Goal: Use online tool/utility: Use online tool/utility

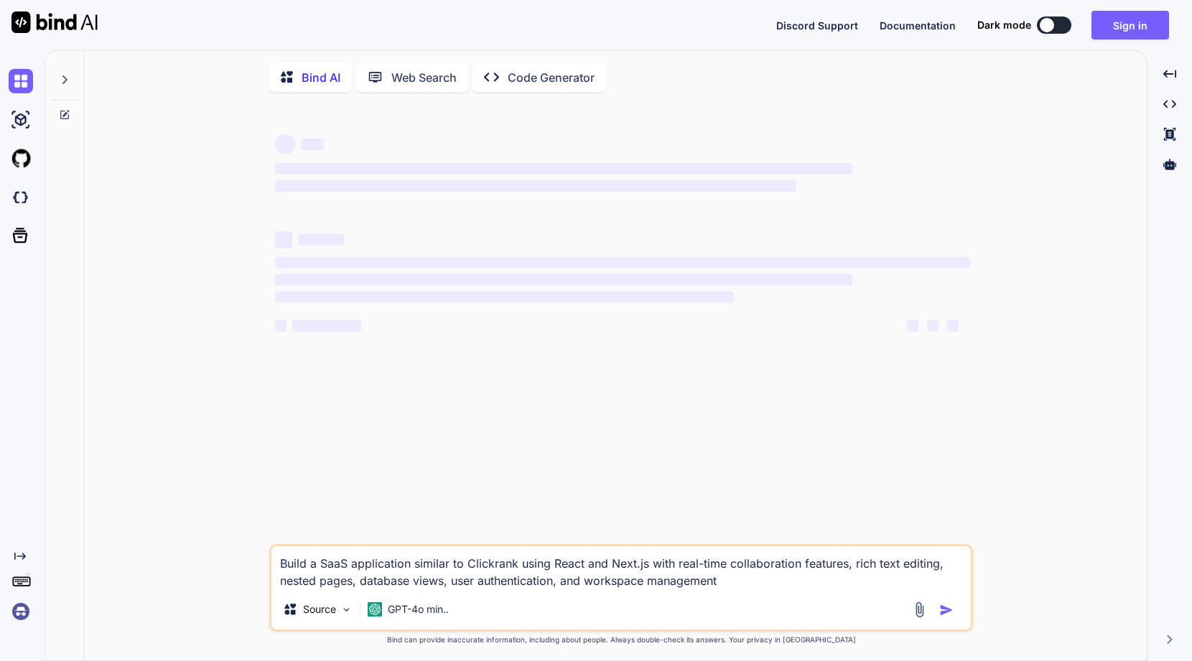
type textarea "x"
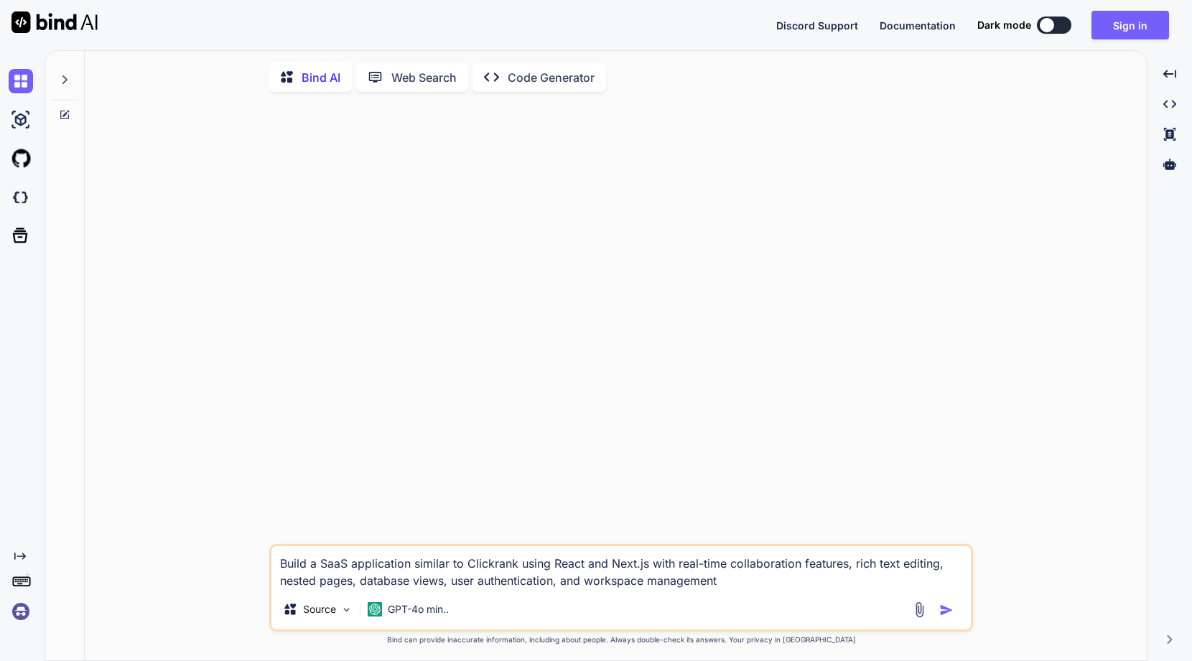
drag, startPoint x: 281, startPoint y: 574, endPoint x: 776, endPoint y: 617, distance: 496.4
click at [776, 589] on textarea "Build a SaaS application similar to Clickrank using React and Next.js with real…" at bounding box center [620, 567] width 699 height 43
drag, startPoint x: 741, startPoint y: 589, endPoint x: 251, endPoint y: 536, distance: 493.3
click at [271, 546] on textarea "Build a SaaS application similar to Clickrank using React and Next.js with real…" at bounding box center [620, 567] width 699 height 43
drag, startPoint x: 746, startPoint y: 582, endPoint x: 737, endPoint y: 584, distance: 8.9
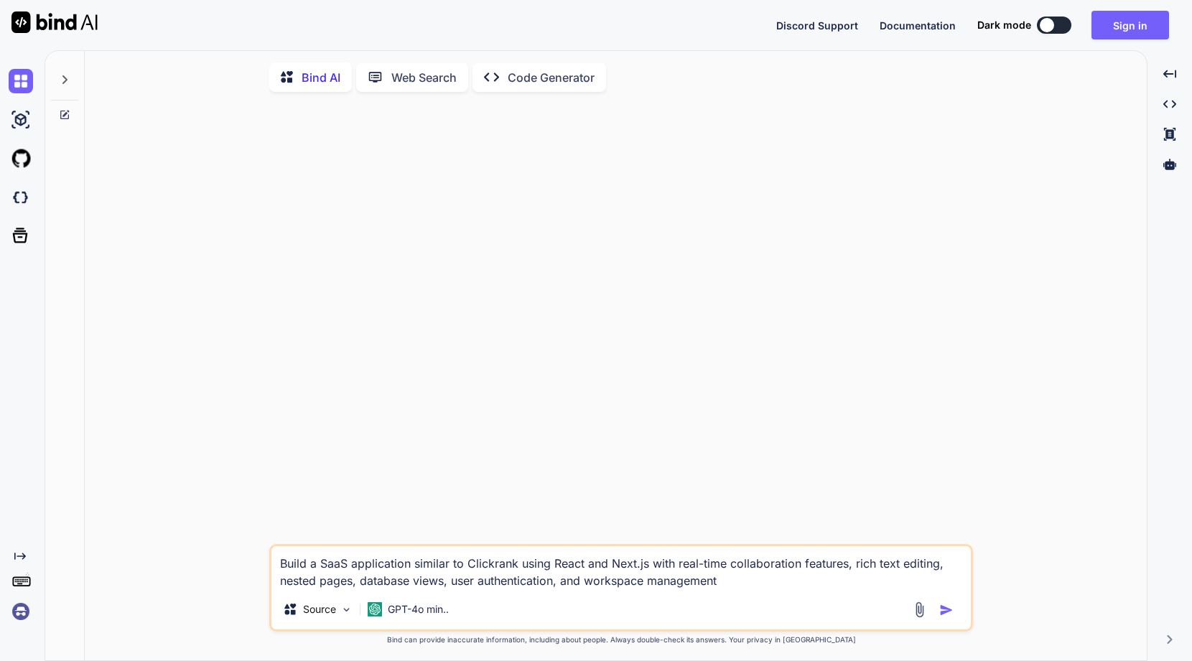
click at [737, 583] on textarea "Build a SaaS application similar to Clickrank using React and Next.js with real…" at bounding box center [620, 567] width 699 height 43
drag, startPoint x: 752, startPoint y: 594, endPoint x: 149, endPoint y: 541, distance: 604.6
click at [271, 546] on textarea "Build a SaaS application similar to Clickrank using React and Next.js with real…" at bounding box center [620, 567] width 699 height 43
type textarea "x"
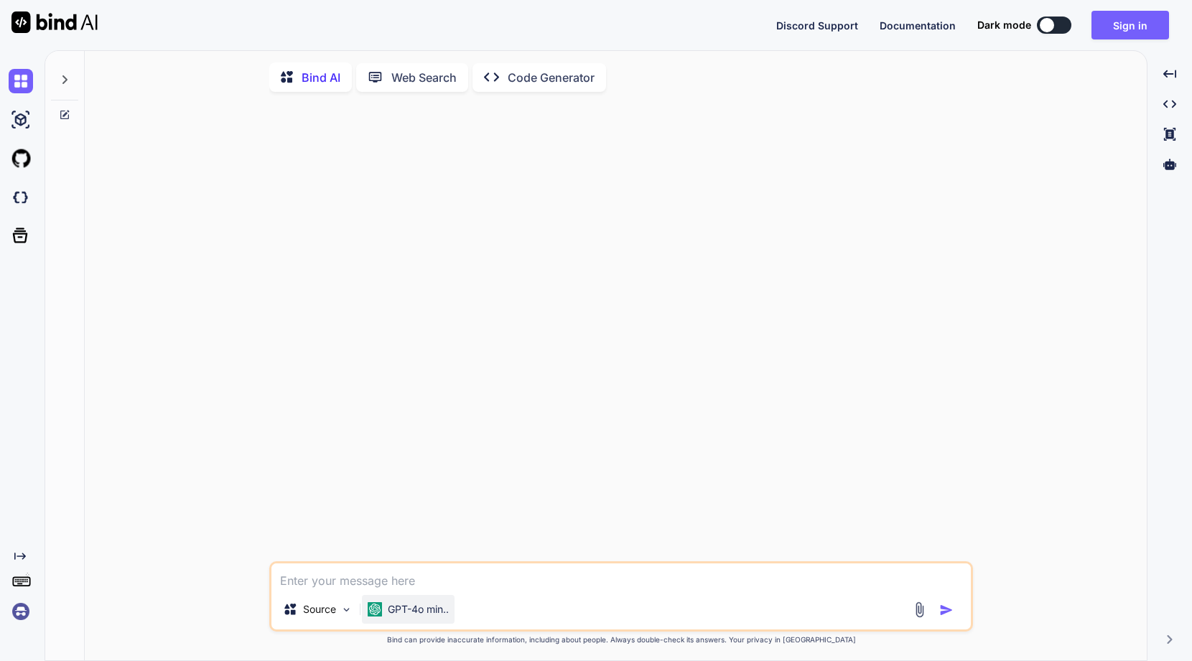
click at [428, 617] on p "GPT-4o min.." at bounding box center [418, 609] width 61 height 14
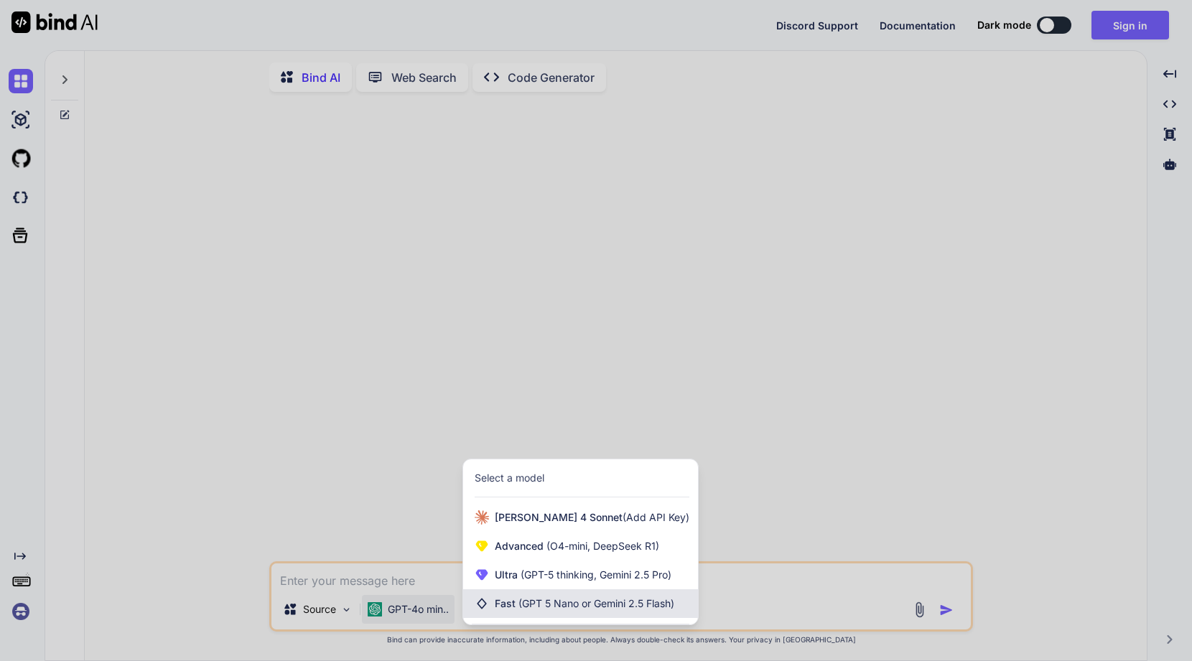
click at [561, 610] on span "(GPT 5 Nano or Gemini 2.5 Flash)" at bounding box center [596, 603] width 156 height 12
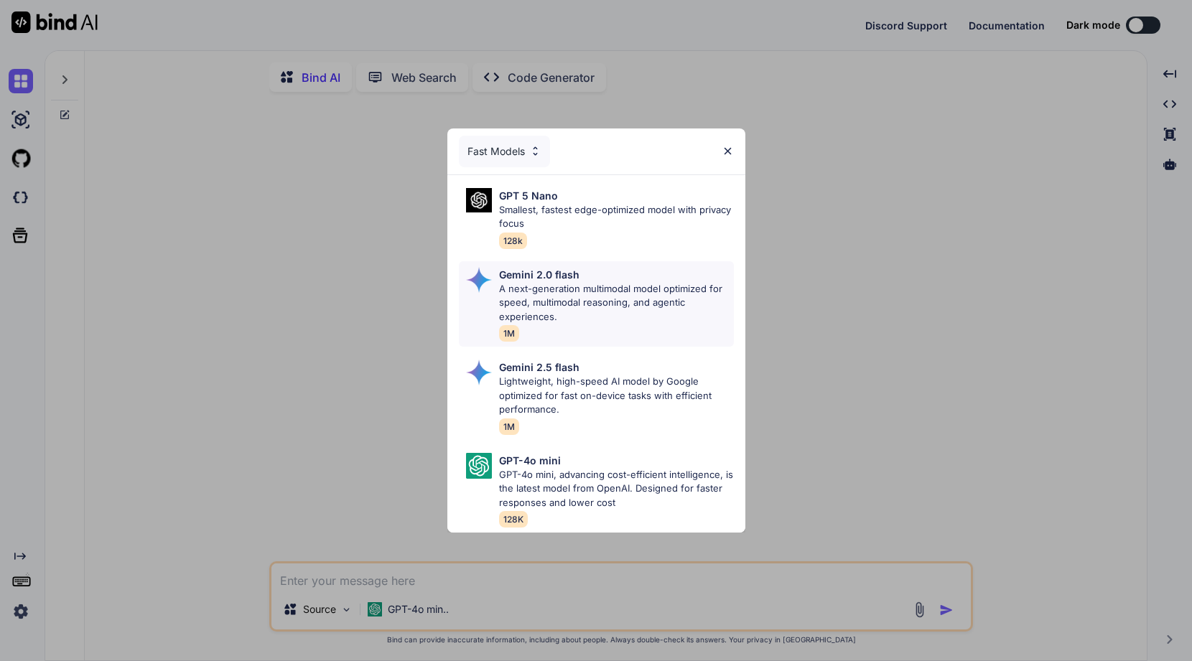
click at [537, 282] on p "A next-generation multimodal model optimized for speed, multimodal reasoning, a…" at bounding box center [616, 303] width 235 height 42
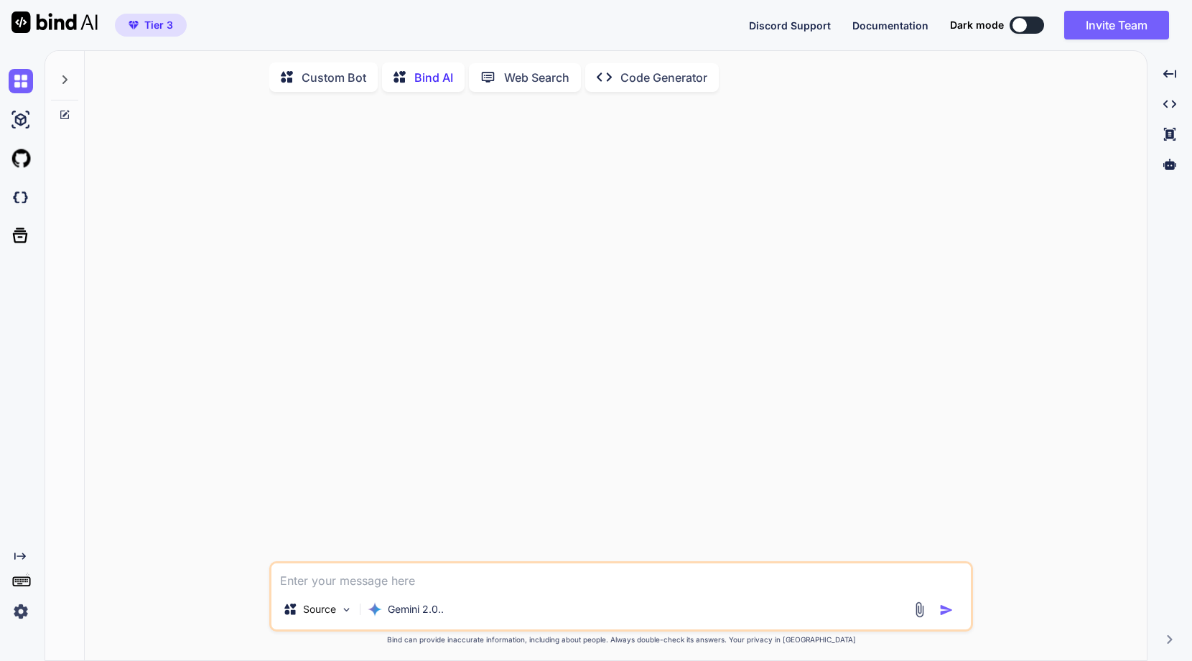
type textarea "x"
click at [24, 198] on img at bounding box center [21, 197] width 24 height 24
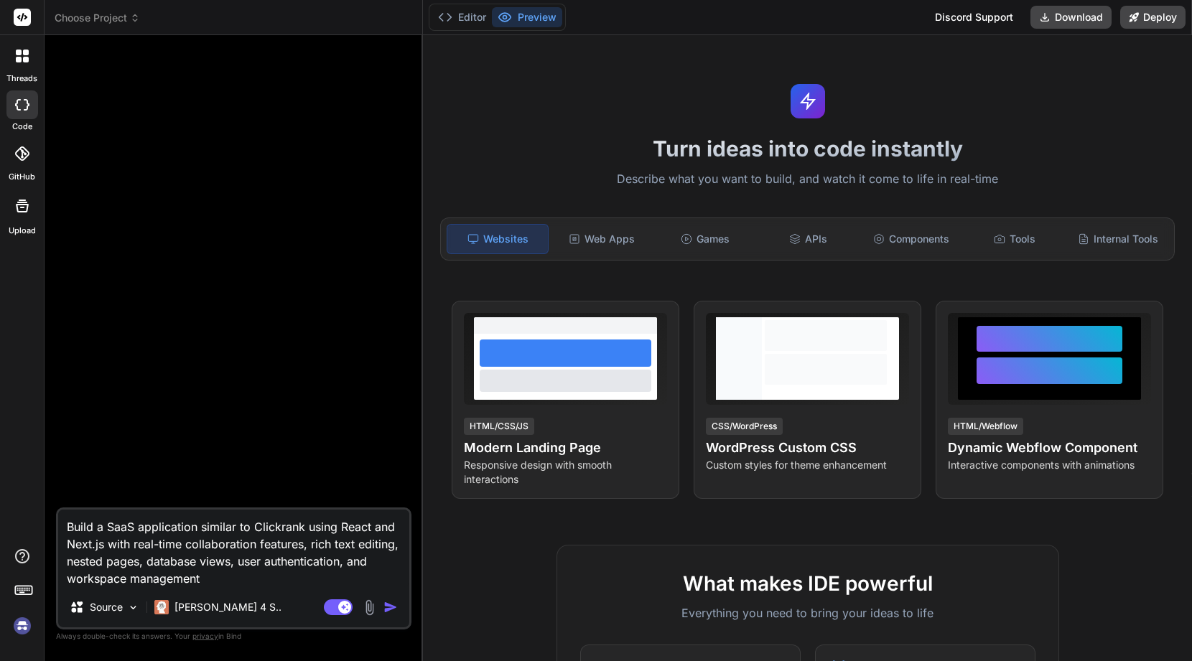
type textarea "x"
drag, startPoint x: 144, startPoint y: 564, endPoint x: 52, endPoint y: 518, distance: 102.7
click at [58, 517] on textarea "Build a SaaS application similar to Clickrank using React and Next.js with real…" at bounding box center [233, 549] width 351 height 78
type textarea "x"
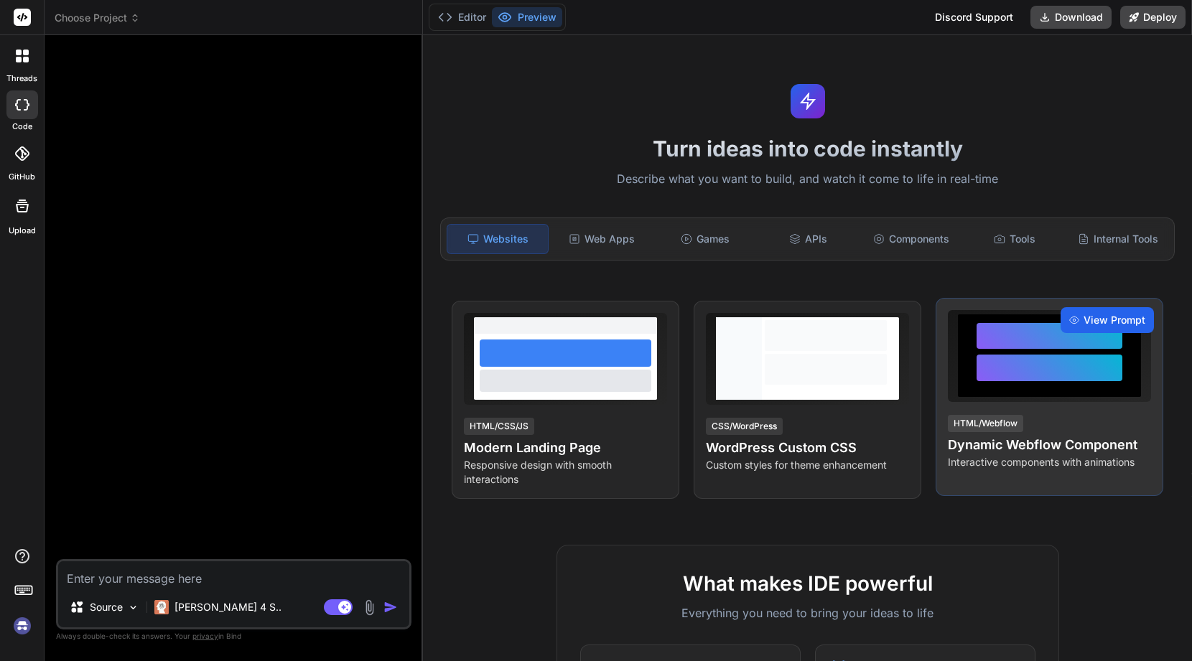
click at [1094, 319] on span "View Prompt" at bounding box center [1114, 320] width 62 height 14
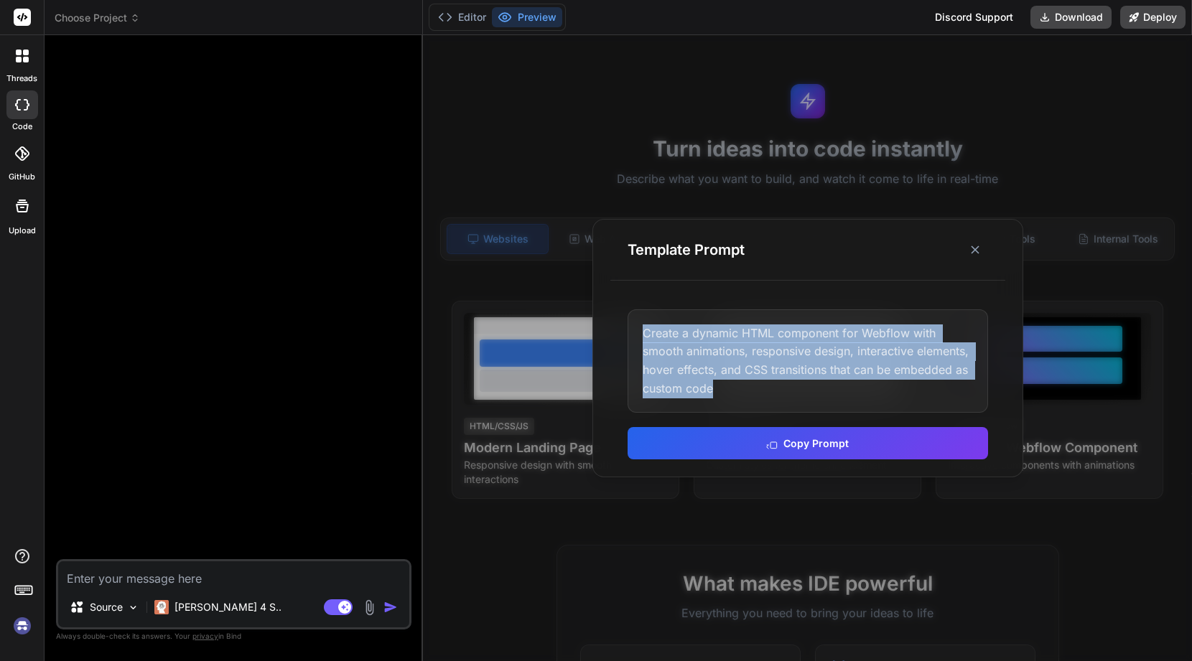
copy div "Create a dynamic HTML component for Webflow with smooth animations, responsive …"
drag, startPoint x: 732, startPoint y: 393, endPoint x: 638, endPoint y: 335, distance: 111.0
click at [638, 335] on div "Create a dynamic HTML component for Webflow with smooth animations, responsive …" at bounding box center [807, 360] width 360 height 103
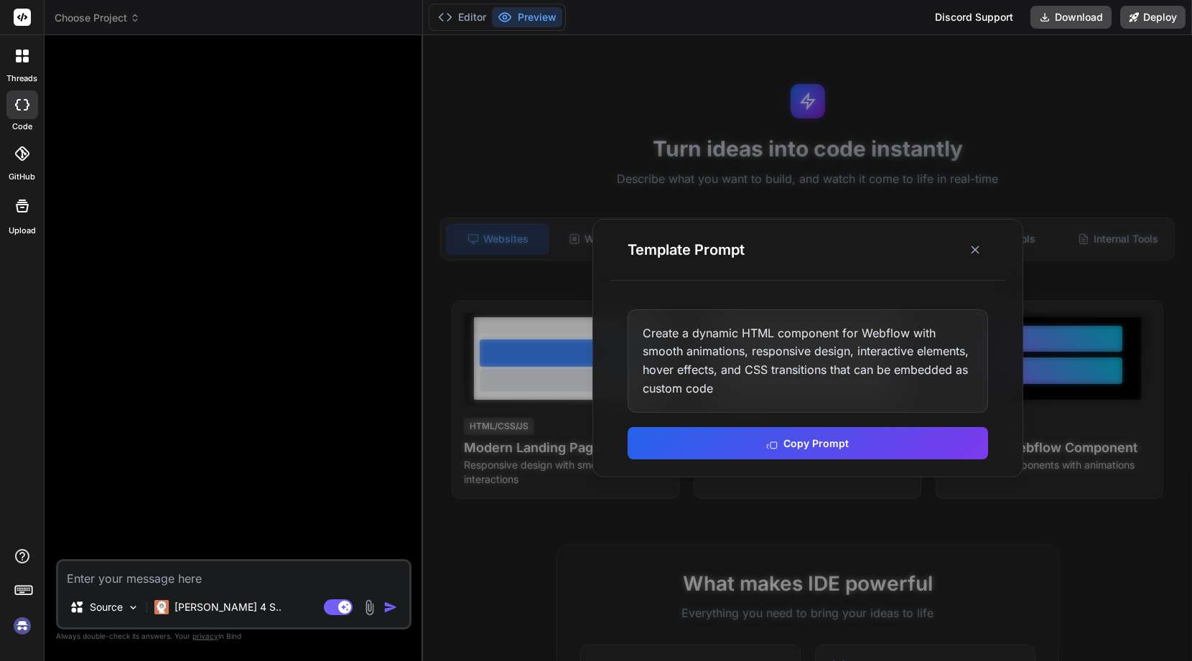
click at [238, 567] on textarea at bounding box center [233, 574] width 351 height 26
paste textarea "Create a dynamic HTML component for Webflow with smooth animations, responsive …"
type textarea "Create a dynamic HTML component for Webflow with smooth animations, responsive …"
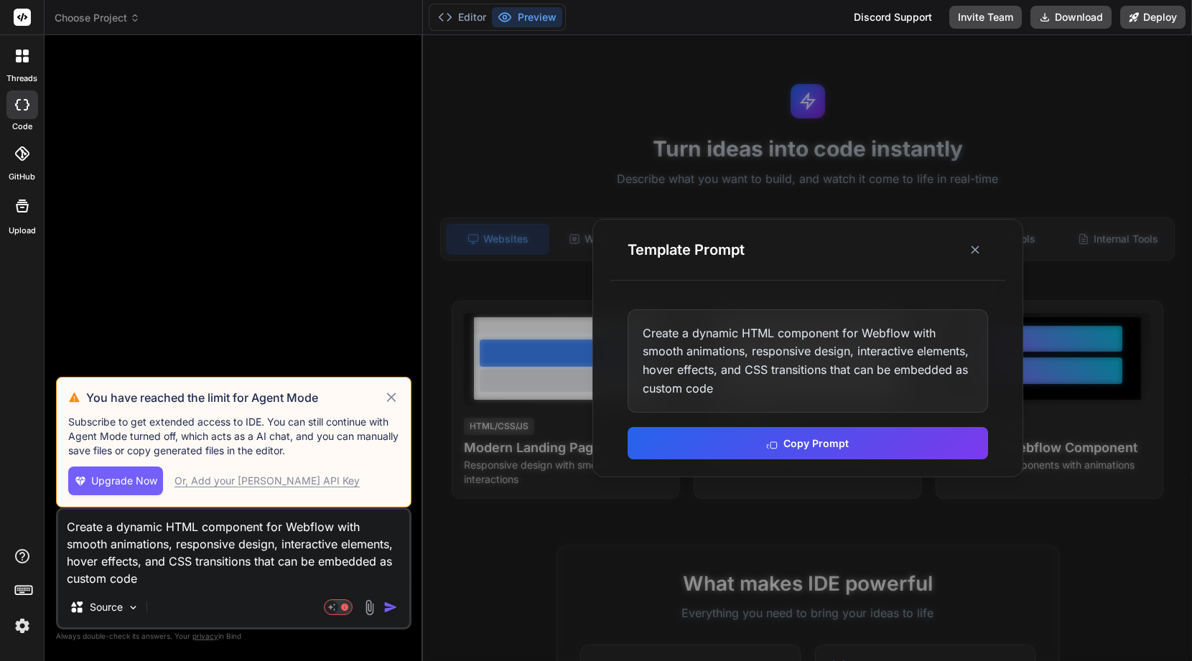
type textarea "x"
type textarea "Create a dynamic HTML component for Webflow with smooth animations, responsive …"
click at [388, 394] on icon at bounding box center [390, 397] width 9 height 9
type textarea "x"
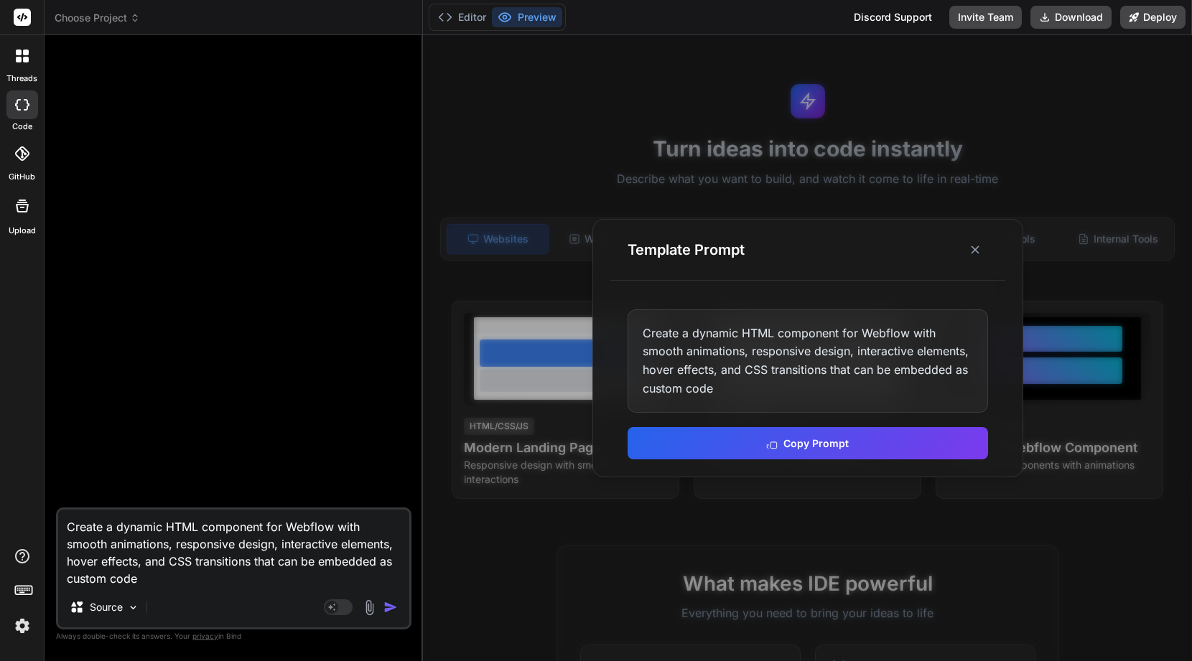
click at [201, 527] on textarea "Create a dynamic HTML component for Webflow with smooth animations, responsive …" at bounding box center [233, 549] width 351 height 78
type textarea "Create a dynamic HTML wcomponent for Webflow with smooth animations, responsive…"
type textarea "x"
type textarea "Create a dynamic HTML wicomponent for Webflow with smooth animations, responsiv…"
type textarea "x"
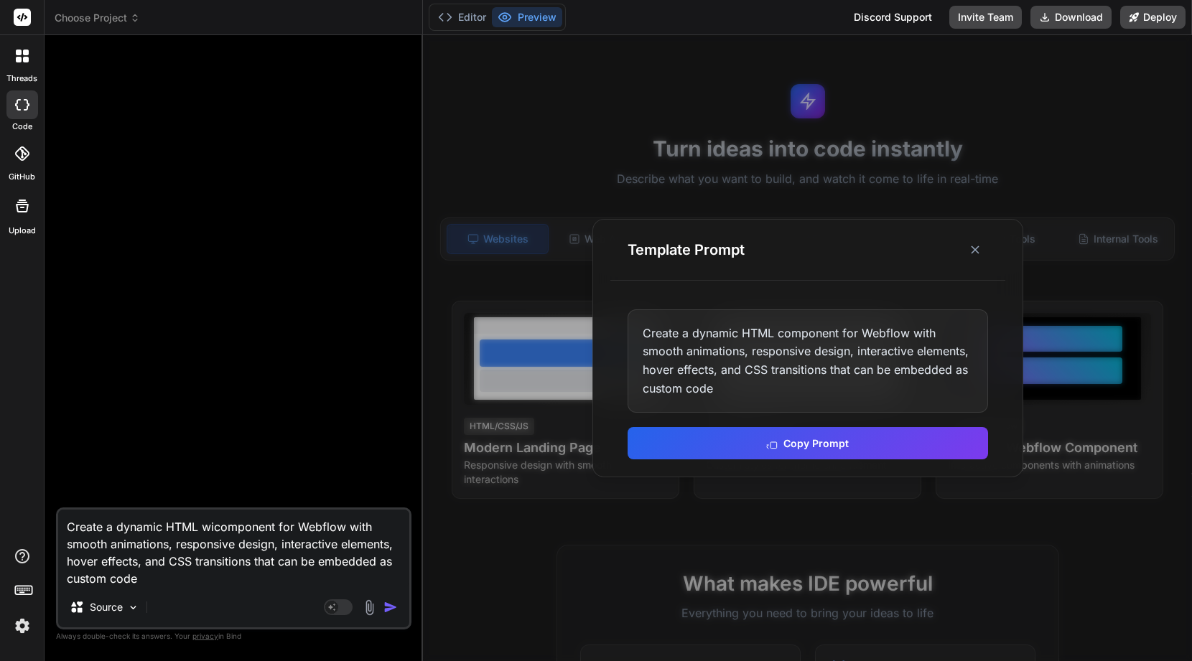
type textarea "Create a dynamic HTML wizcomponent for Webflow with smooth animations, responsi…"
type textarea "x"
type textarea "Create a dynamic HTML wizacomponent for Webflow with smooth animations, respons…"
type textarea "x"
type textarea "Create a dynamic HTML wizarcomponent for Webflow with smooth animations, respon…"
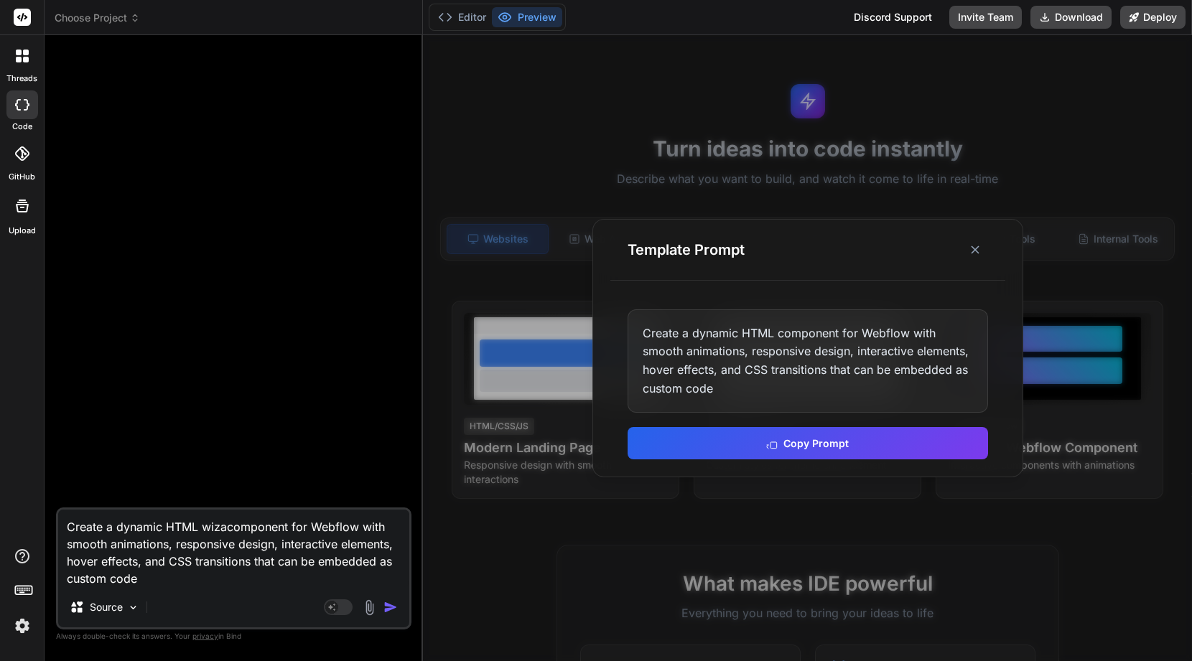
type textarea "x"
type textarea "Create a dynamic HTML wizardcomponent for Webflow with smooth animations, respo…"
type textarea "x"
type textarea "Create a dynamic HTML wizard component for Webflow with smooth animations, resp…"
type textarea "x"
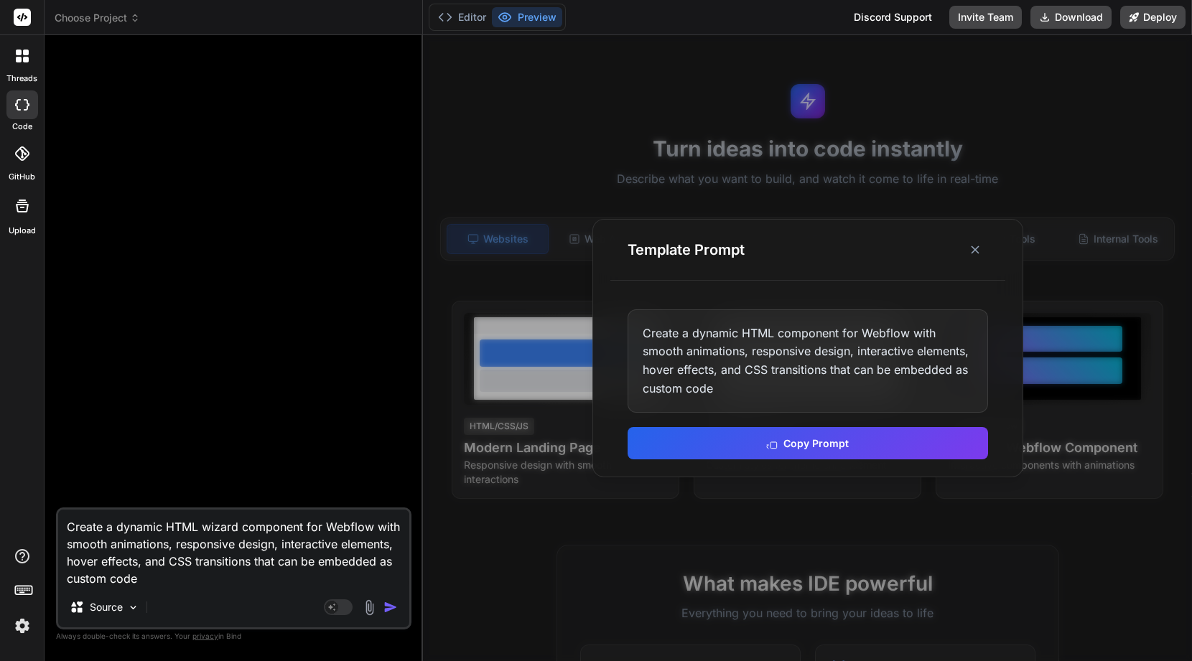
drag, startPoint x: 252, startPoint y: 562, endPoint x: 293, endPoint y: 582, distance: 45.6
click at [293, 582] on textarea "Create a dynamic HTML wizard component for Webflow with smooth animations, resp…" at bounding box center [233, 549] width 351 height 78
type textarea "Create a dynamic HTML wizard component for Webflow with smooth animations, resp…"
type textarea "x"
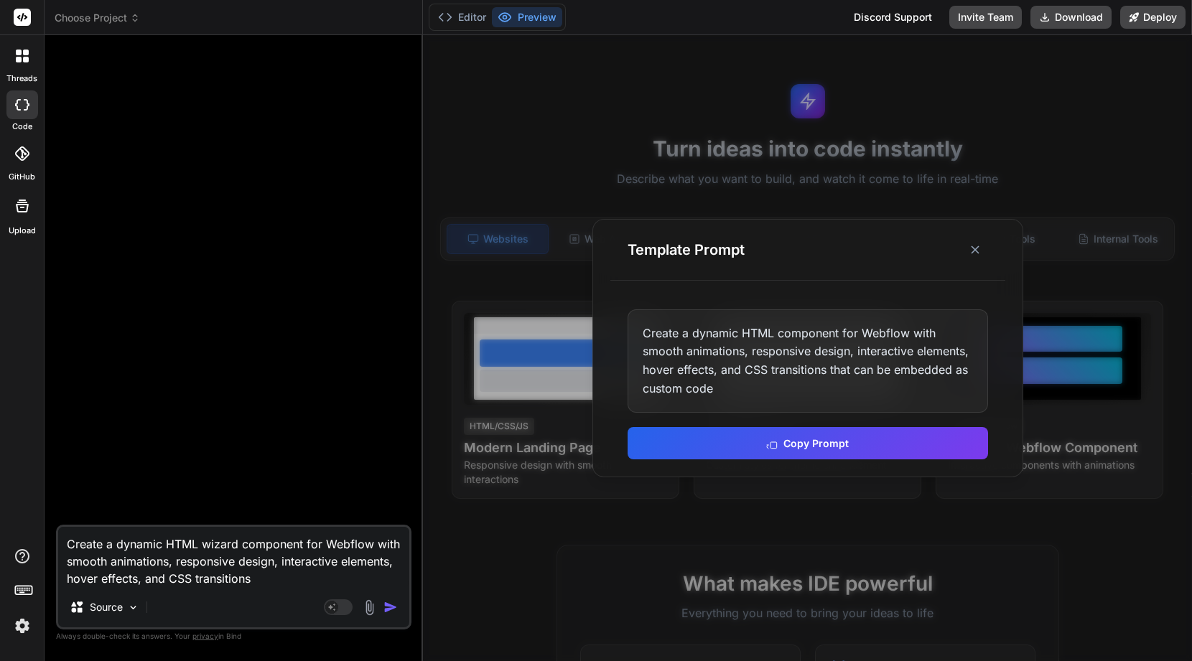
type textarea "Create a dynamic HTML wizard component for Webflow with smooth animations, resp…"
type textarea "x"
type textarea "Create a dynamic HTML wizard component for Webflow with smooth animations, resp…"
type textarea "x"
type textarea "Create a dynamic HTML wizard component for Webflow with smooth animations, resp…"
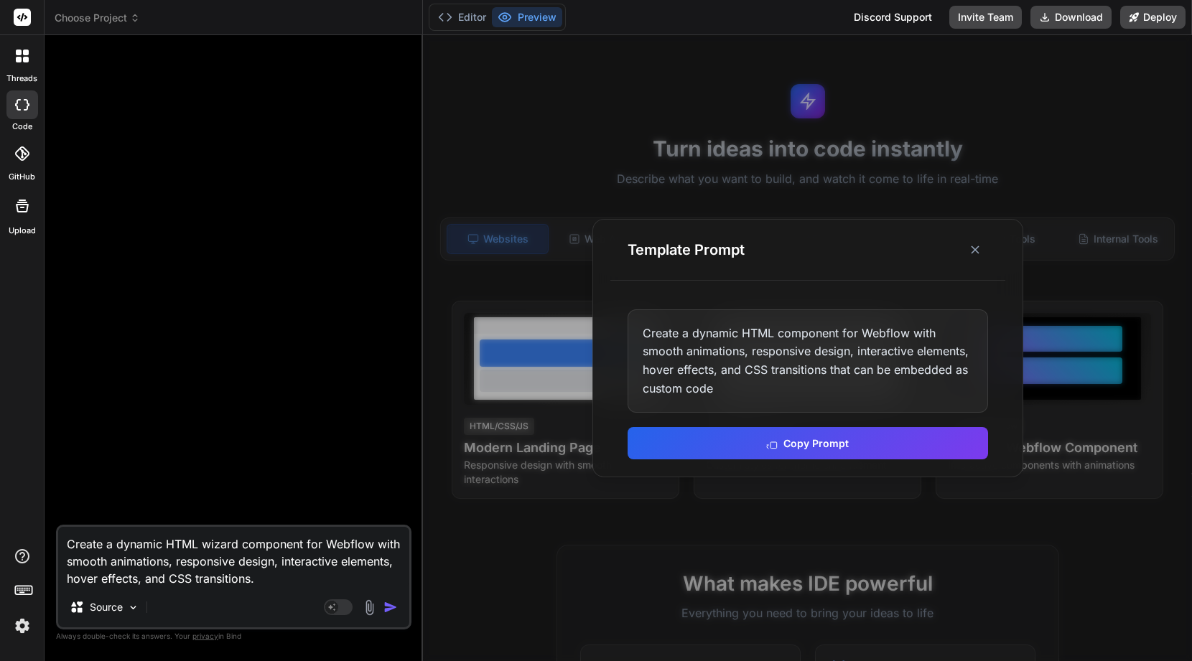
type textarea "x"
type textarea "Create a dynamic HTML wizard component for Webflow with smooth animations, resp…"
type textarea "x"
type textarea "Create a dynamic HTML wizard component for Webflow with smooth animations, resp…"
type textarea "x"
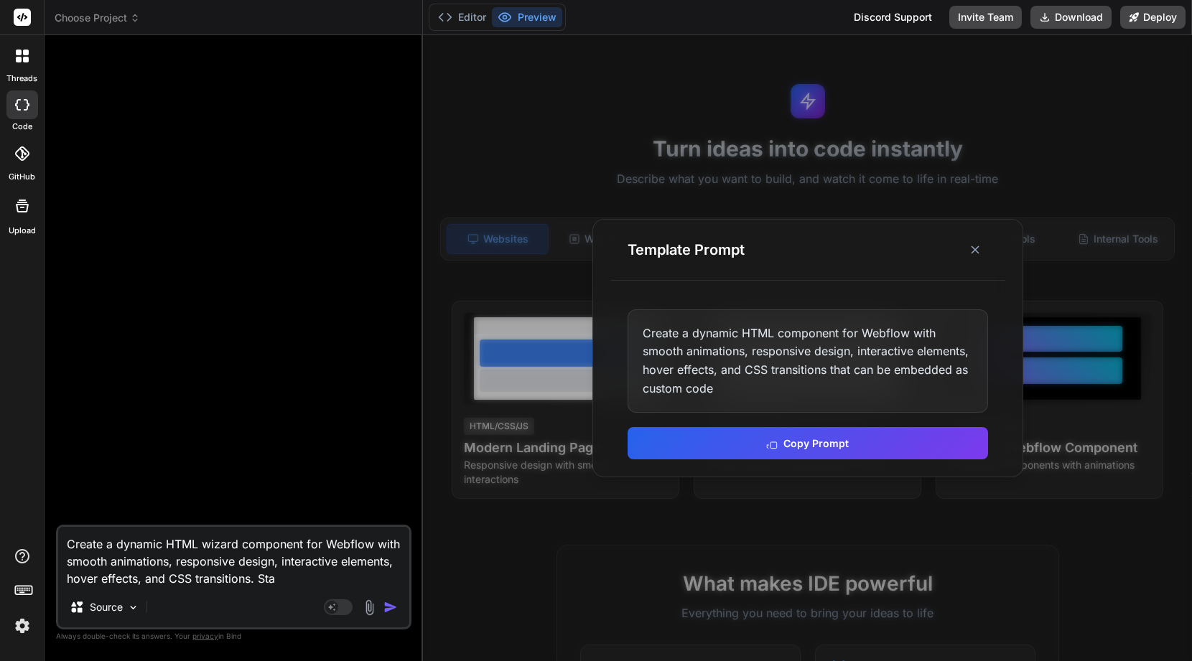
type textarea "Create a dynamic HTML wizard component for Webflow with smooth animations, resp…"
type textarea "x"
type textarea "Create a dynamic HTML wizard component for Webflow with smooth animations, resp…"
type textarea "x"
type textarea "Create a dynamic HTML wizard component for Webflow with smooth animations, resp…"
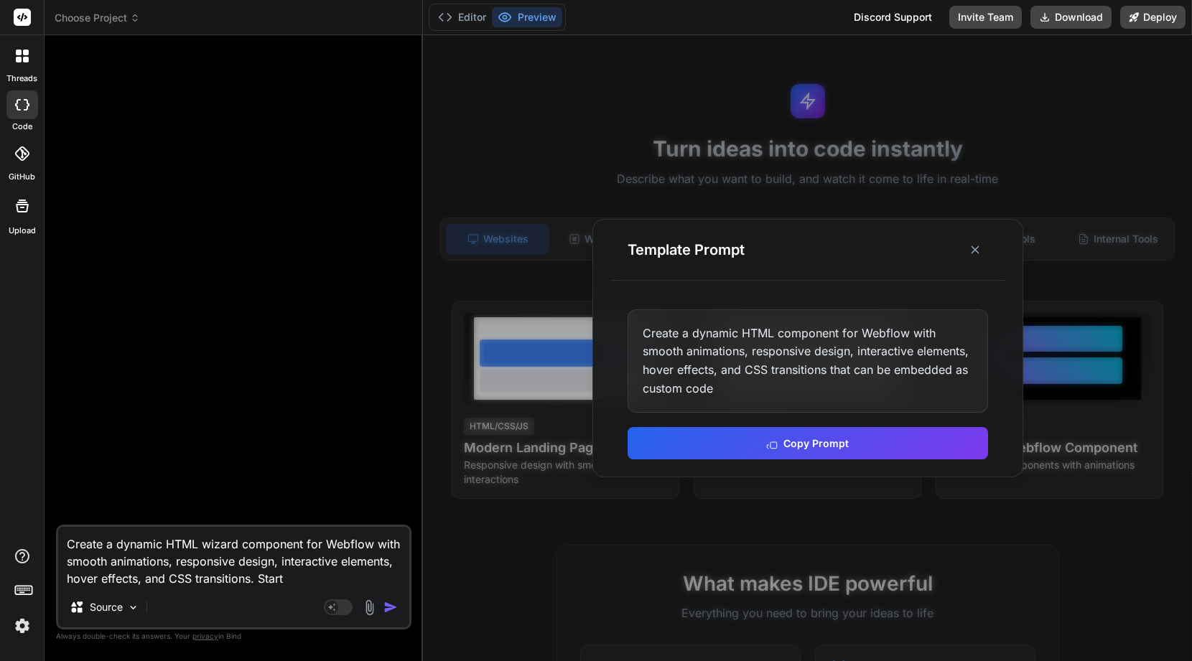
type textarea "x"
type textarea "Create a dynamic HTML wizard component for Webflow with smooth animations, resp…"
type textarea "x"
type textarea "Create a dynamic HTML wizard component for Webflow with smooth animations, resp…"
type textarea "x"
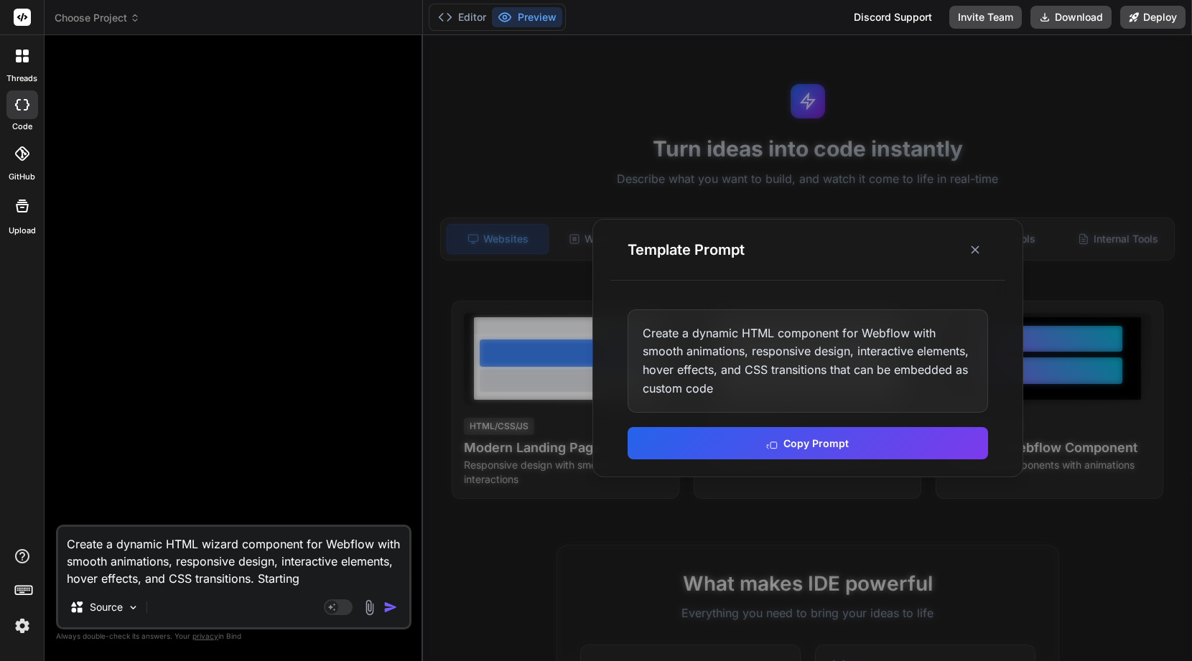
type textarea "Create a dynamic HTML wizard component for Webflow with smooth animations, resp…"
type textarea "x"
type textarea "Create a dynamic HTML wizard component for Webflow with smooth animations, resp…"
type textarea "x"
type textarea "Create a dynamic HTML wizard component for Webflow with smooth animations, resp…"
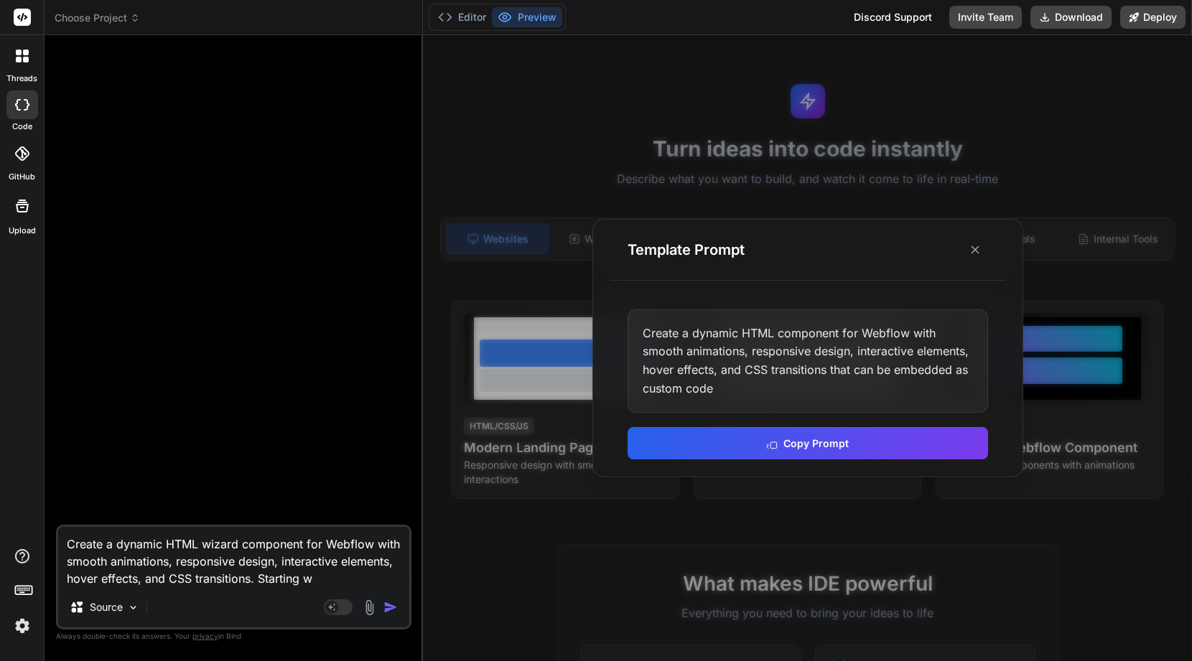
type textarea "x"
type textarea "Create a dynamic HTML wizard component for Webflow with smooth animations, resp…"
type textarea "x"
type textarea "Create a dynamic HTML wizard component for Webflow with smooth animations, resp…"
type textarea "x"
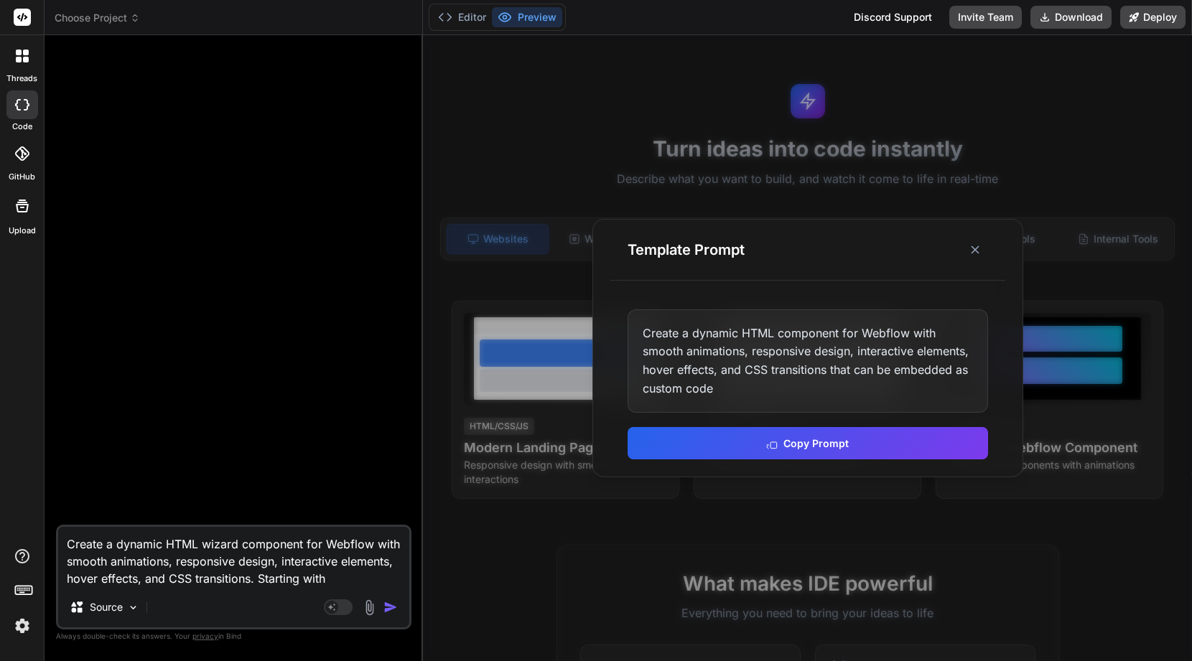
type textarea "Create a dynamic HTML wizard component for Webflow with smooth animations, resp…"
type textarea "x"
type textarea "Create a dynamic HTML wizard component for Webflow with smooth animations, resp…"
type textarea "x"
type textarea "Create a dynamic HTML wizard component for Webflow with smooth animations, resp…"
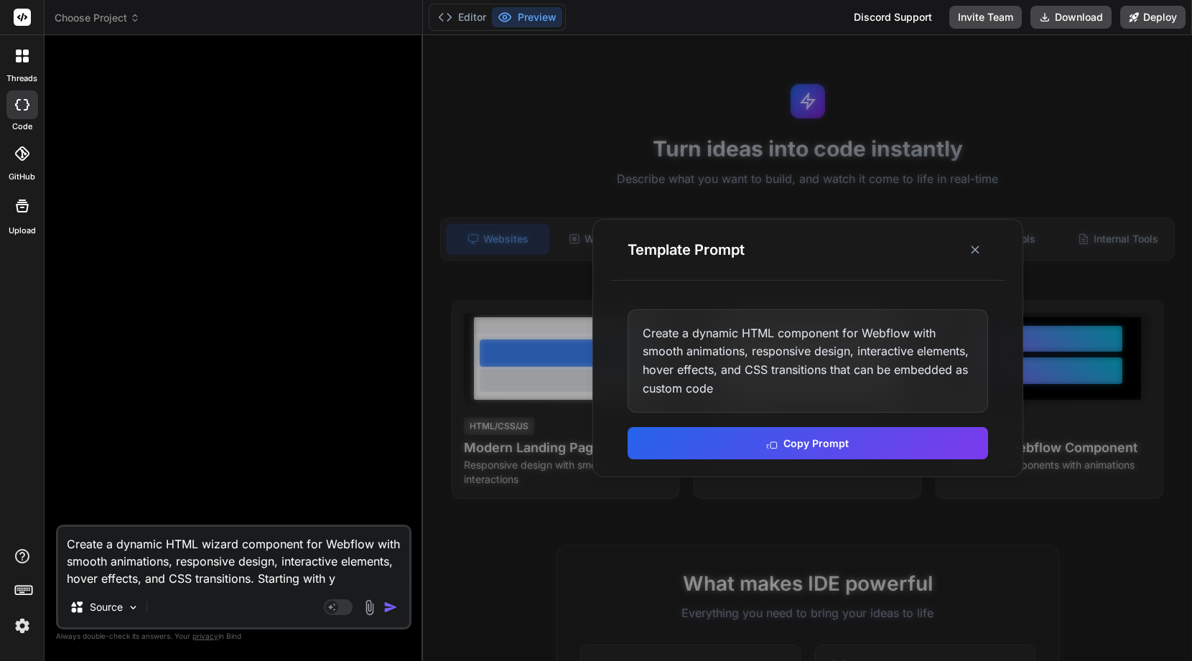
type textarea "x"
type textarea "Create a dynamic HTML wizard component for Webflow with smooth animations, resp…"
type textarea "x"
type textarea "Create a dynamic HTML wizard component for Webflow with smooth animations, resp…"
type textarea "x"
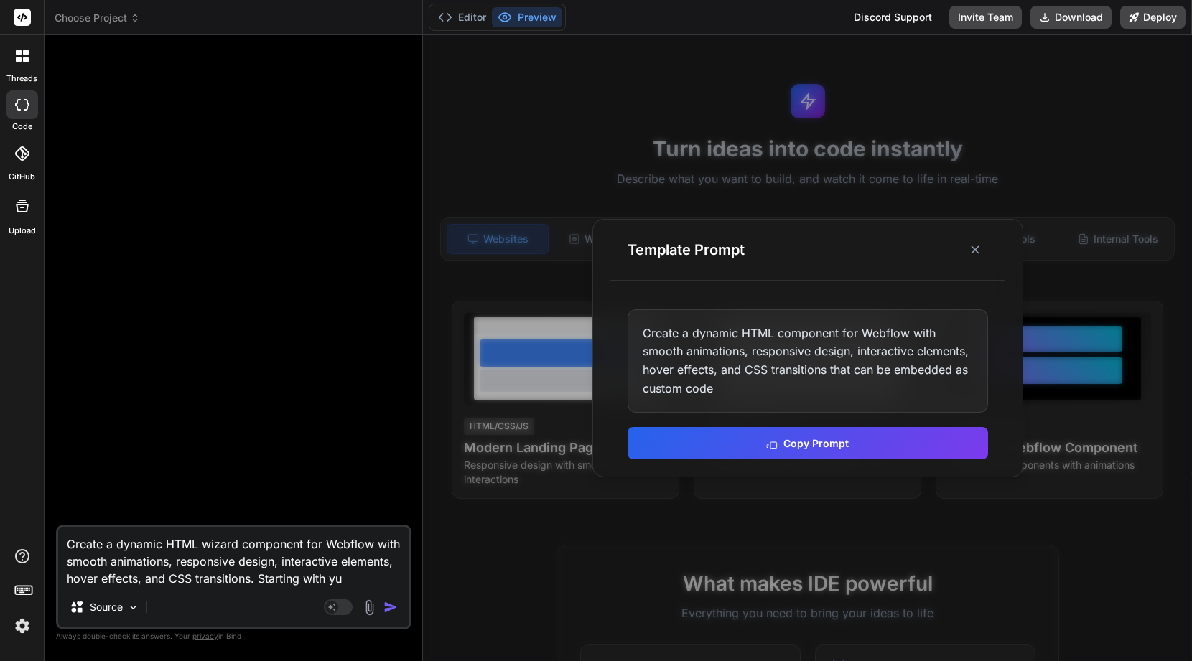
type textarea "Create a dynamic HTML wizard component for Webflow with smooth animations, resp…"
type textarea "x"
type textarea "Create a dynamic HTML wizard component for Webflow with smooth animations, resp…"
type textarea "x"
type textarea "Create a dynamic HTML wizard component for Webflow with smooth animations, resp…"
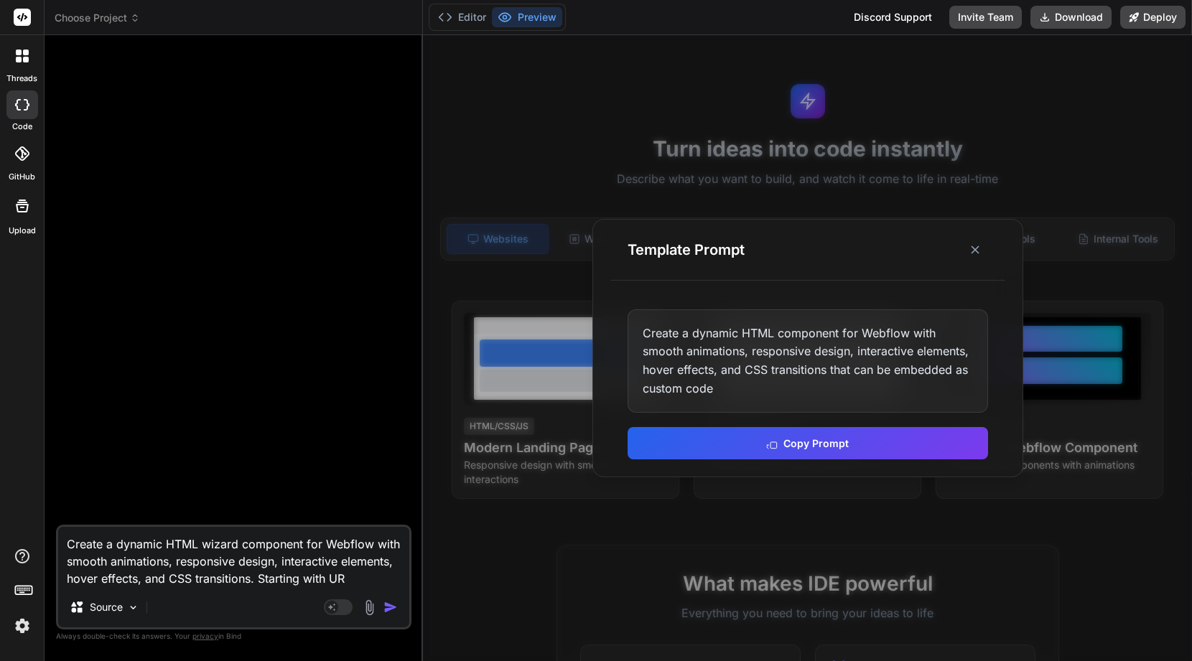
type textarea "x"
type textarea "Create a dynamic HTML wizard component for Webflow with smooth animations, resp…"
type textarea "x"
type textarea "Create a dynamic HTML wizard component for Webflow with smooth animations, resp…"
type textarea "x"
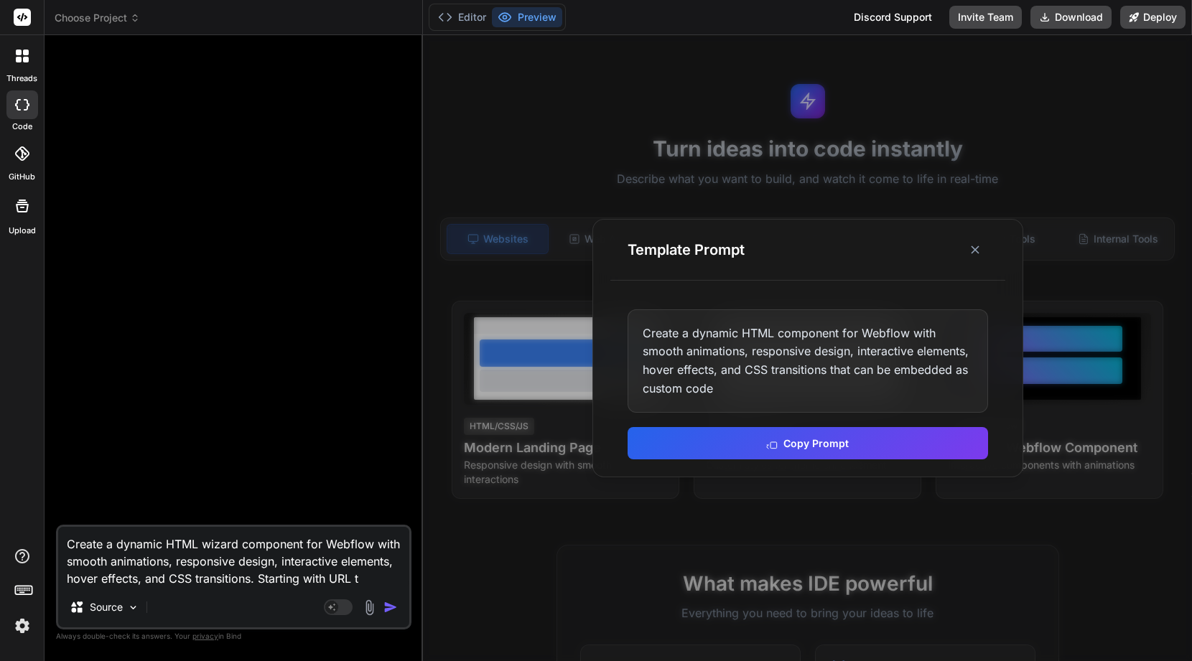
type textarea "Create a dynamic HTML wizard component for Webflow with smooth animations, resp…"
type textarea "x"
type textarea "Create a dynamic HTML wizard component for Webflow with smooth animations, resp…"
type textarea "x"
type textarea "Create a dynamic HTML wizard component for Webflow with smooth animations, resp…"
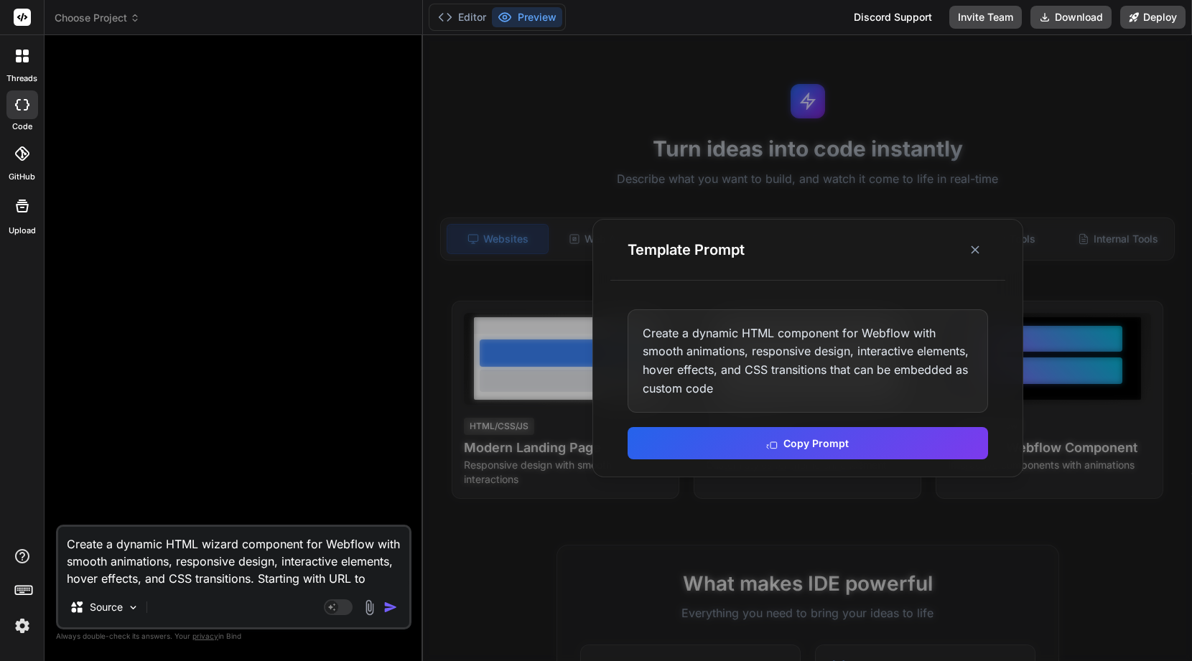
type textarea "x"
type textarea "Create a dynamic HTML wizard component for Webflow with smooth animations, resp…"
type textarea "x"
type textarea "Create a dynamic HTML wizard component for Webflow with smooth animations, resp…"
type textarea "x"
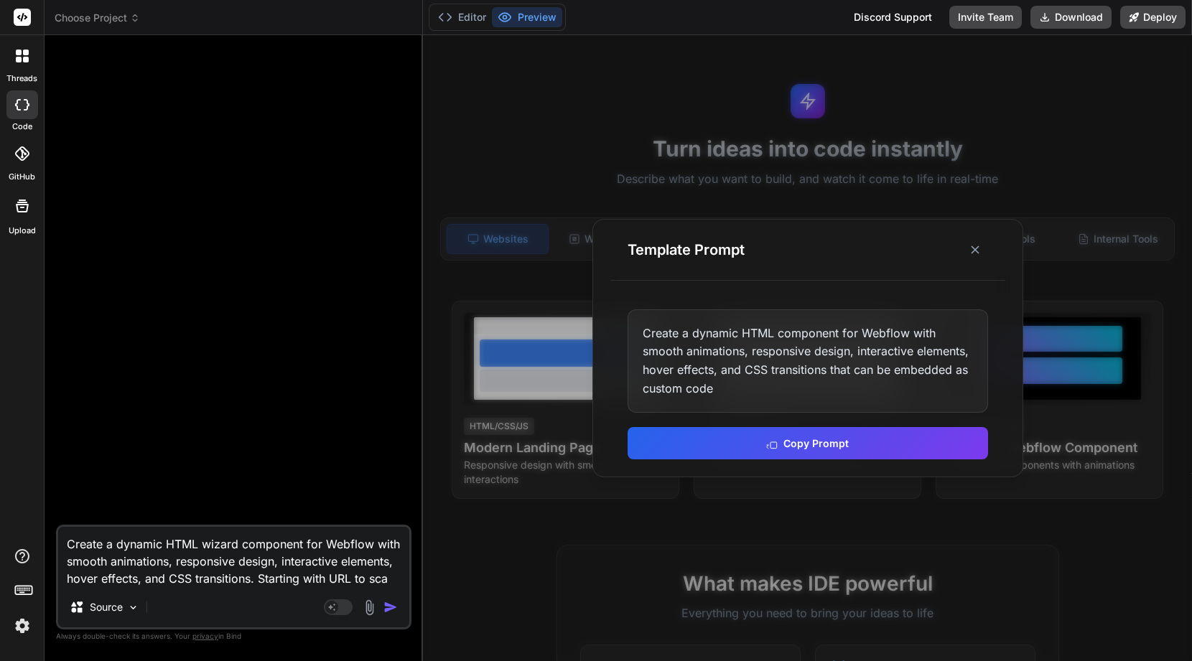
type textarea "Create a dynamic HTML wizard component for Webflow with smooth animations, resp…"
type textarea "x"
type textarea "Create a dynamic HTML wizard component for Webflow with smooth animations, resp…"
type textarea "x"
type textarea "Create a dynamic HTML wizard component for Webflow with smooth animations, resp…"
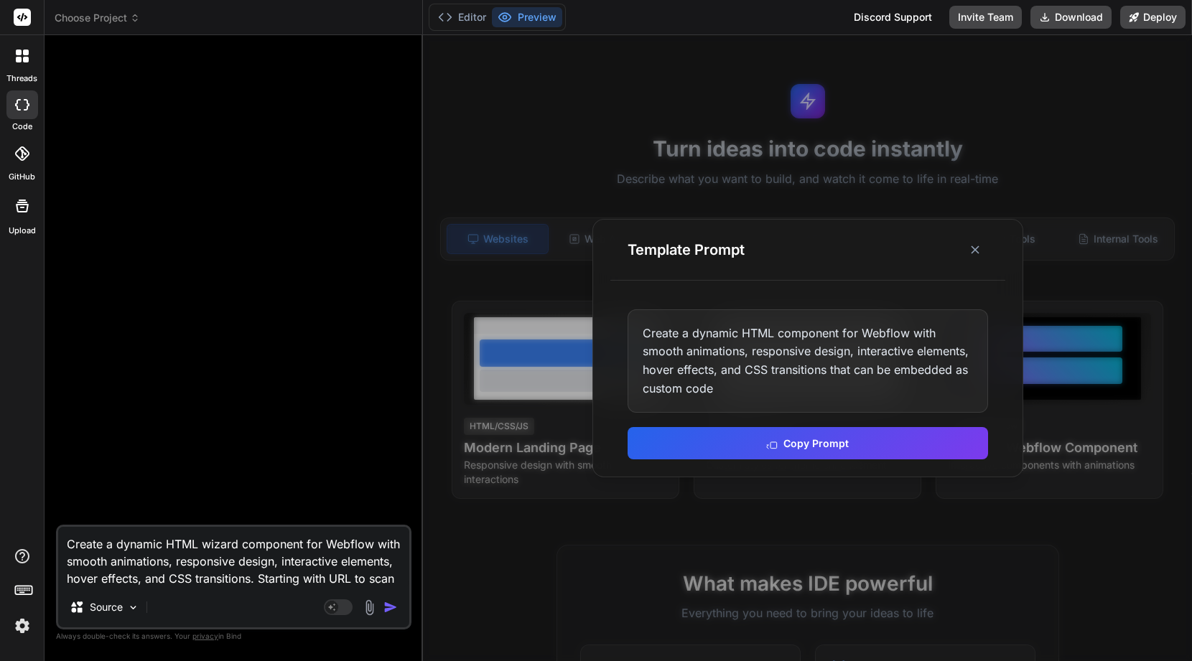
type textarea "x"
type textarea "Create a dynamic HTML wizard component for Webflow with smooth animations, resp…"
type textarea "x"
type textarea "Create a dynamic HTML wizard component for Webflow with smooth animations, resp…"
type textarea "x"
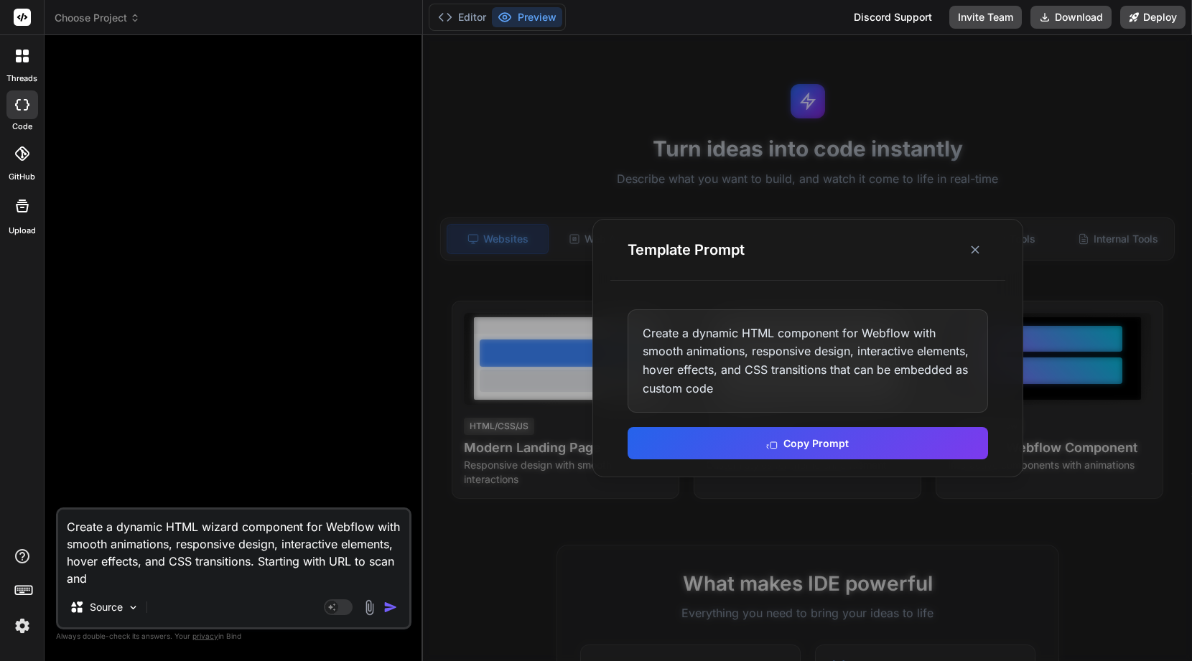
type textarea "Create a dynamic HTML wizard component for Webflow with smooth animations, resp…"
type textarea "x"
type textarea "Create a dynamic HTML wizard component for Webflow with smooth animations, resp…"
type textarea "x"
type textarea "Create a dynamic HTML wizard component for Webflow with smooth animations, resp…"
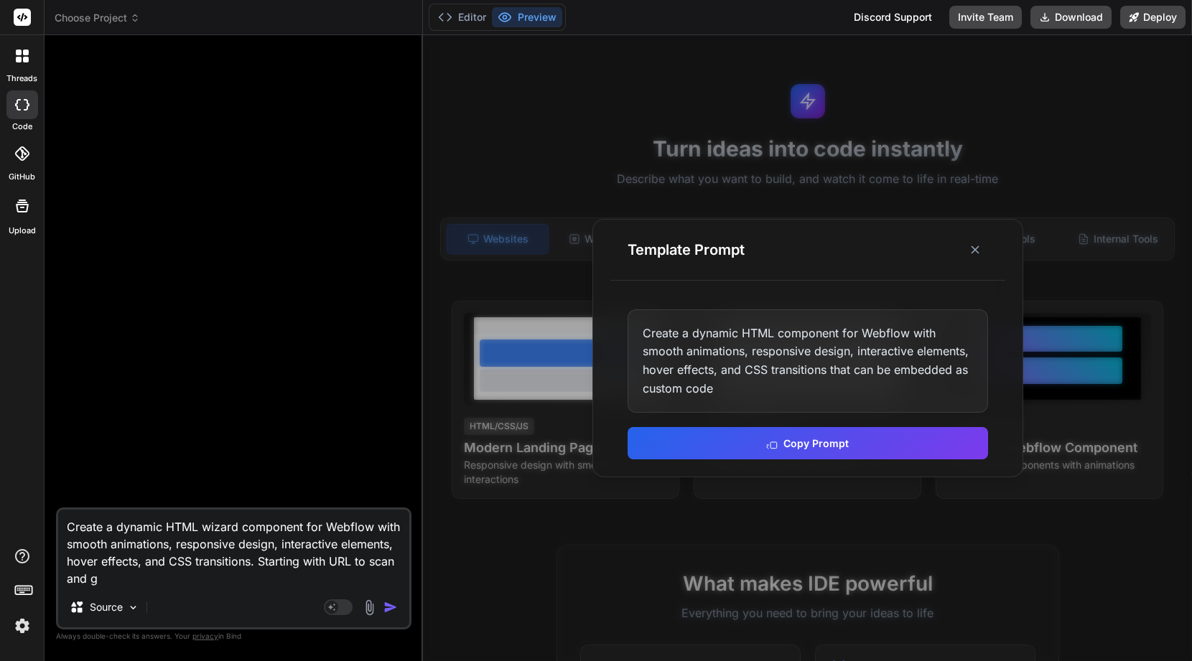
type textarea "x"
type textarea "Create a dynamic HTML wizard component for Webflow with smooth animations, resp…"
type textarea "x"
type textarea "Create a dynamic HTML wizard component for Webflow with smooth animations, resp…"
type textarea "x"
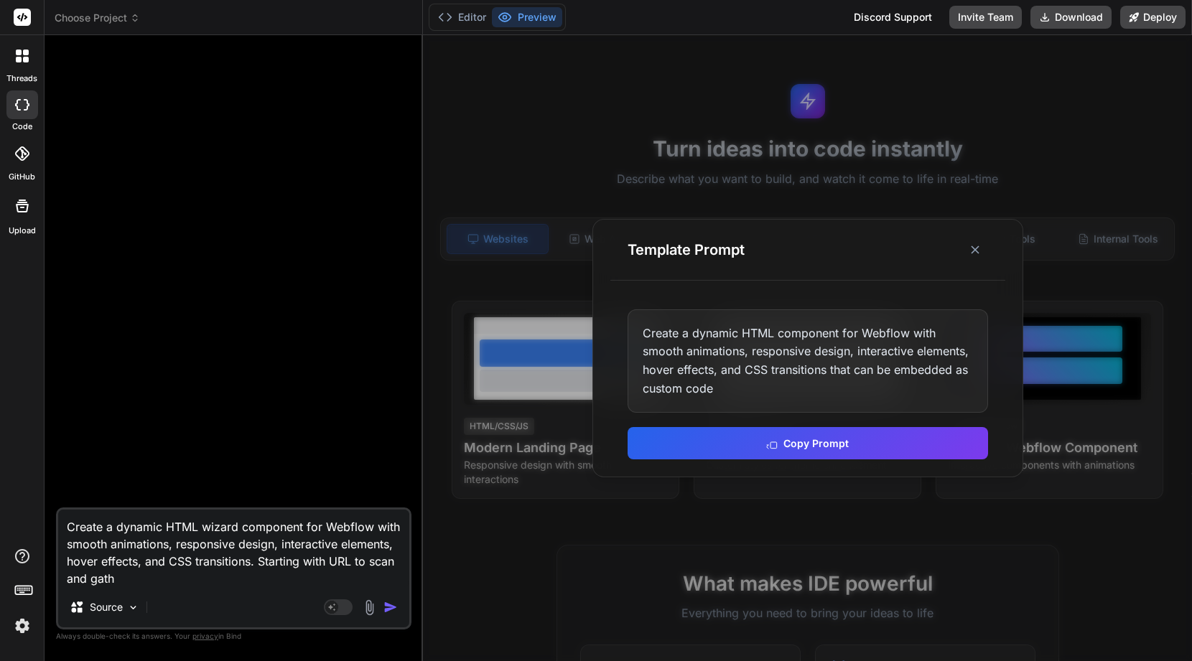
type textarea "Create a dynamic HTML wizard component for Webflow with smooth animations, resp…"
type textarea "x"
type textarea "Create a dynamic HTML wizard component for Webflow with smooth animations, resp…"
type textarea "x"
type textarea "Create a dynamic HTML wizard component for Webflow with smooth animations, resp…"
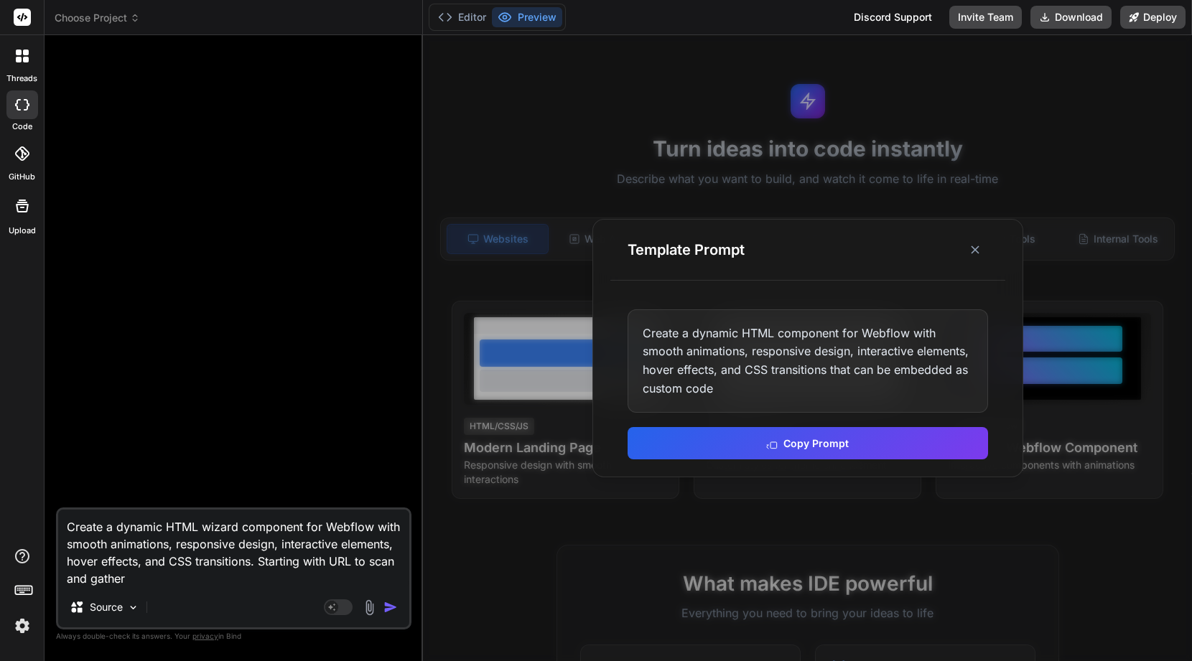
type textarea "x"
type textarea "Create a dynamic HTML wizard component for Webflow with smooth animations, resp…"
type textarea "x"
type textarea "Create a dynamic HTML wizard component for Webflow with smooth animations, resp…"
type textarea "x"
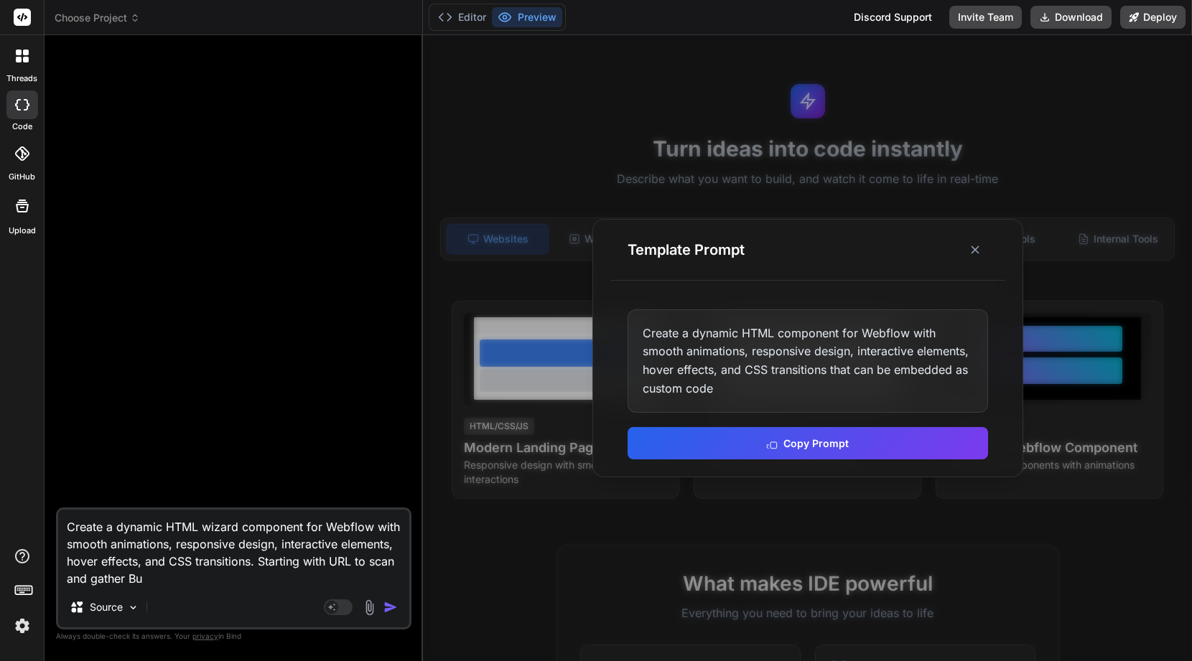
type textarea "Create a dynamic HTML wizard component for Webflow with smooth animations, resp…"
type textarea "x"
type textarea "Create a dynamic HTML wizard component for Webflow with smooth animations, resp…"
type textarea "x"
type textarea "Create a dynamic HTML wizard component for Webflow with smooth animations, resp…"
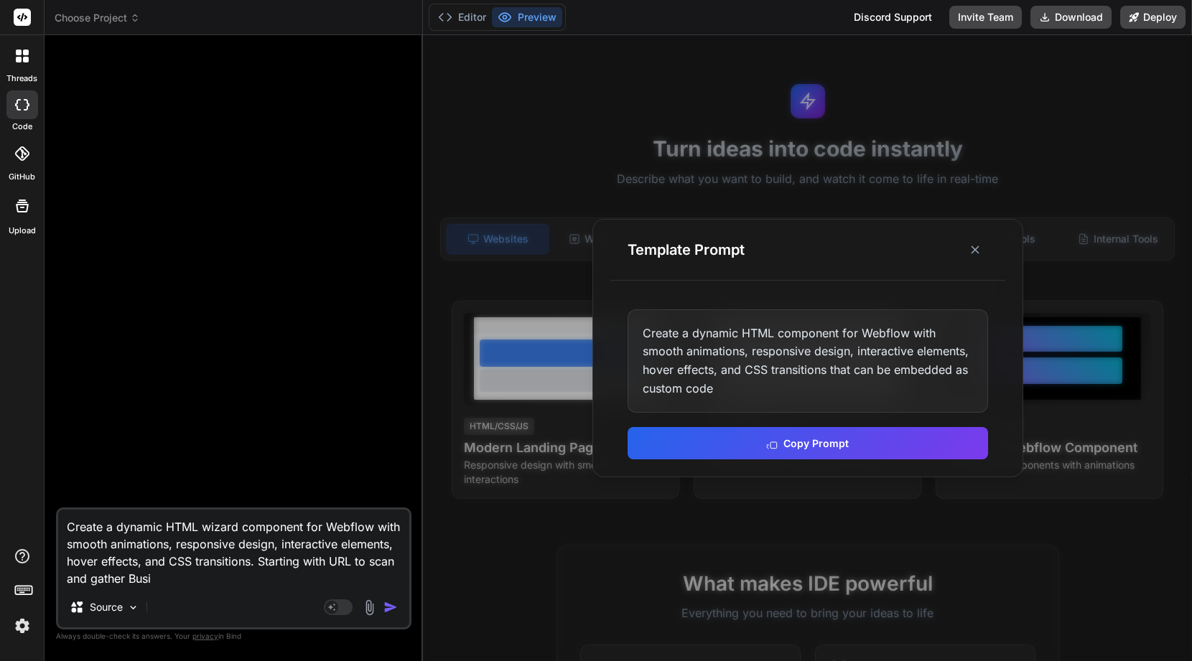
type textarea "x"
type textarea "Create a dynamic HTML wizard component for Webflow with smooth animations, resp…"
type textarea "x"
type textarea "Create a dynamic HTML wizard component for Webflow with smooth animations, resp…"
type textarea "x"
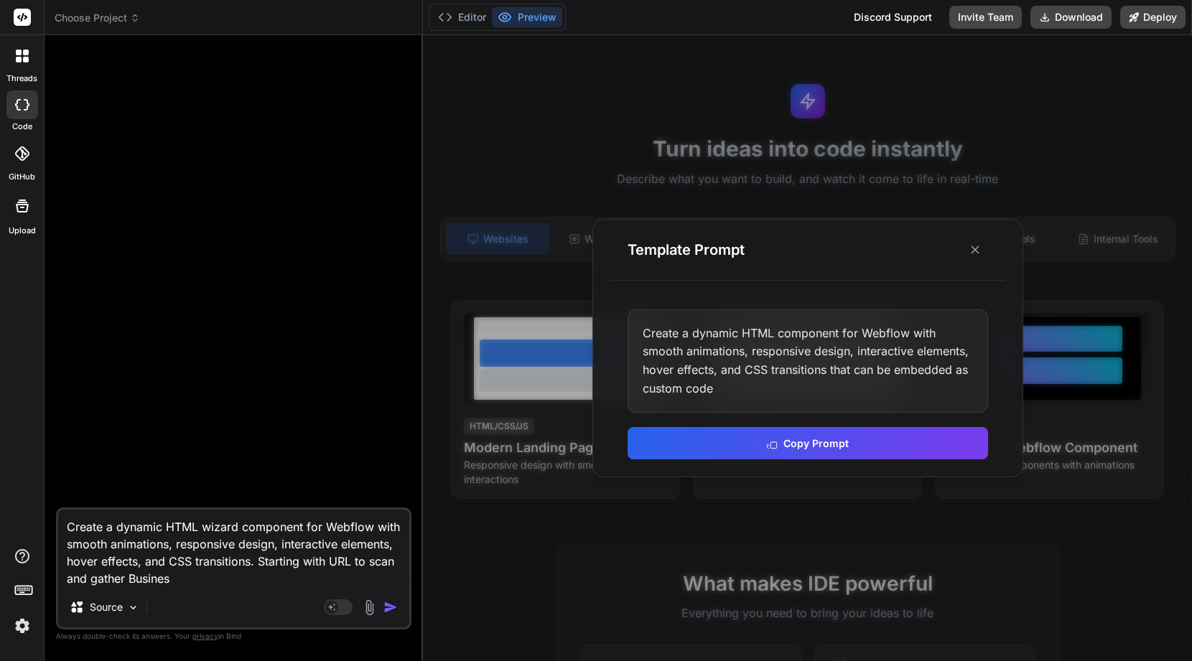
type textarea "Create a dynamic HTML wizard component for Webflow with smooth animations, resp…"
type textarea "x"
type textarea "Create a dynamic HTML wizard component for Webflow with smooth animations, resp…"
type textarea "x"
type textarea "Create a dynamic HTML wizard component for Webflow with smooth animations, resp…"
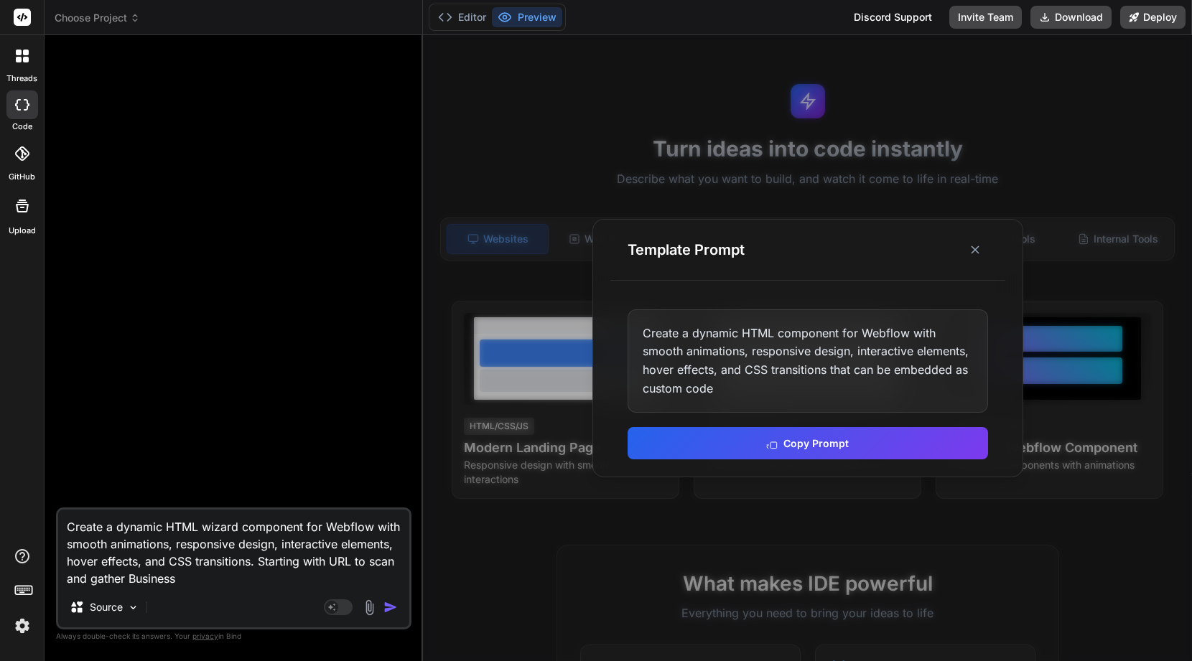
type textarea "x"
type textarea "Create a dynamic HTML wizard component for Webflow with smooth animations, resp…"
type textarea "x"
type textarea "Create a dynamic HTML wizard component for Webflow with smooth animations, resp…"
type textarea "x"
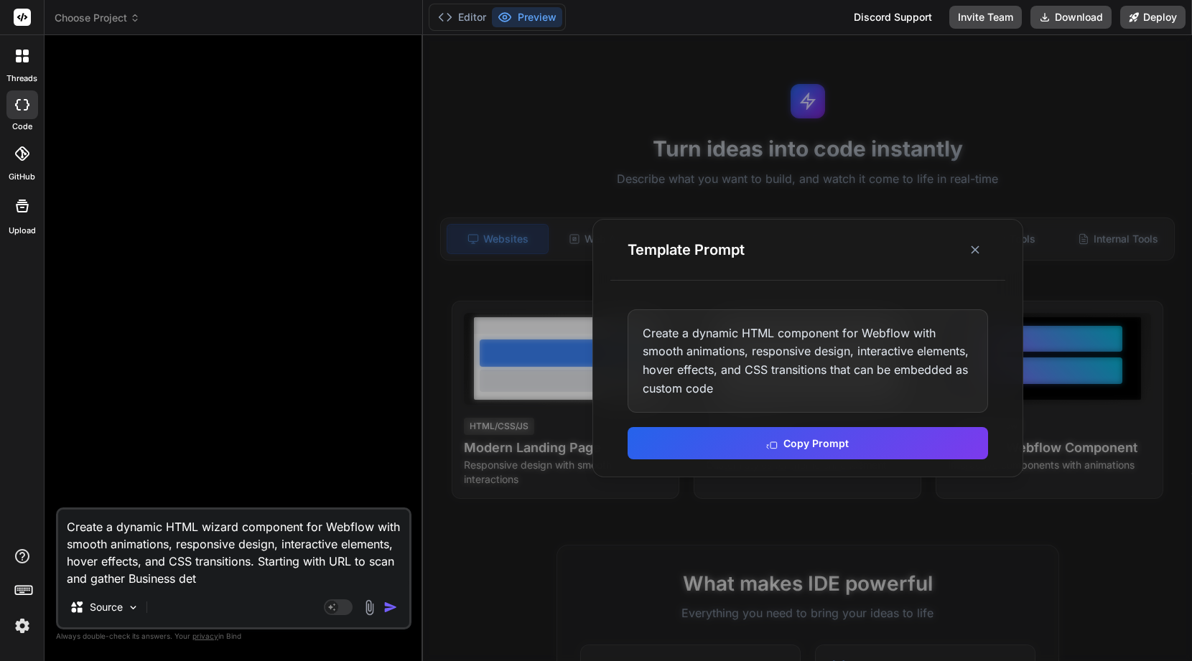
type textarea "Create a dynamic HTML wizard component for Webflow with smooth animations, resp…"
type textarea "x"
type textarea "Create a dynamic HTML wizard component for Webflow with smooth animations, resp…"
type textarea "x"
type textarea "Create a dynamic HTML wizard component for Webflow with smooth animations, resp…"
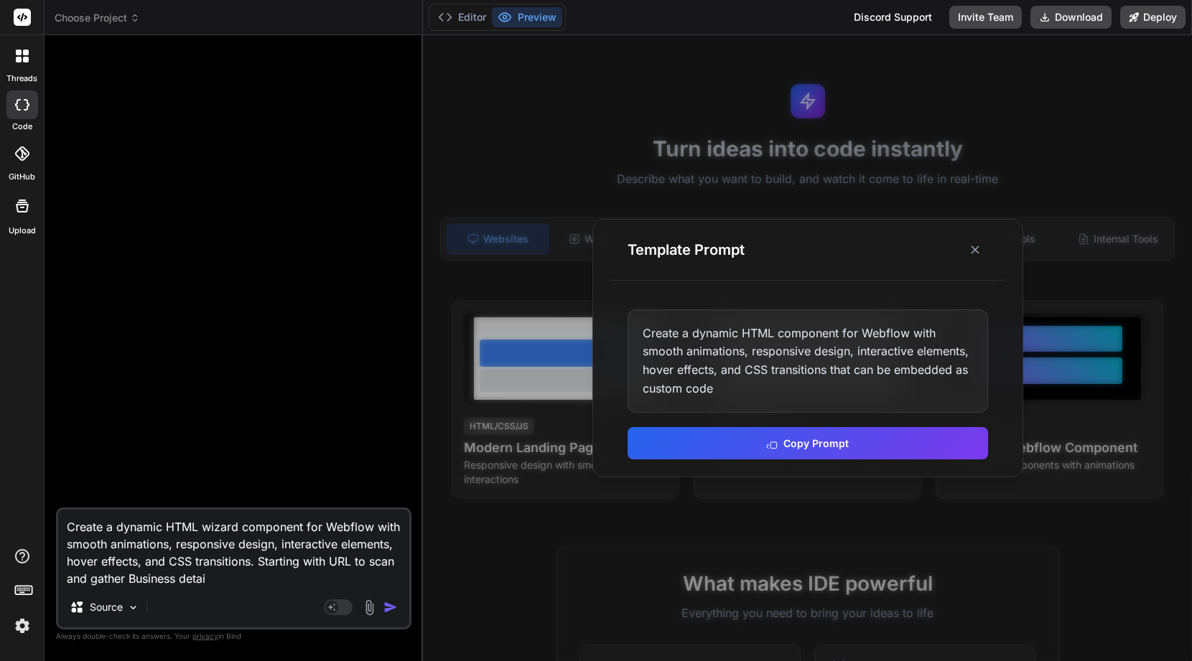
type textarea "x"
type textarea "Create a dynamic HTML wizard component for Webflow with smooth animations, resp…"
type textarea "x"
type textarea "Create a dynamic HTML wizard component for Webflow with smooth animations, resp…"
type textarea "x"
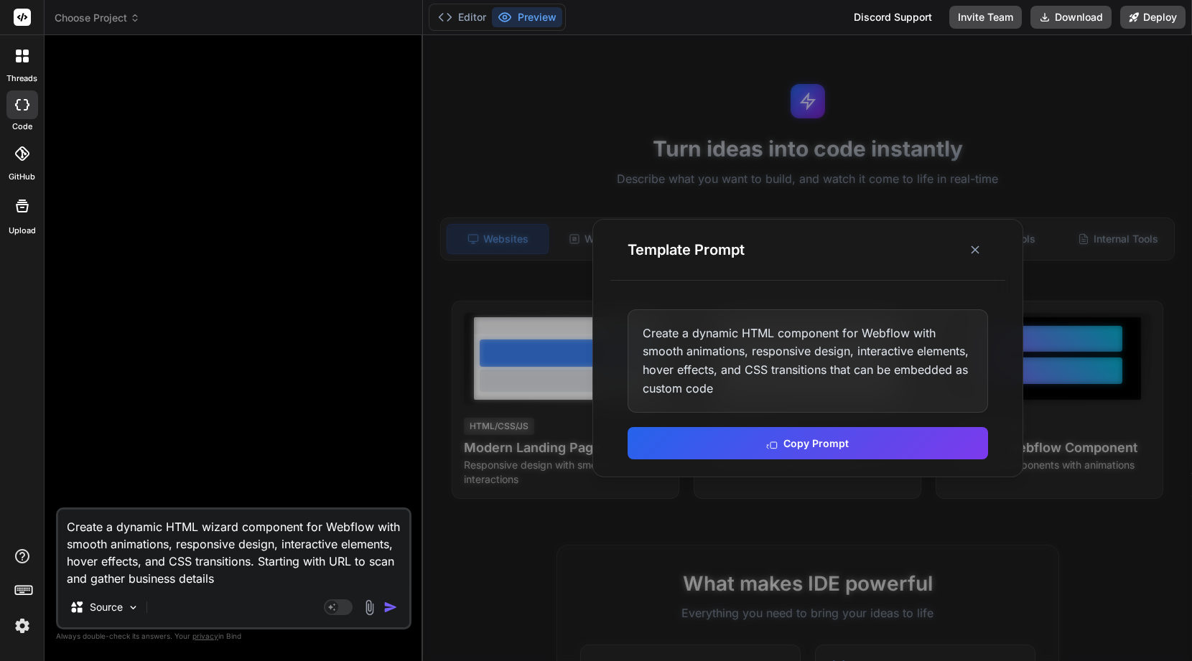
type textarea "Create a dynamic HTML wizard component for Webflow with smooth animations, resp…"
type textarea "x"
type textarea "Create a dynamic HTML wizard component for Webflow with smooth animations, resp…"
type textarea "x"
type textarea "Create a dynamic HTML wizard component for Webflow with smooth animations, resp…"
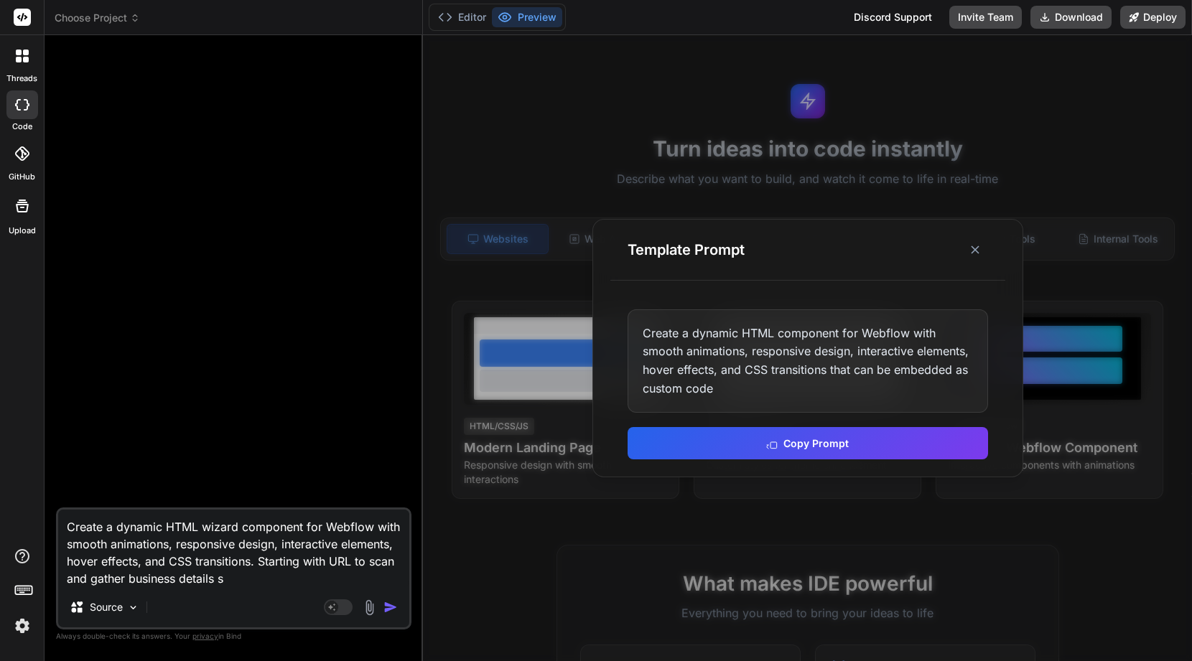
type textarea "x"
type textarea "Create a dynamic HTML wizard component for Webflow with smooth animations, resp…"
type textarea "x"
type textarea "Create a dynamic HTML wizard component for Webflow with smooth animations, resp…"
type textarea "x"
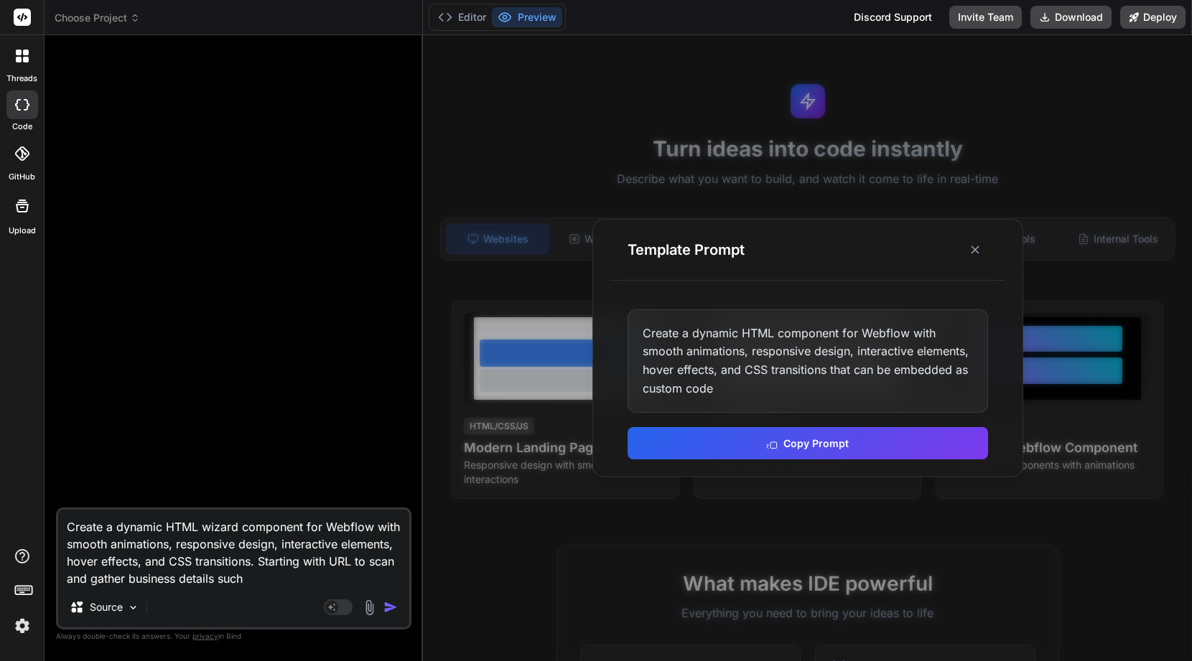
type textarea "Create a dynamic HTML wizard component for Webflow with smooth animations, resp…"
type textarea "x"
type textarea "Create a dynamic HTML wizard component for Webflow with smooth animations, resp…"
type textarea "x"
type textarea "Create a dynamic HTML wizard component for Webflow with smooth animations, resp…"
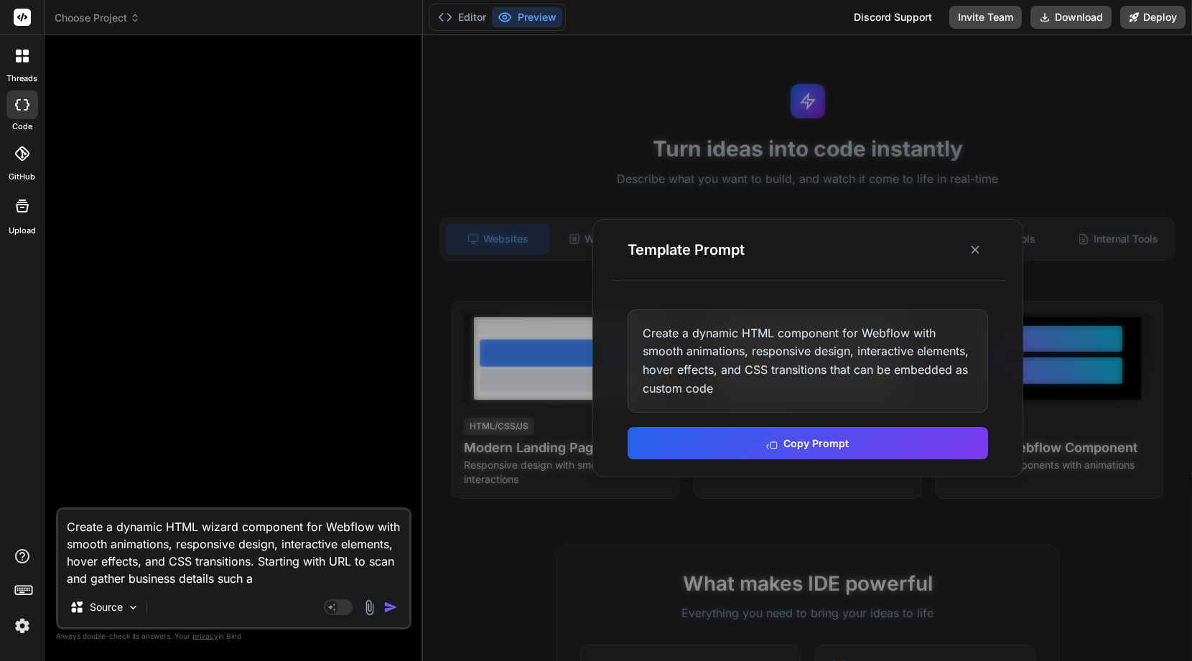
type textarea "x"
type textarea "Create a dynamic HTML wizard component for Webflow with smooth animations, resp…"
type textarea "x"
type textarea "Create a dynamic HTML wizard component for Webflow with smooth animations, resp…"
type textarea "x"
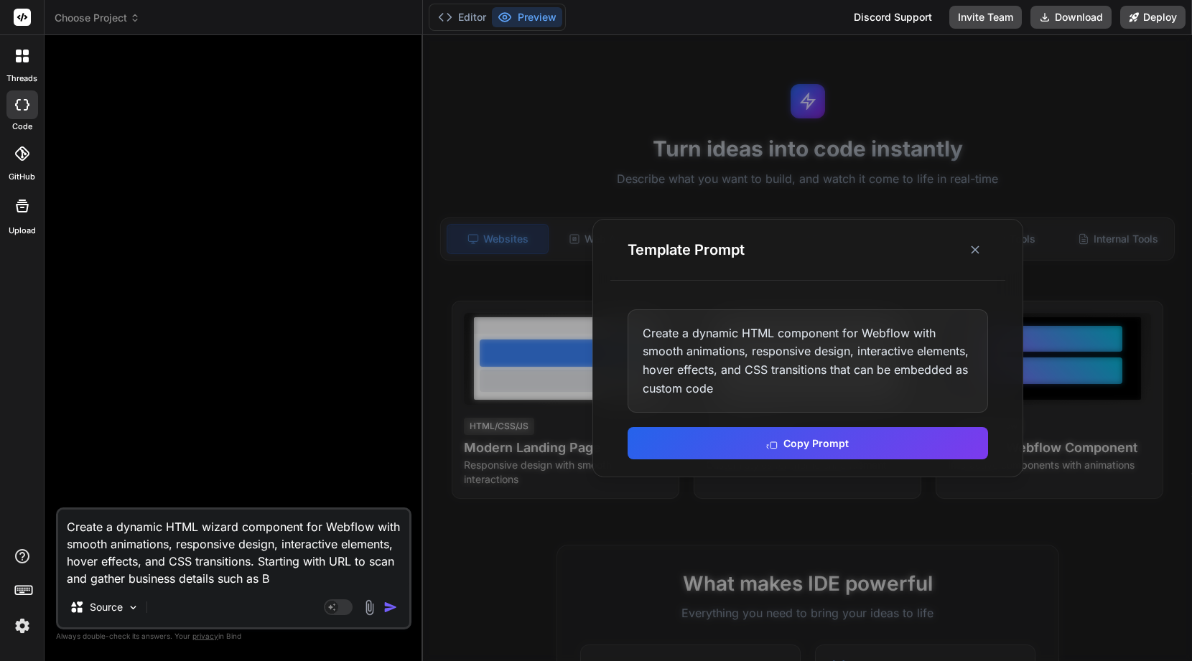
type textarea "Create a dynamic HTML wizard component for Webflow with smooth animations, resp…"
type textarea "x"
type textarea "Create a dynamic HTML wizard component for Webflow with smooth animations, resp…"
type textarea "x"
type textarea "Create a dynamic HTML wizard component for Webflow with smooth animations, resp…"
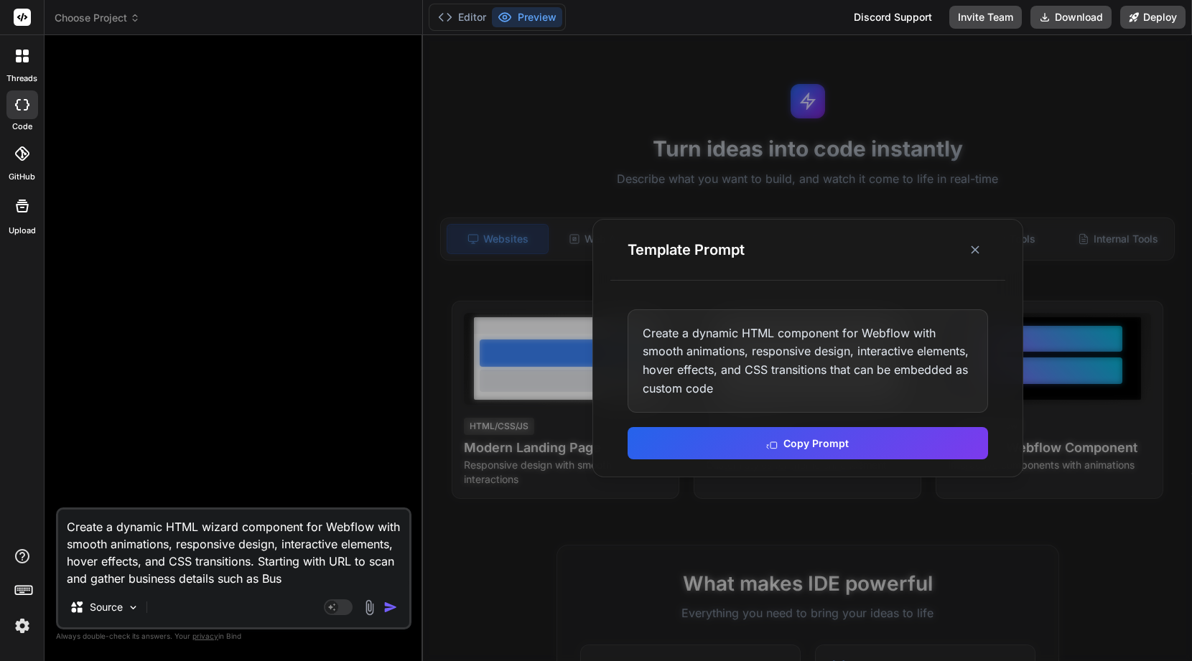
type textarea "x"
type textarea "Create a dynamic HTML wizard component for Webflow with smooth animations, resp…"
type textarea "x"
type textarea "Create a dynamic HTML wizard component for Webflow with smooth animations, resp…"
type textarea "x"
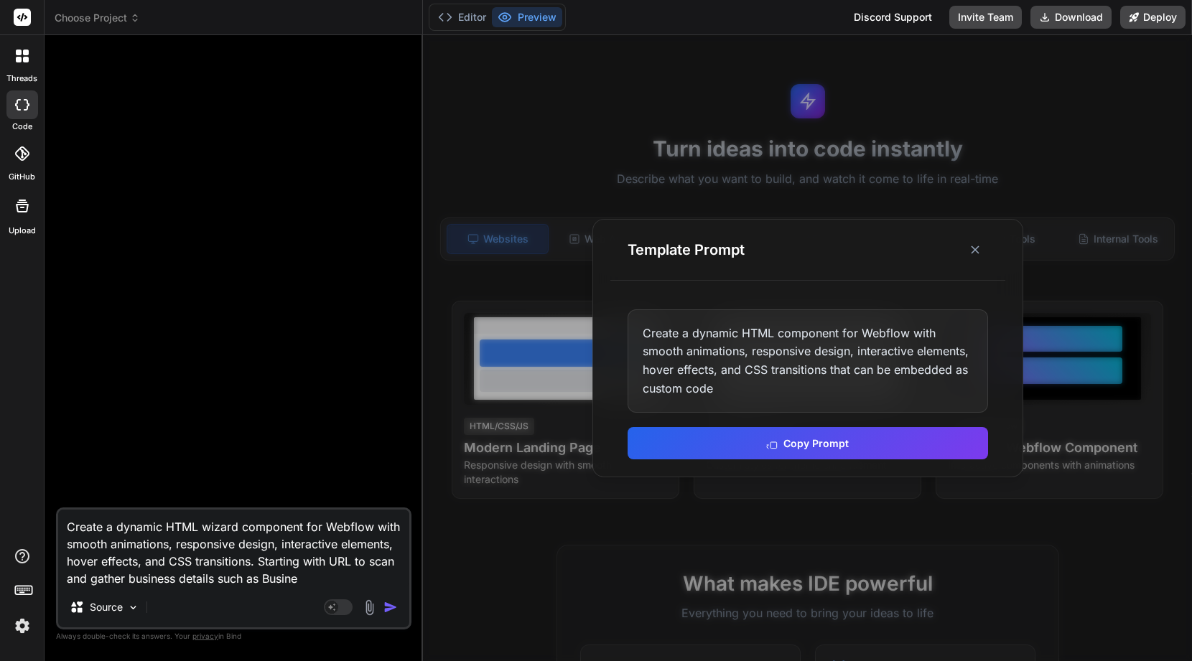
type textarea "Create a dynamic HTML wizard component for Webflow with smooth animations, resp…"
type textarea "x"
type textarea "Create a dynamic HTML wizard component for Webflow with smooth animations, resp…"
type textarea "x"
type textarea "Create a dynamic HTML wizard component for Webflow with smooth animations, resp…"
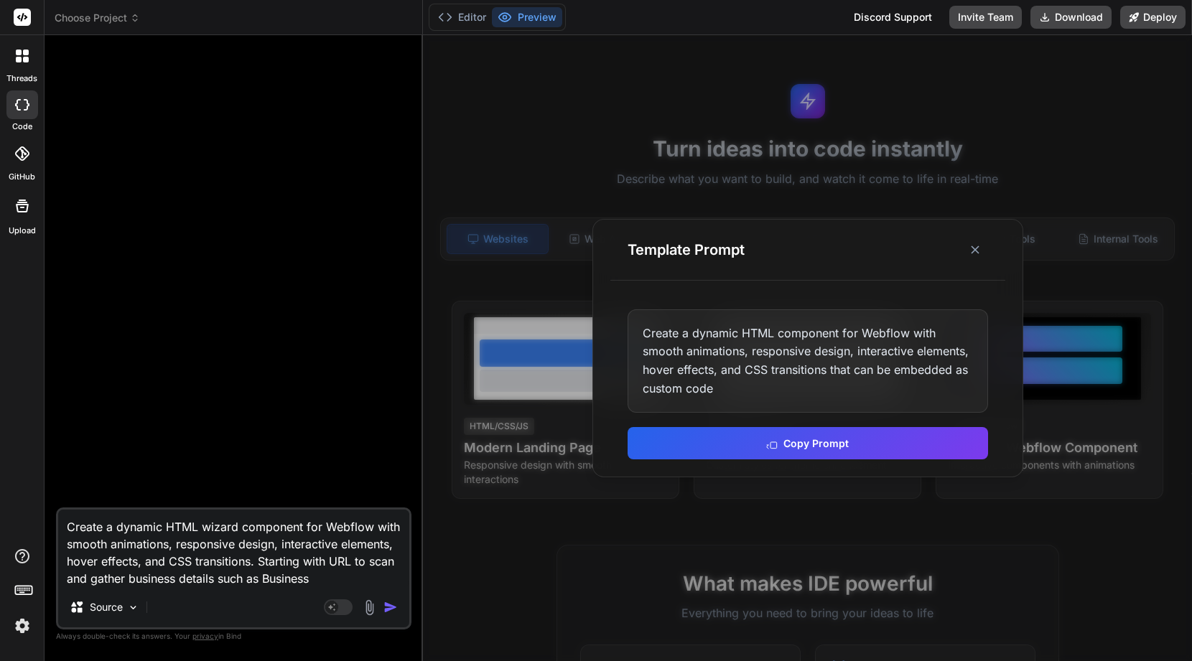
type textarea "x"
type textarea "Create a dynamic HTML wizard component for Webflow with smooth animations, resp…"
type textarea "x"
type textarea "Create a dynamic HTML wizard component for Webflow with smooth animations, resp…"
type textarea "x"
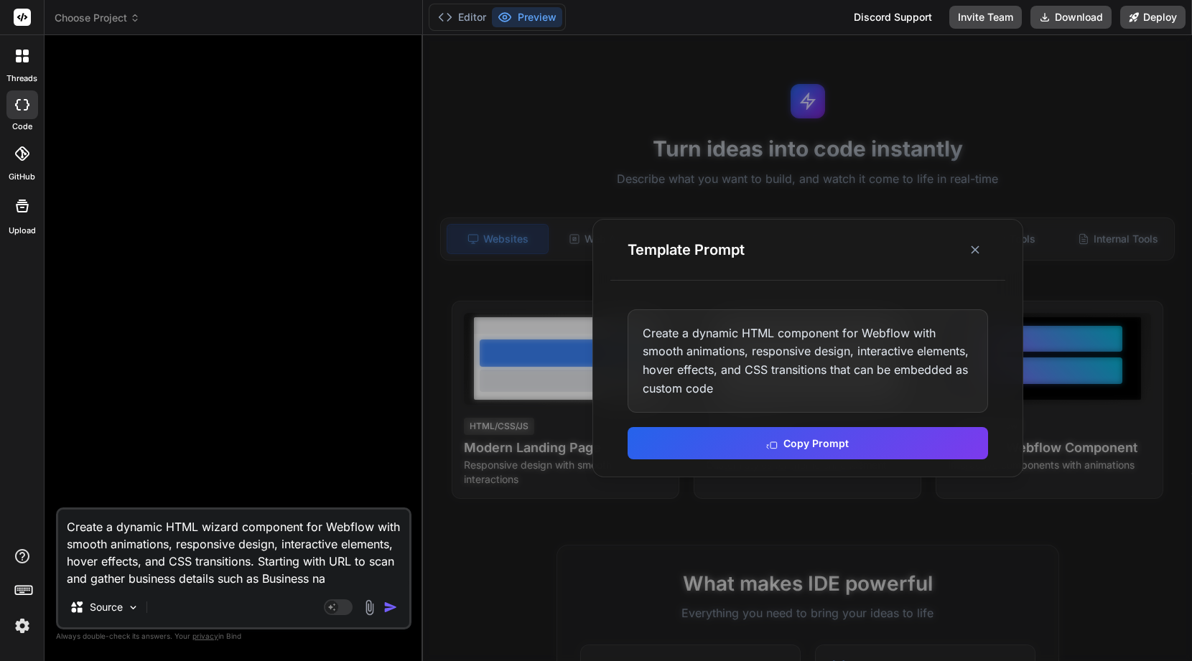
type textarea "Create a dynamic HTML wizard component for Webflow with smooth animations, resp…"
type textarea "x"
type textarea "Create a dynamic HTML wizard component for Webflow with smooth animations, resp…"
type textarea "x"
type textarea "Create a dynamic HTML wizard component for Webflow with smooth animations, resp…"
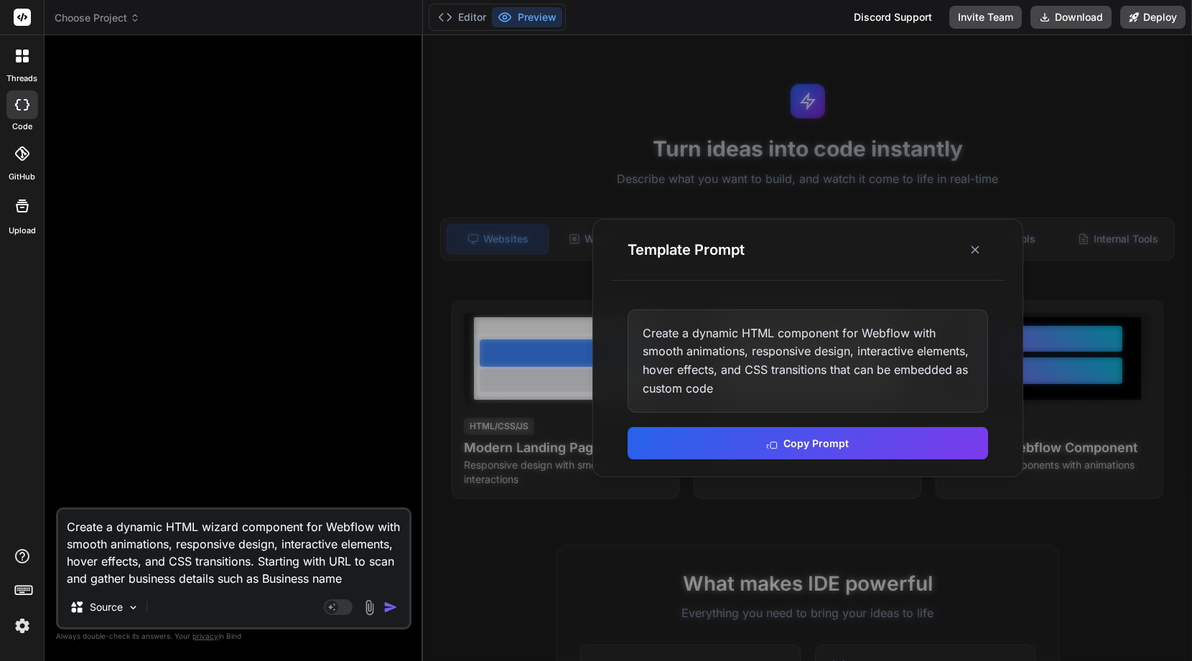
type textarea "x"
type textarea "Create a dynamic HTML wizard component for Webflow with smooth animations, resp…"
type textarea "x"
type textarea "Create a dynamic HTML wizard component for Webflow with smooth animations, resp…"
type textarea "x"
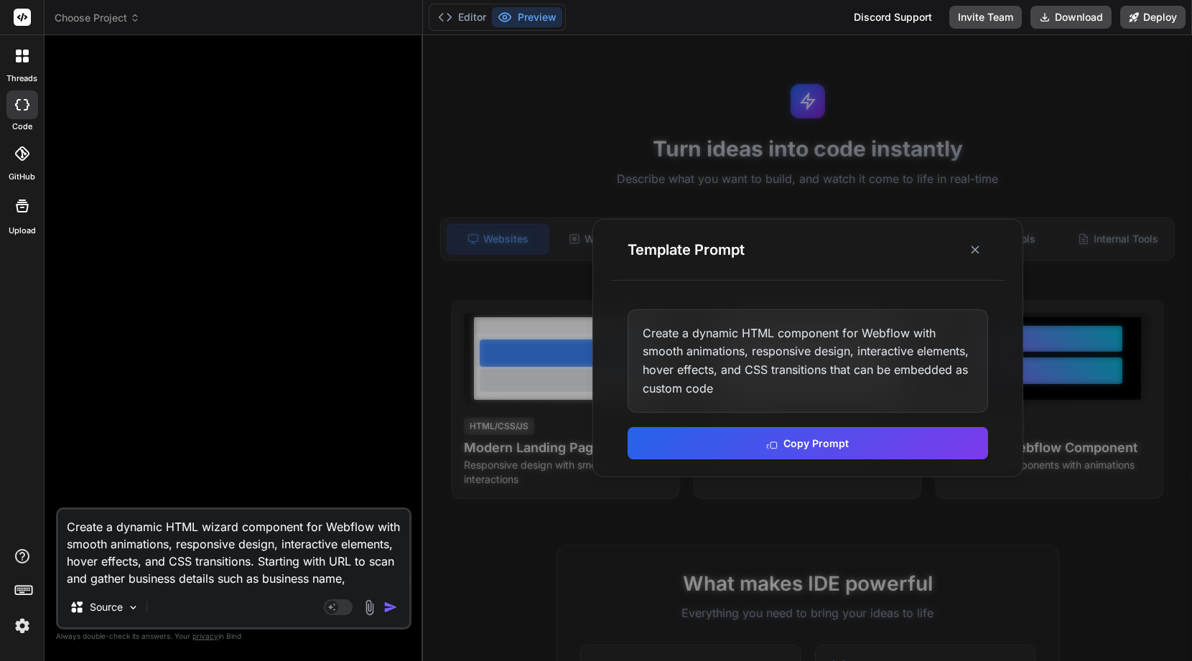
type textarea "Create a dynamic HTML wizard component for Webflow with smooth animations, resp…"
type textarea "x"
type textarea "Create a dynamic HTML wizard component for Webflow with smooth animations, resp…"
type textarea "x"
type textarea "Create a dynamic HTML wizard component for Webflow with smooth animations, resp…"
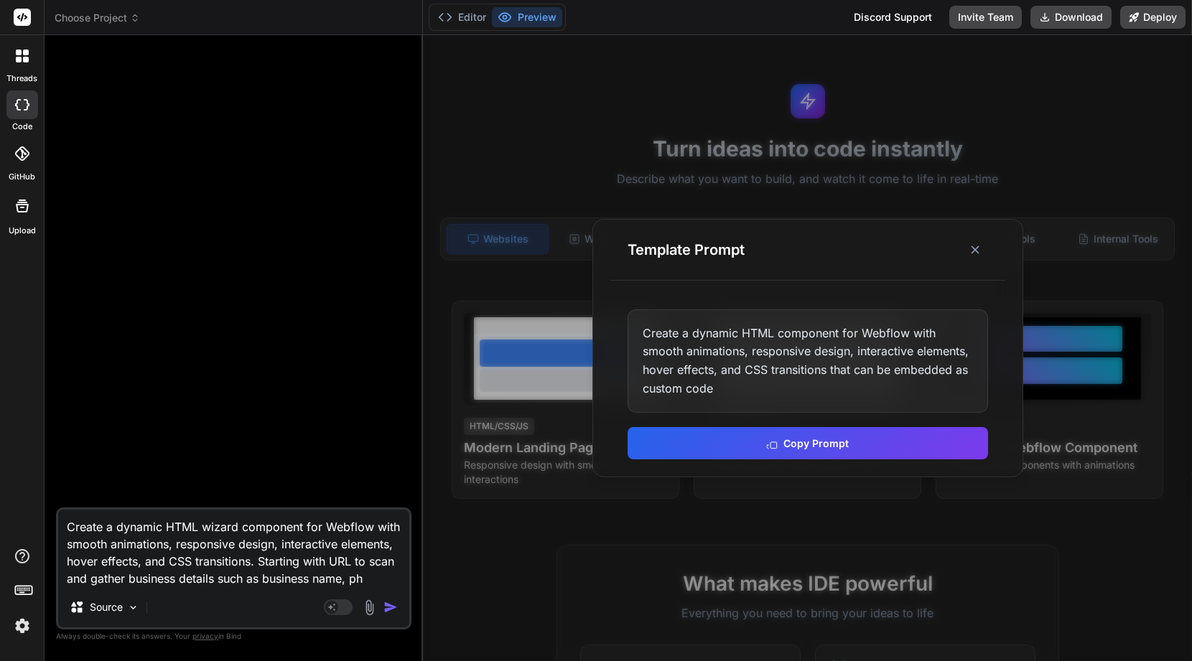
type textarea "x"
type textarea "Create a dynamic HTML wizard component for Webflow with smooth animations, resp…"
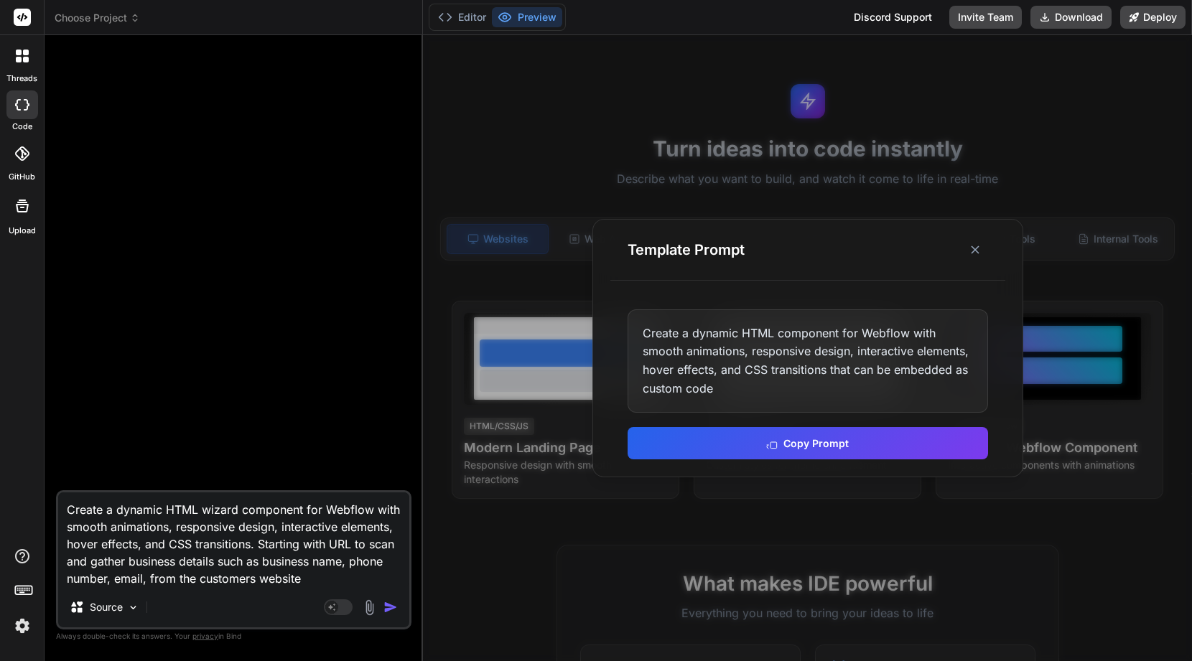
click at [392, 609] on img "button" at bounding box center [390, 607] width 14 height 14
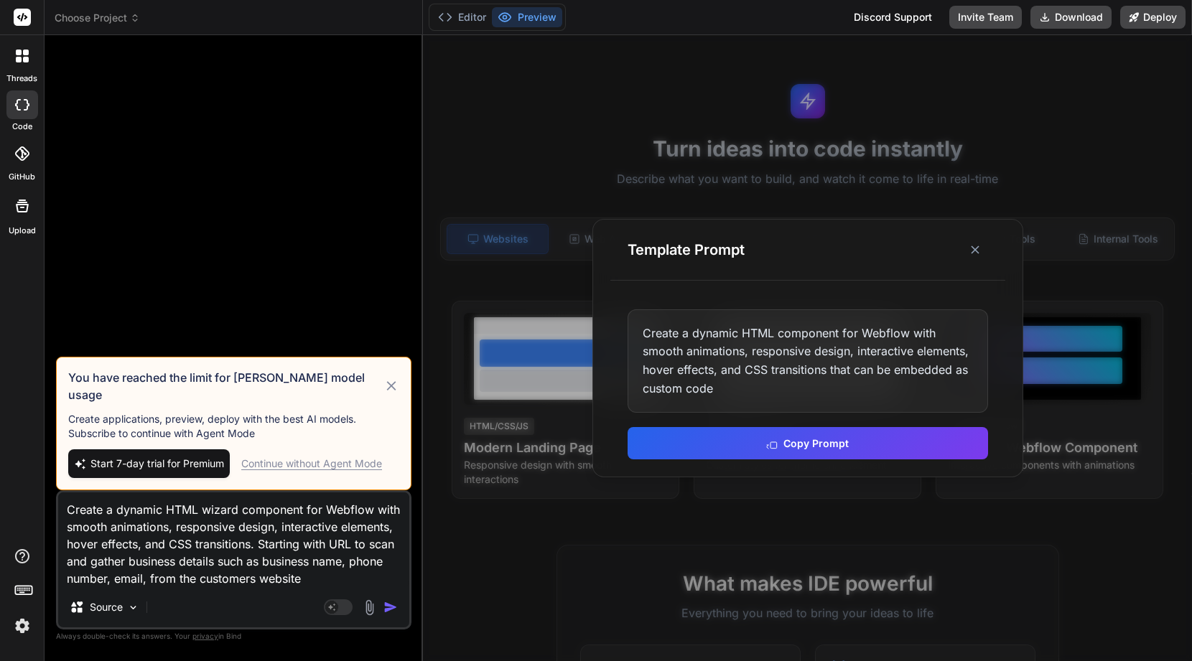
click at [296, 461] on div "Continue without Agent Mode" at bounding box center [311, 464] width 141 height 14
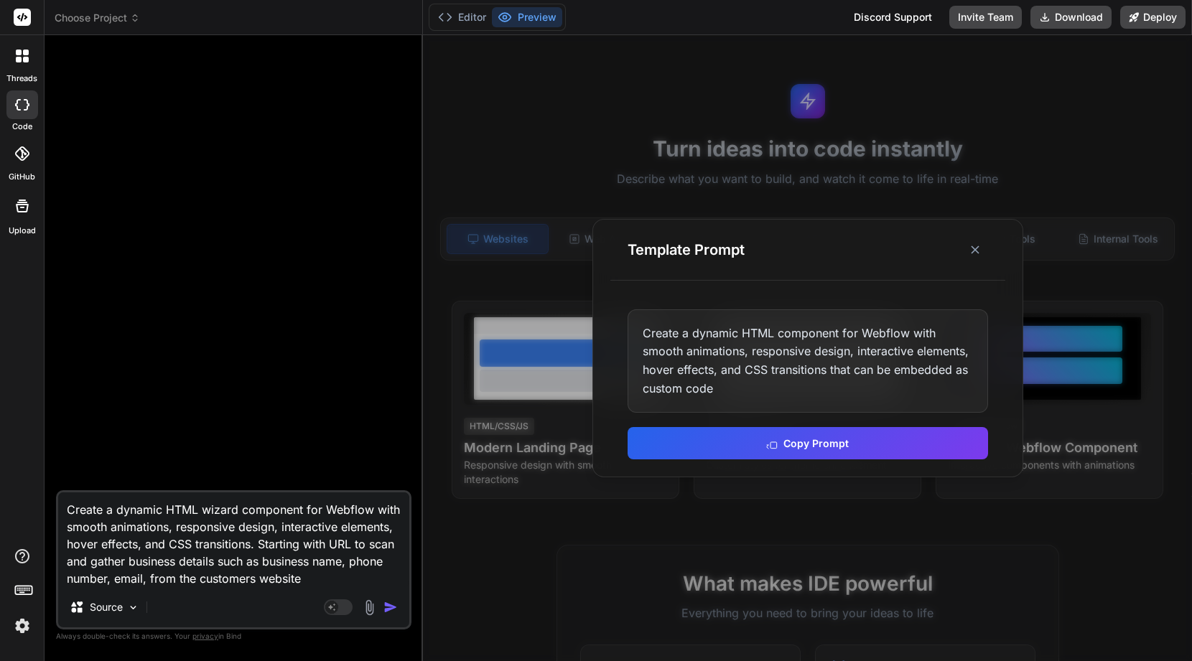
click at [388, 607] on img "button" at bounding box center [390, 607] width 14 height 14
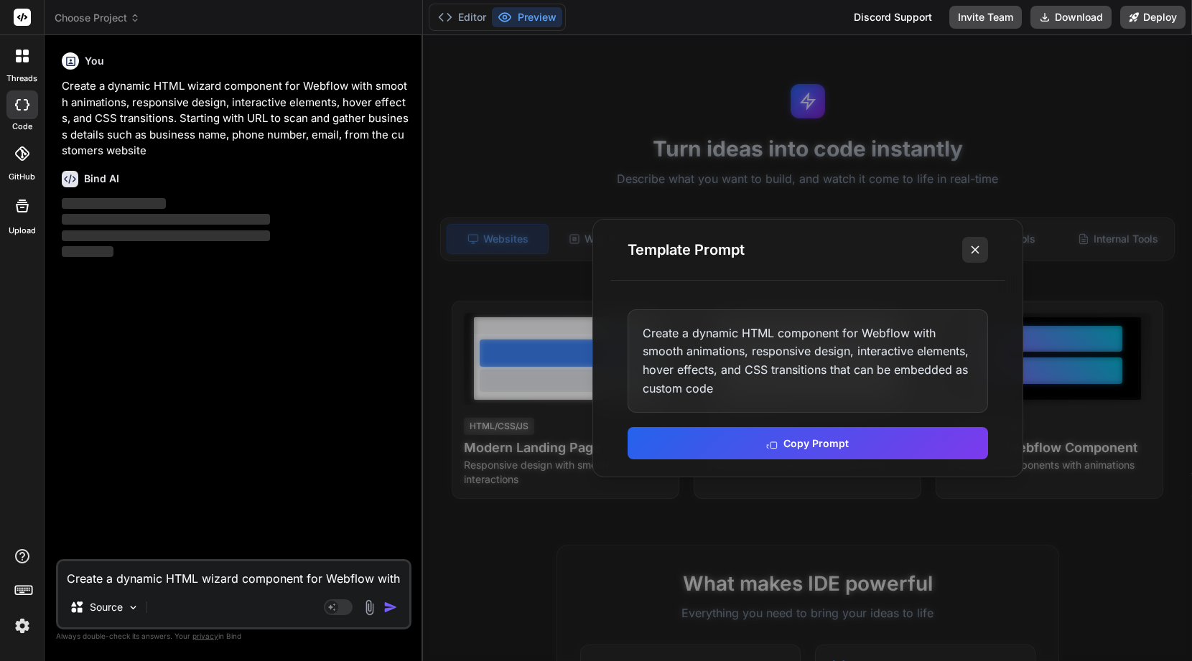
click at [973, 249] on line at bounding box center [974, 249] width 7 height 7
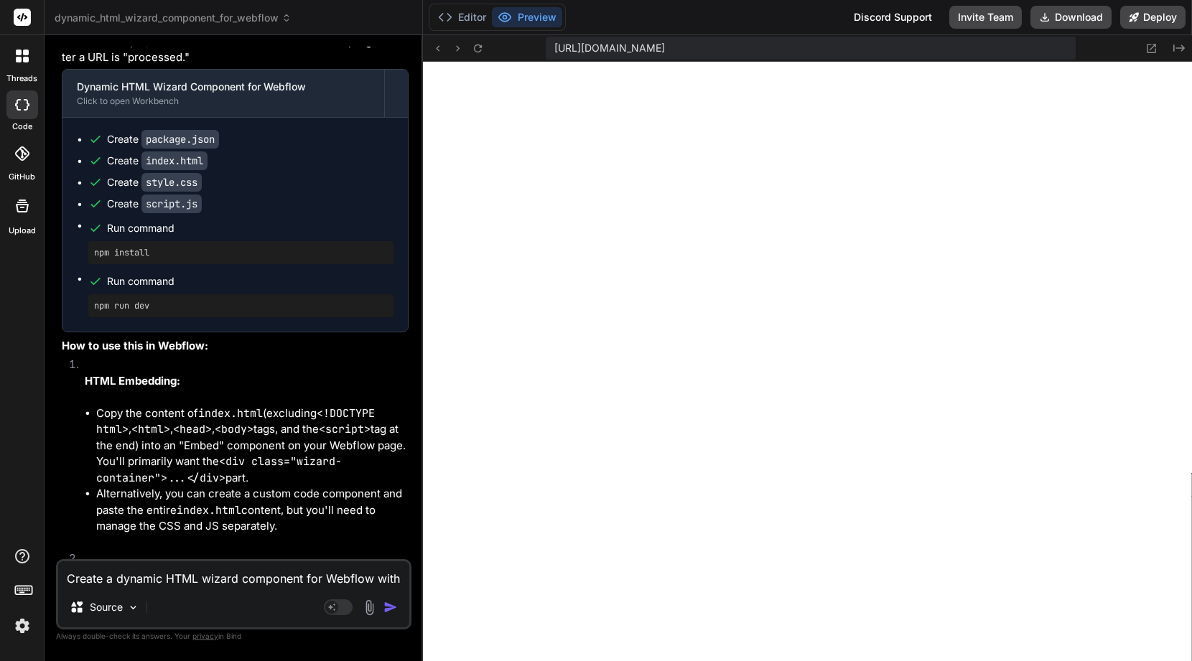
scroll to position [302, 0]
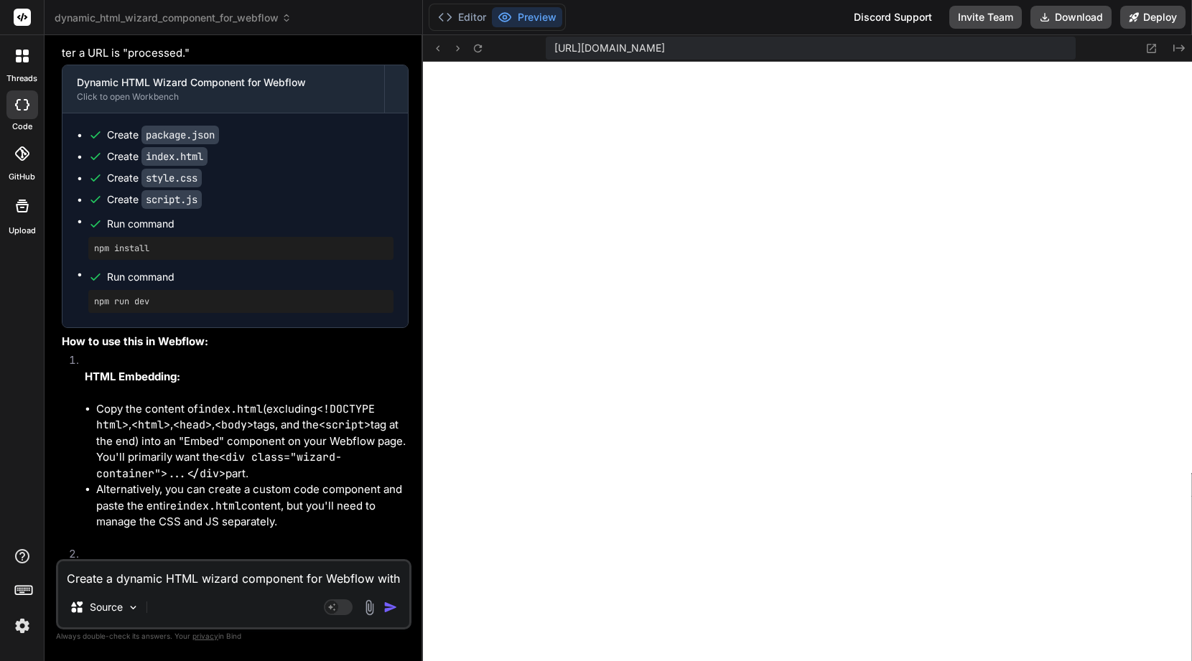
click at [187, 581] on textarea "Create a dynamic HTML wizard component for Webflow with smooth animations, resp…" at bounding box center [233, 574] width 351 height 26
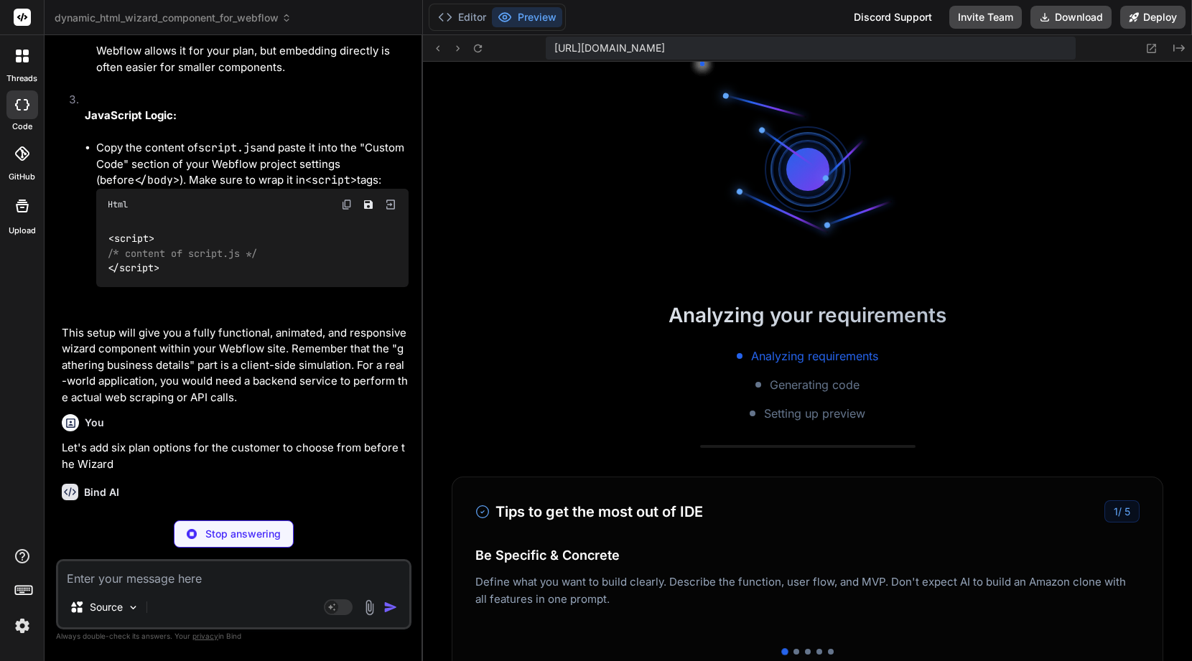
scroll to position [1378, 0]
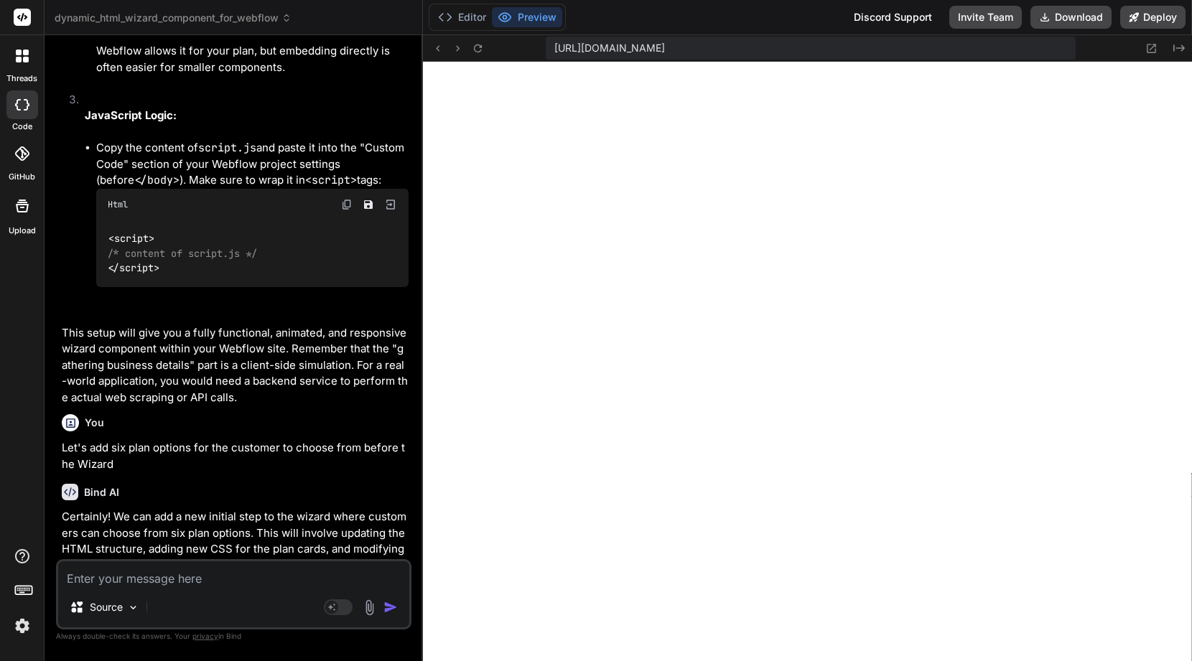
click at [186, 573] on textarea at bounding box center [233, 574] width 351 height 26
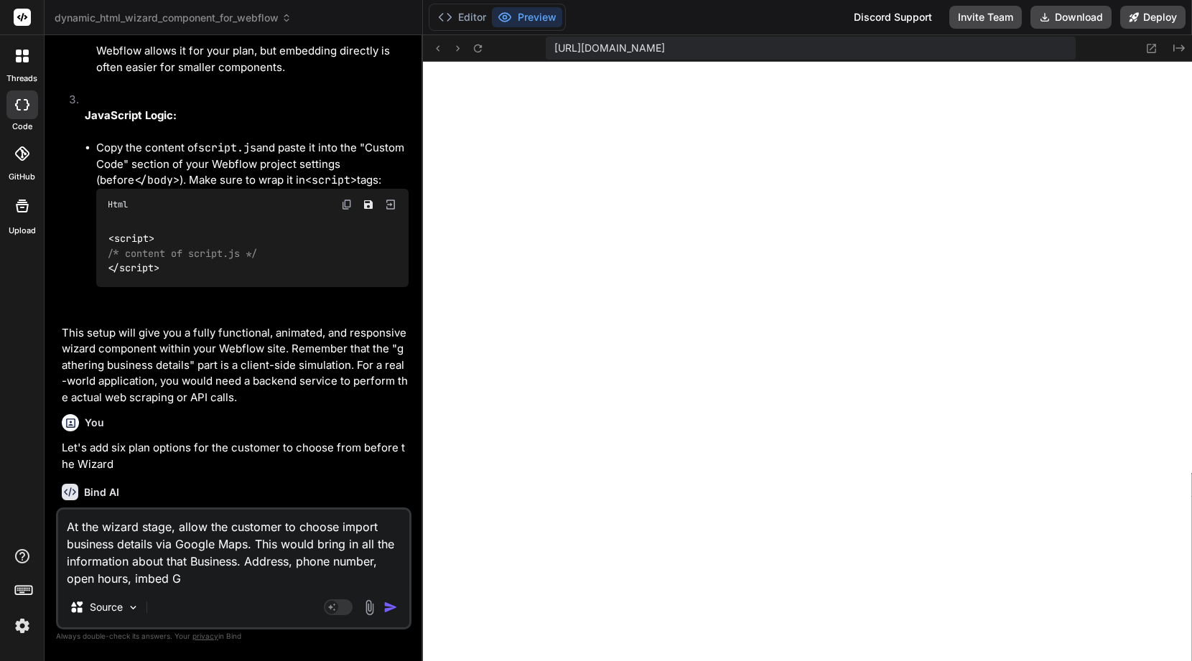
drag, startPoint x: 136, startPoint y: 577, endPoint x: 201, endPoint y: 582, distance: 65.5
click at [201, 582] on textarea "At the wizard stage, allow the customer to choose import business details via G…" at bounding box center [233, 549] width 351 height 78
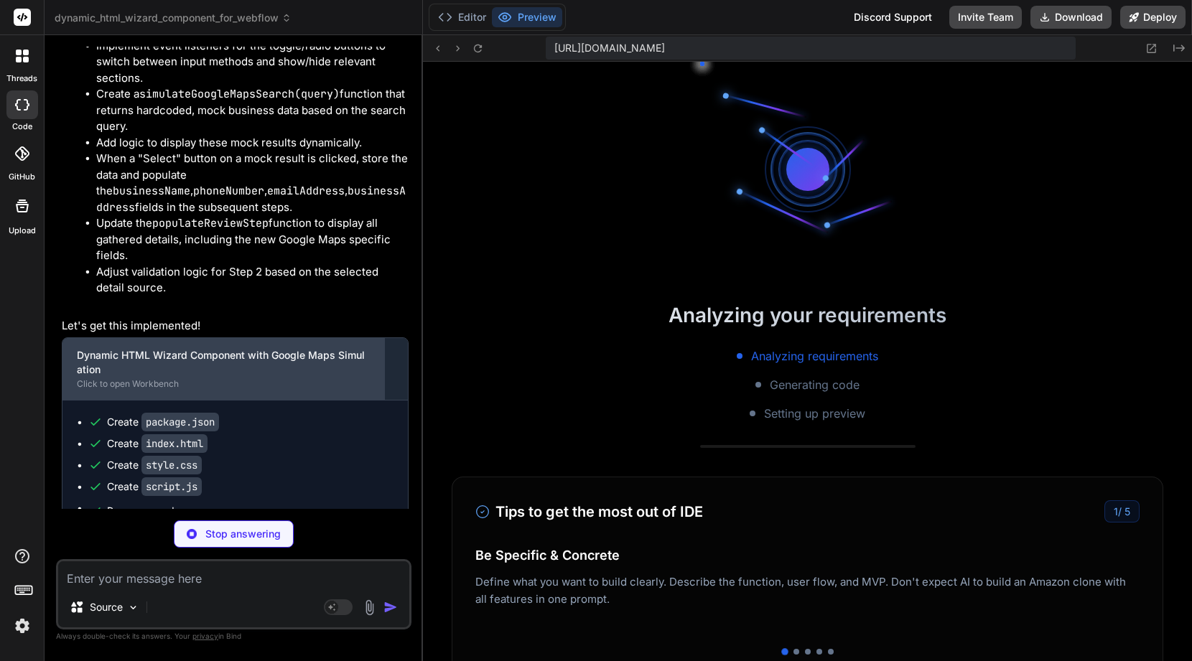
scroll to position [2125, 0]
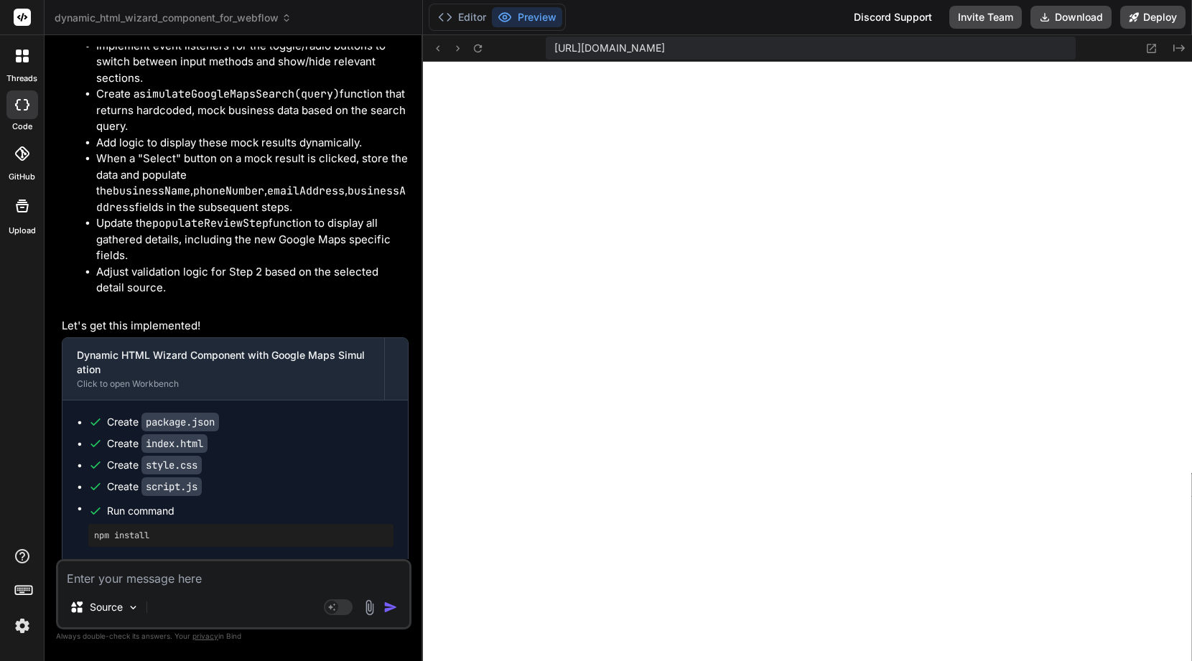
click at [179, 582] on textarea at bounding box center [233, 574] width 351 height 26
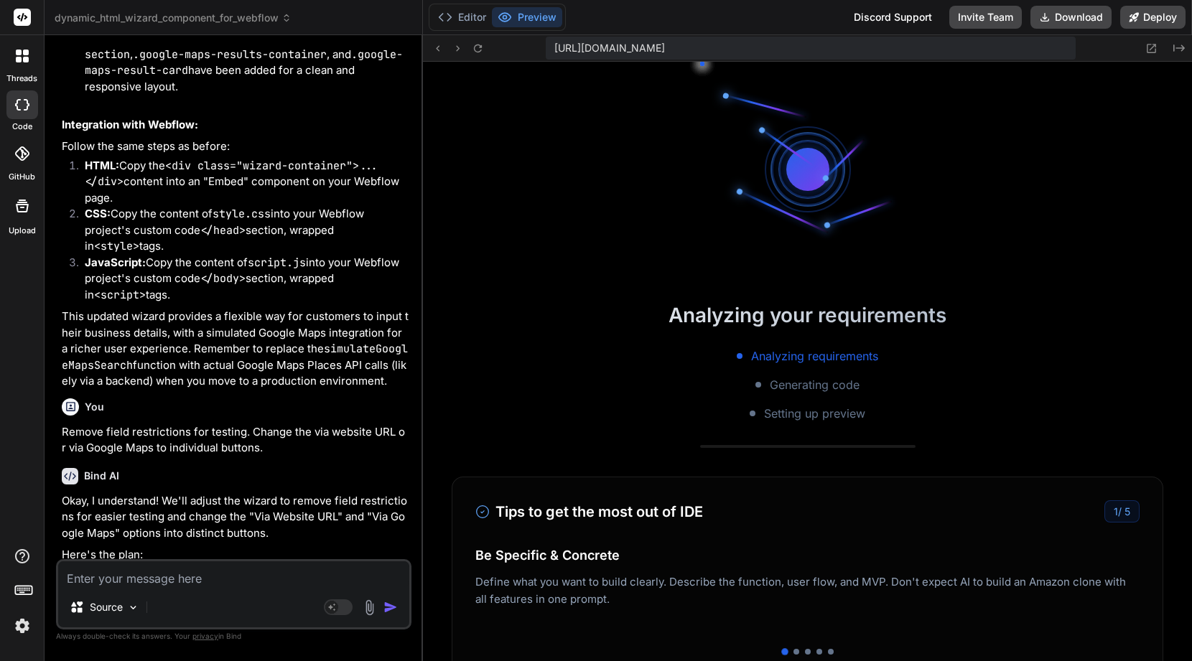
scroll to position [2872, 0]
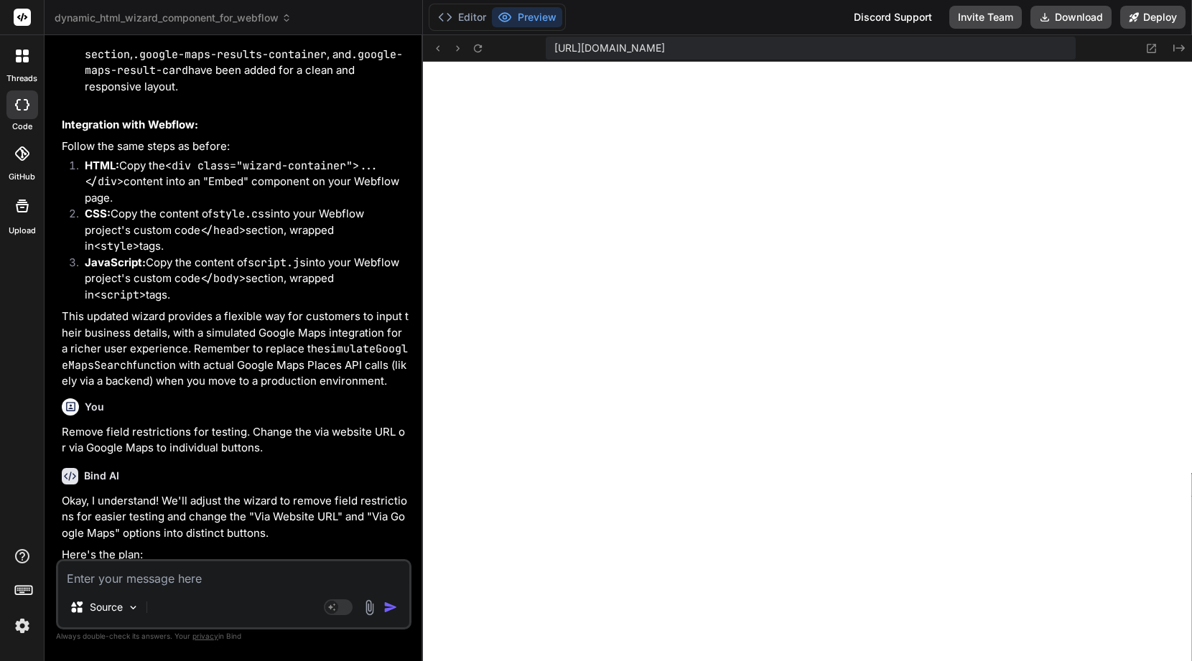
click at [212, 582] on textarea at bounding box center [233, 574] width 351 height 26
click at [335, 583] on textarea "Add website address to Google maps function." at bounding box center [233, 574] width 351 height 26
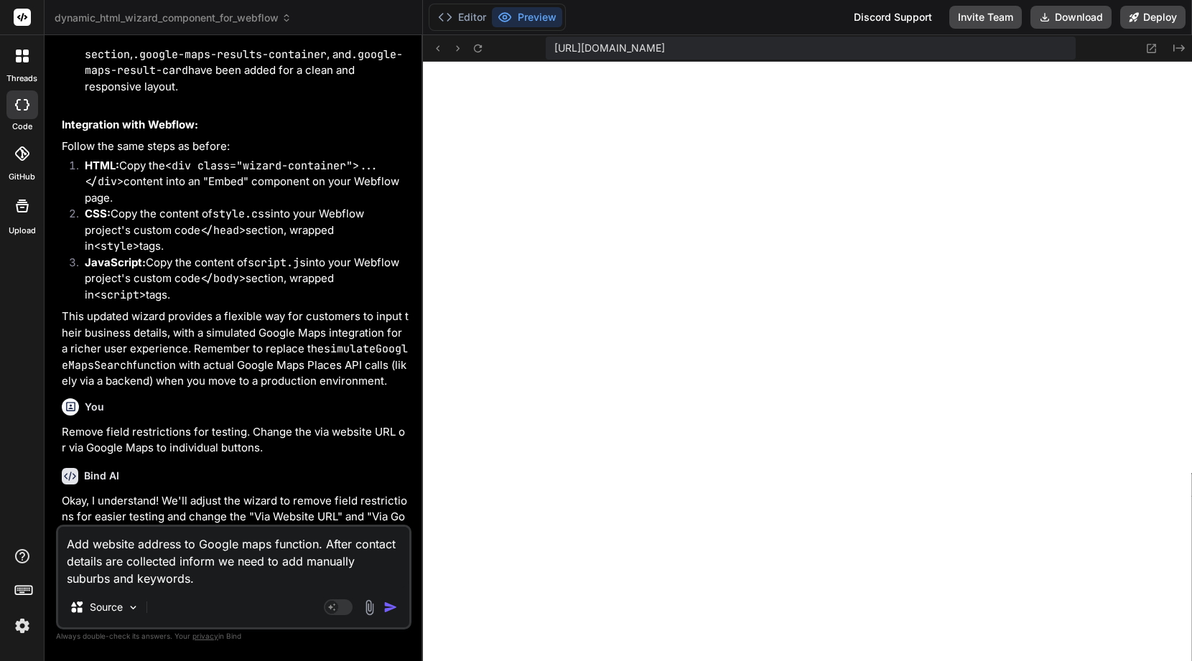
click at [167, 582] on textarea "Add website address to Google maps function. After contact details are collecte…" at bounding box center [233, 557] width 351 height 60
click at [190, 582] on textarea "Add website address to Google maps function. After contact details are collecte…" at bounding box center [233, 557] width 351 height 60
click at [332, 565] on textarea "Add website address to Google maps function. After contact details are collecte…" at bounding box center [233, 549] width 351 height 78
click at [95, 577] on textarea "Add website address to Google maps function. After contact details are collecte…" at bounding box center [233, 549] width 351 height 78
click at [202, 579] on textarea "Add website address to Google maps function. After contact details are collecte…" at bounding box center [233, 549] width 351 height 78
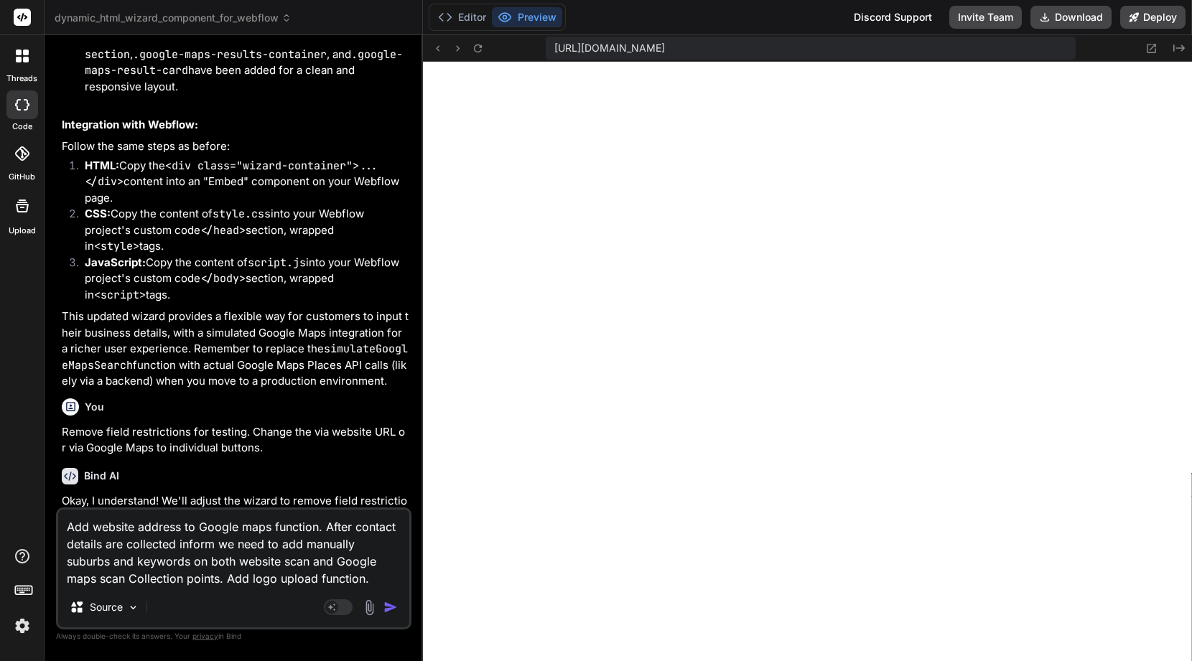
click at [388, 609] on img "button" at bounding box center [390, 607] width 14 height 14
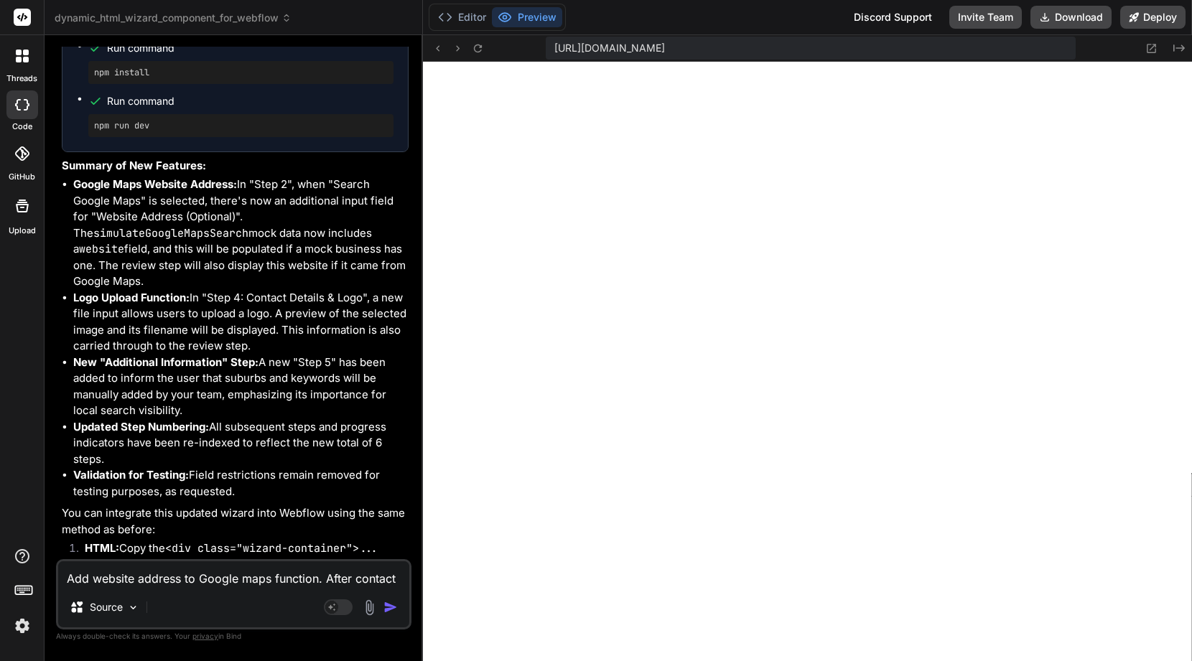
scroll to position [8510, 0]
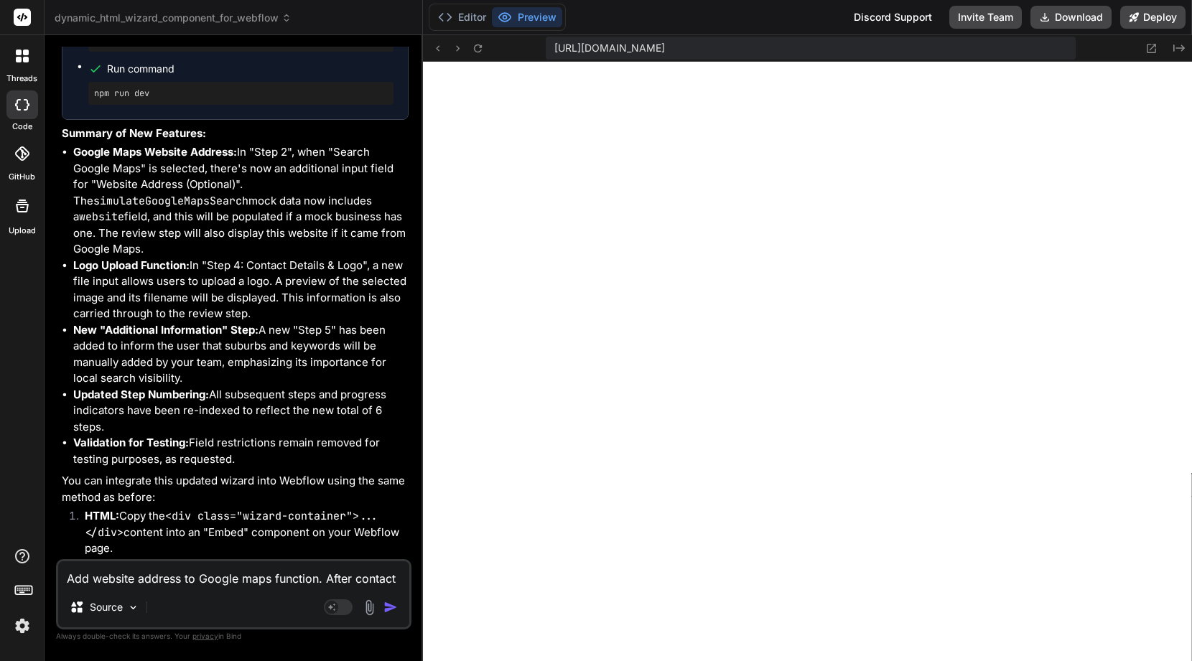
click at [94, 581] on textarea "Add website address to Google maps function. After contact details are collecte…" at bounding box center [233, 574] width 351 height 26
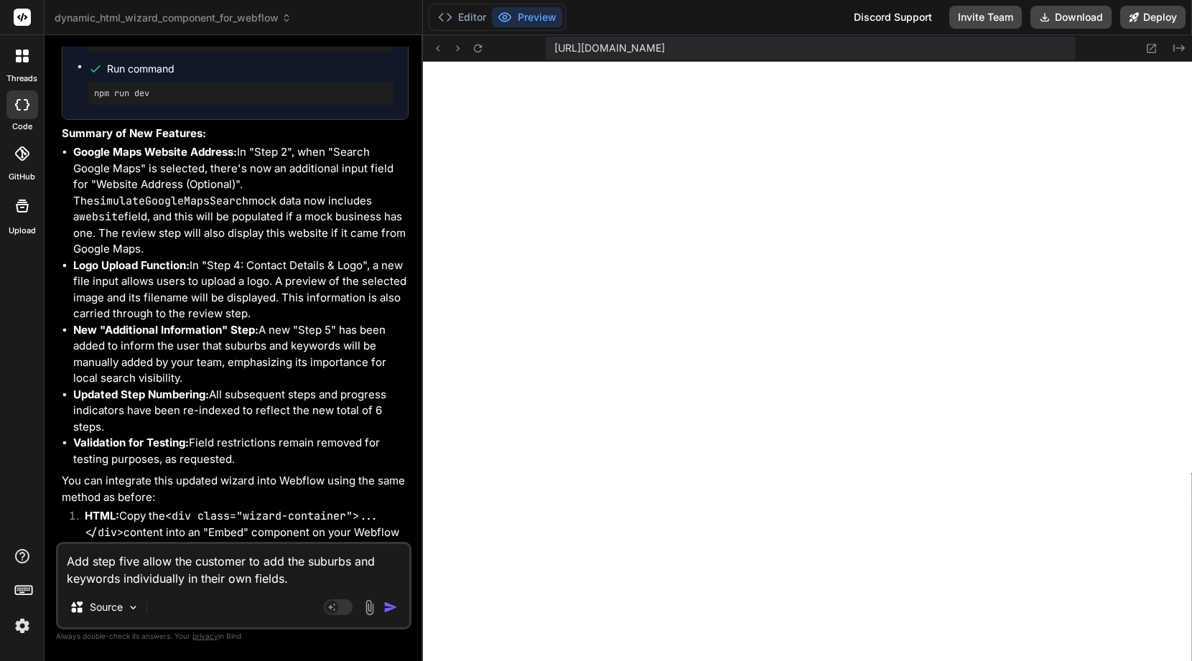
drag, startPoint x: 137, startPoint y: 563, endPoint x: 120, endPoint y: 561, distance: 17.4
click at [120, 562] on textarea "Add step five allow the customer to add the suburbs and keywords individually i…" at bounding box center [233, 565] width 351 height 43
click at [292, 578] on textarea "Add step 5 allow the customer to add the suburbs and keywords individually in t…" at bounding box center [233, 565] width 351 height 43
click at [391, 600] on img "button" at bounding box center [390, 607] width 14 height 14
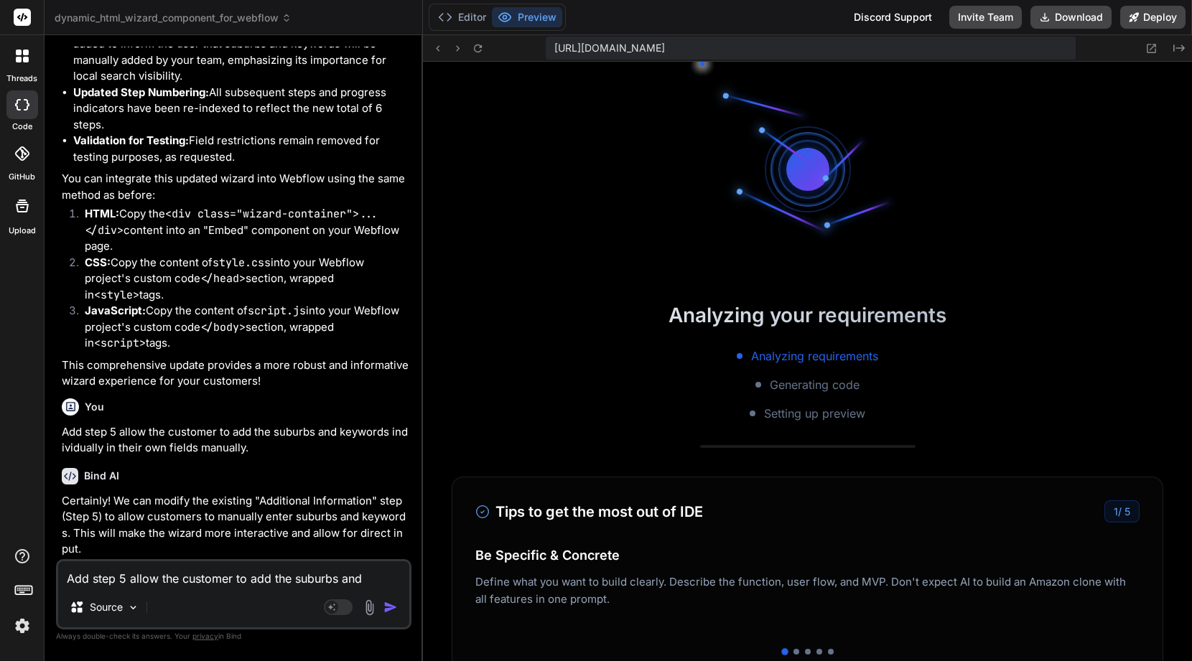
scroll to position [4394, 0]
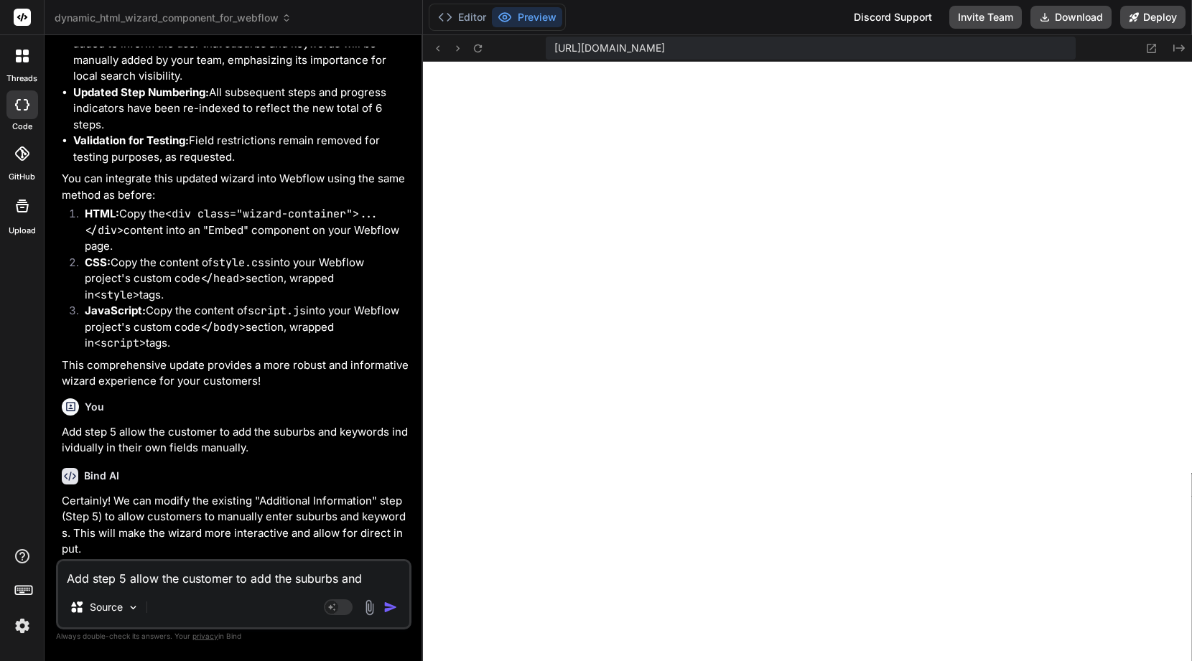
click at [197, 587] on div "Add step 5 allow the customer to add the suburbs and keywords individually in t…" at bounding box center [233, 594] width 355 height 70
click at [188, 581] on textarea "Add step 5 allow the customer to add the suburbs and keywords individually in t…" at bounding box center [233, 574] width 351 height 26
paste textarea "1. Free Plan 1 Business Listing Basic contact details only Appears in suburb-le…"
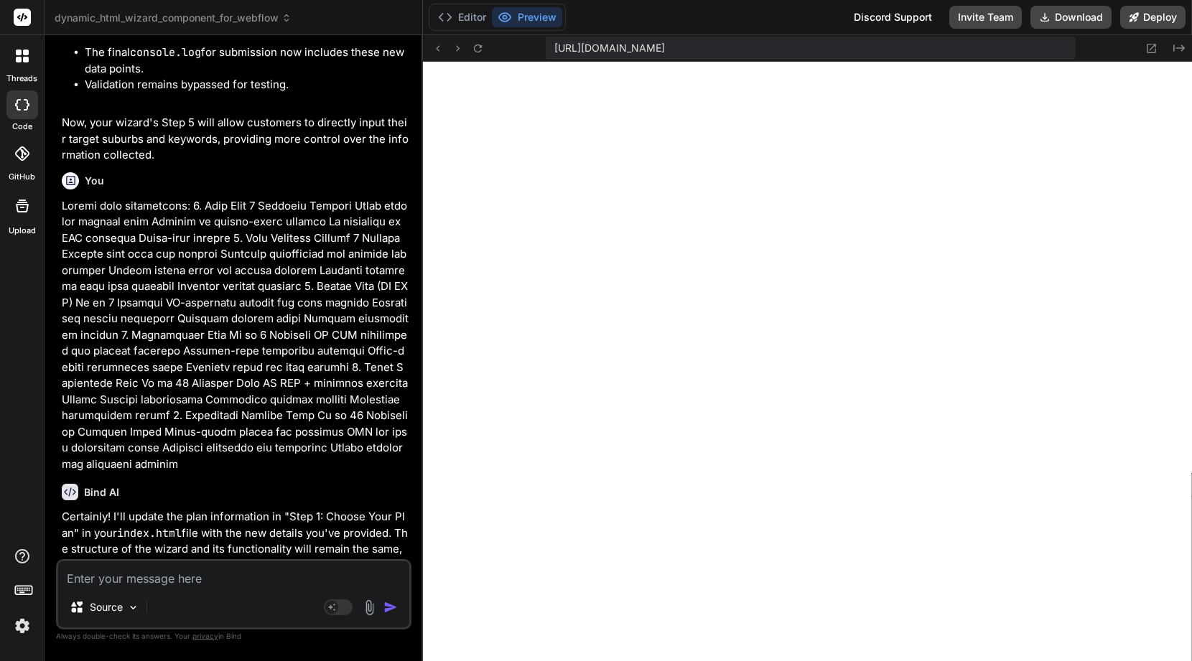
scroll to position [5155, 0]
click at [207, 576] on textarea at bounding box center [233, 574] width 351 height 26
paste textarea "The number of suburbs and keywords shown in the form will match the number of l…"
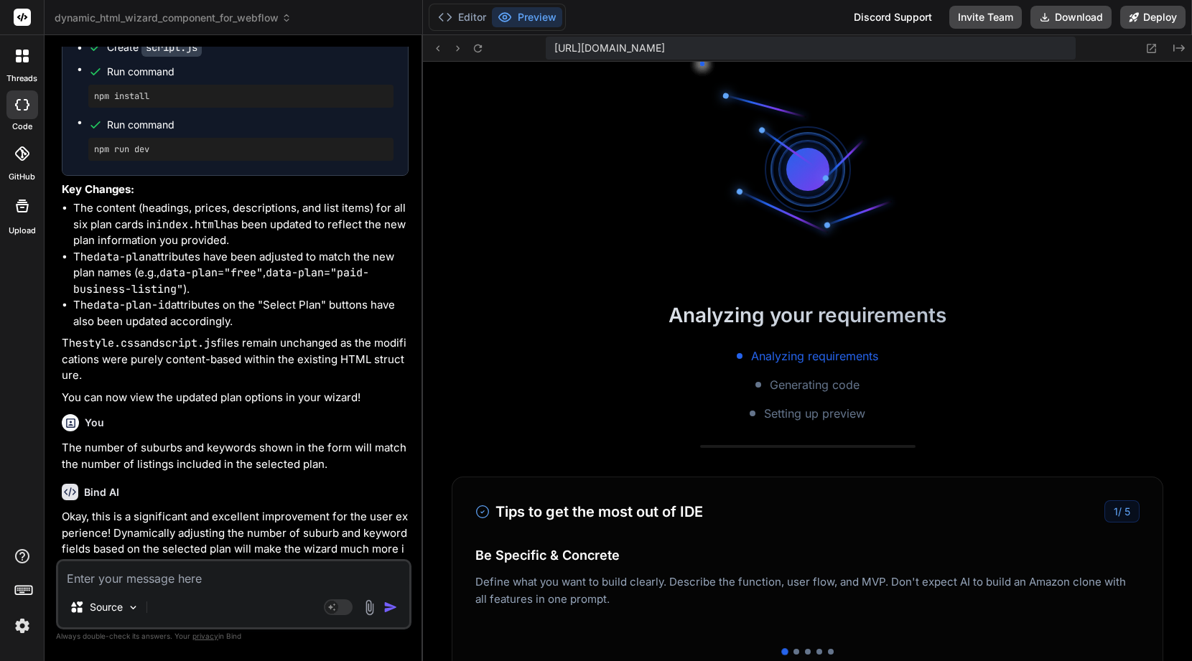
scroll to position [5916, 0]
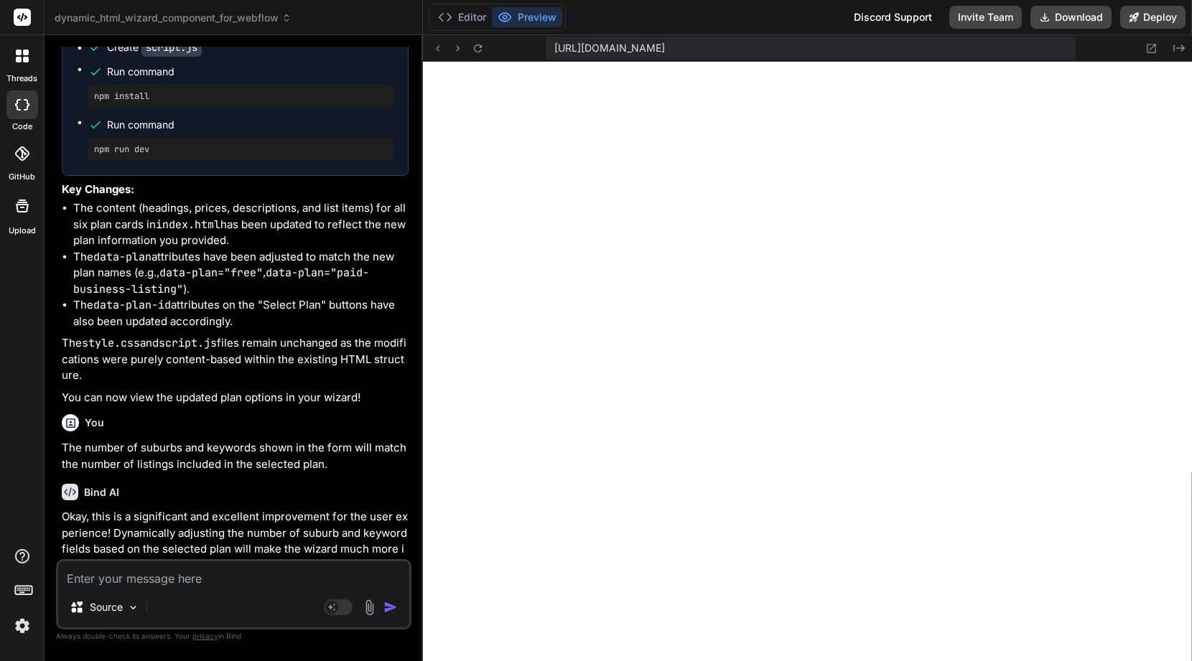
click at [183, 584] on textarea at bounding box center [233, 574] width 351 height 26
paste textarea "If a customer selects the free plan, the suburb and keyword options will be loc…"
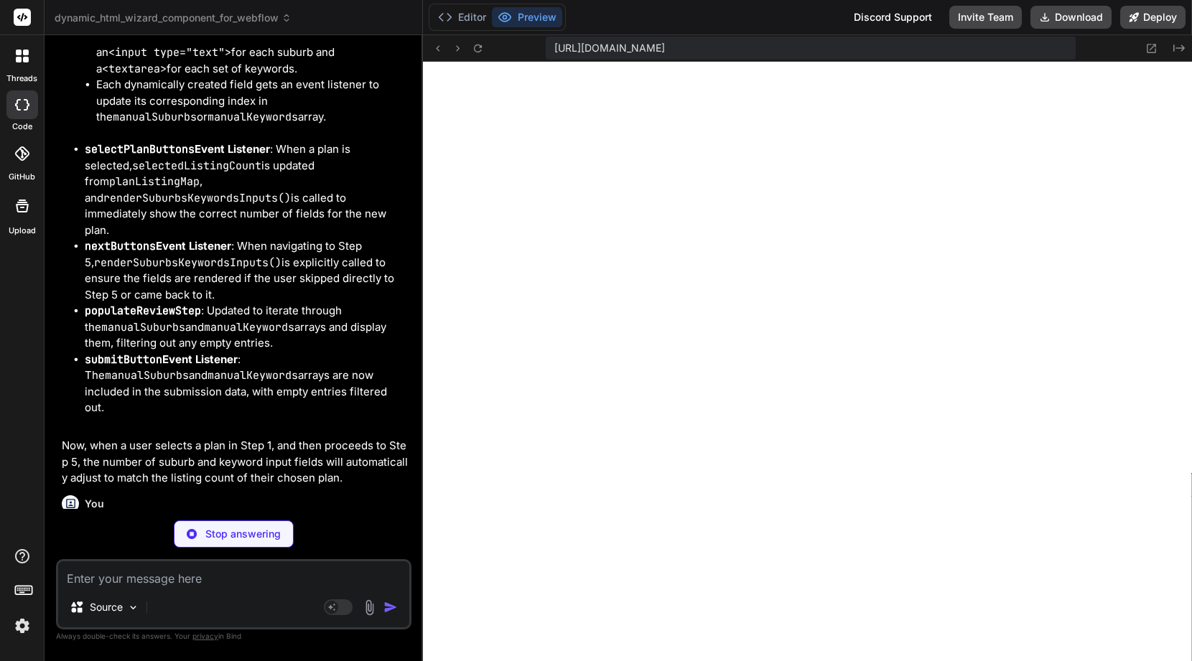
scroll to position [6677, 0]
click at [222, 580] on textarea at bounding box center [233, 574] width 351 height 26
paste textarea "For each Growth, Accelerator, Local Domination, and Enterprise plan, keep the e…"
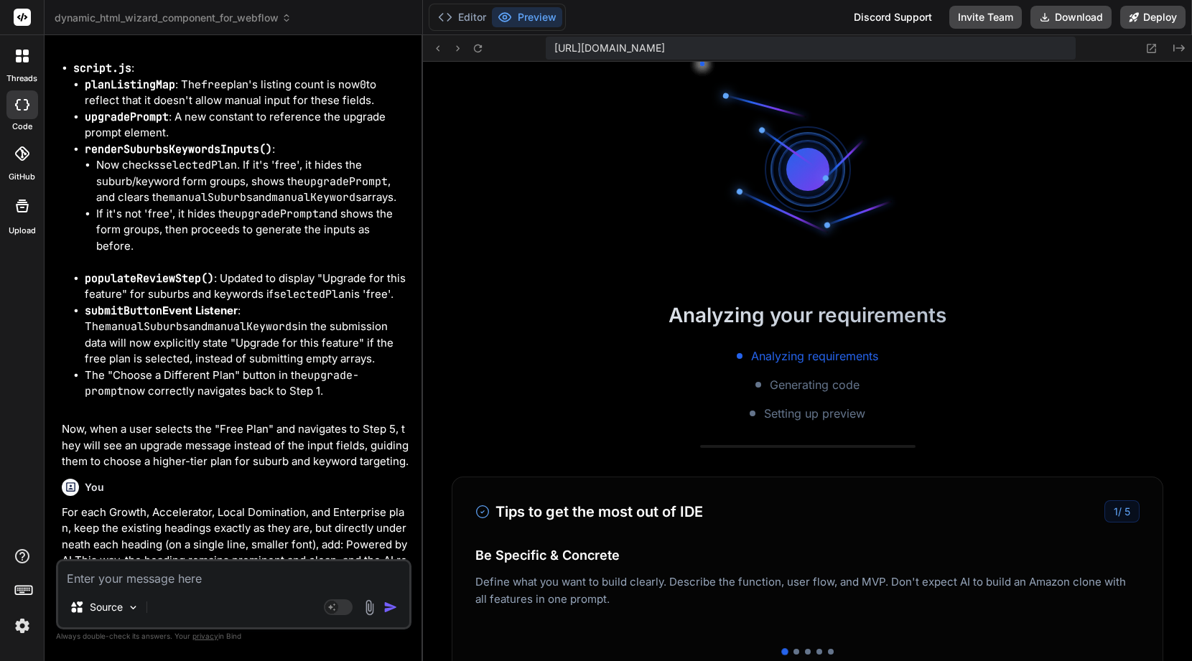
scroll to position [7452, 0]
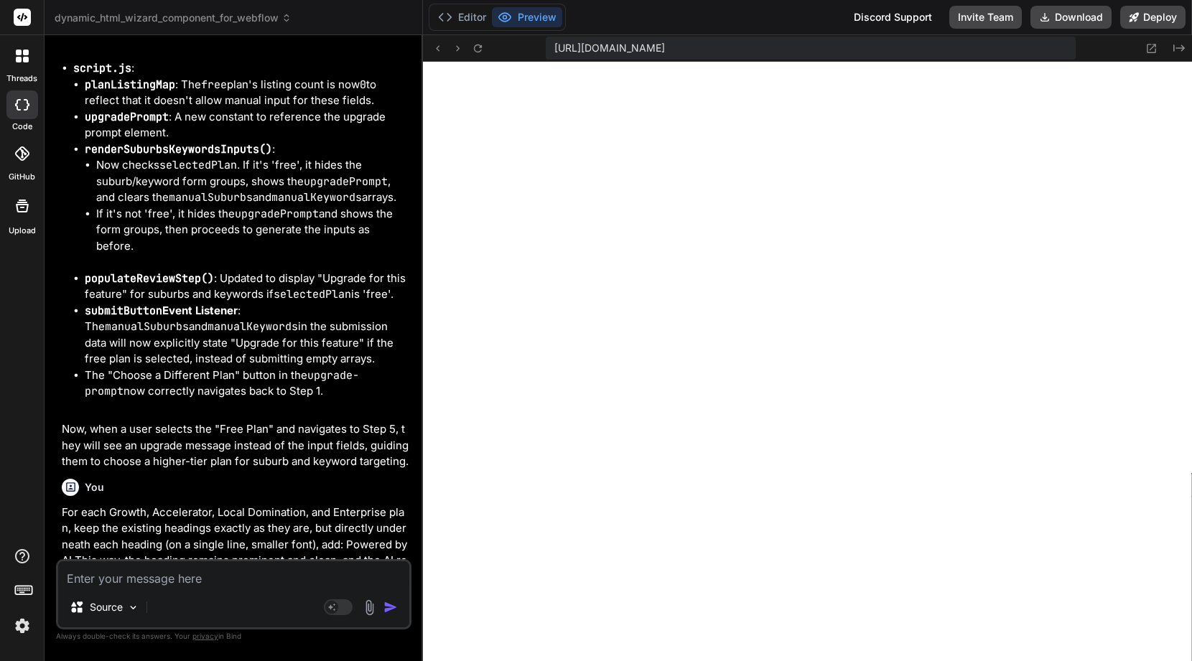
click at [200, 571] on textarea at bounding box center [233, 574] width 351 height 26
click at [172, 573] on textarea at bounding box center [233, 574] width 351 height 26
paste textarea "Perfect — that’s a good UX move. Here’s the logic and implementation summary: T…"
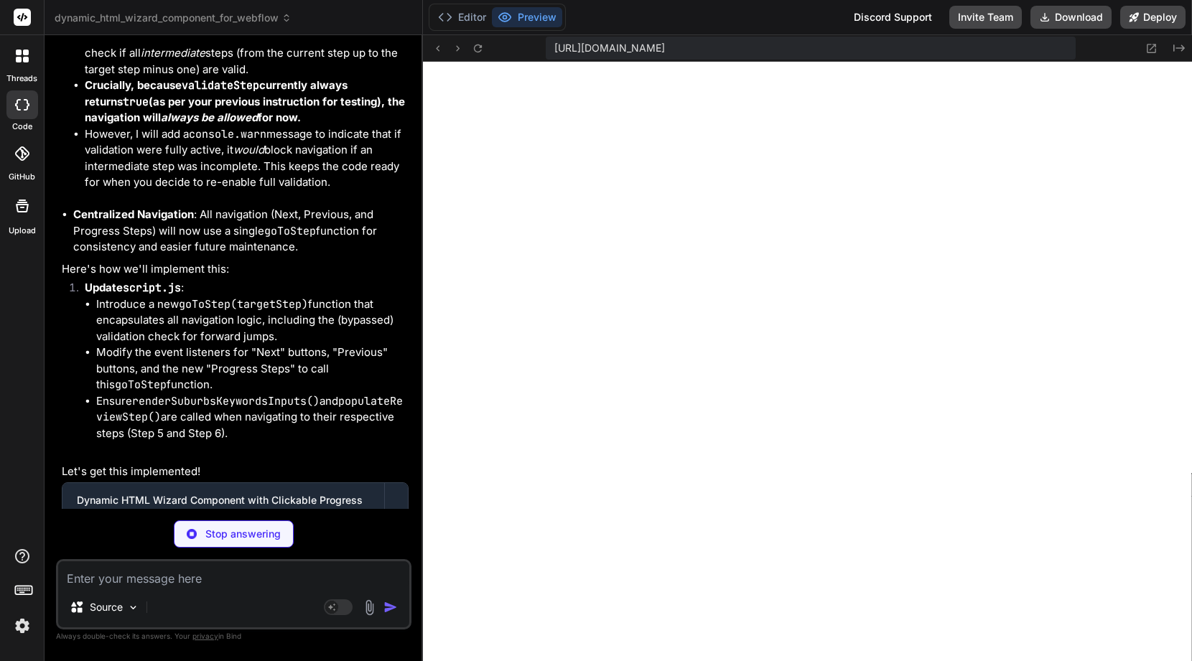
scroll to position [8213, 0]
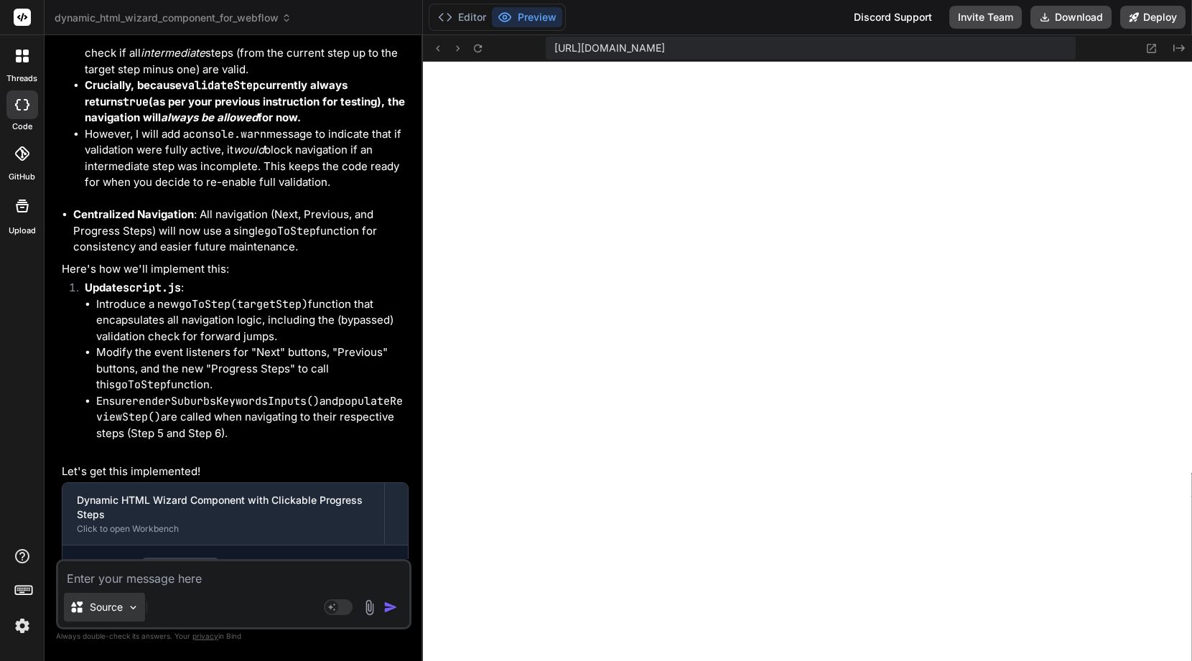
click at [134, 608] on img at bounding box center [133, 608] width 12 height 12
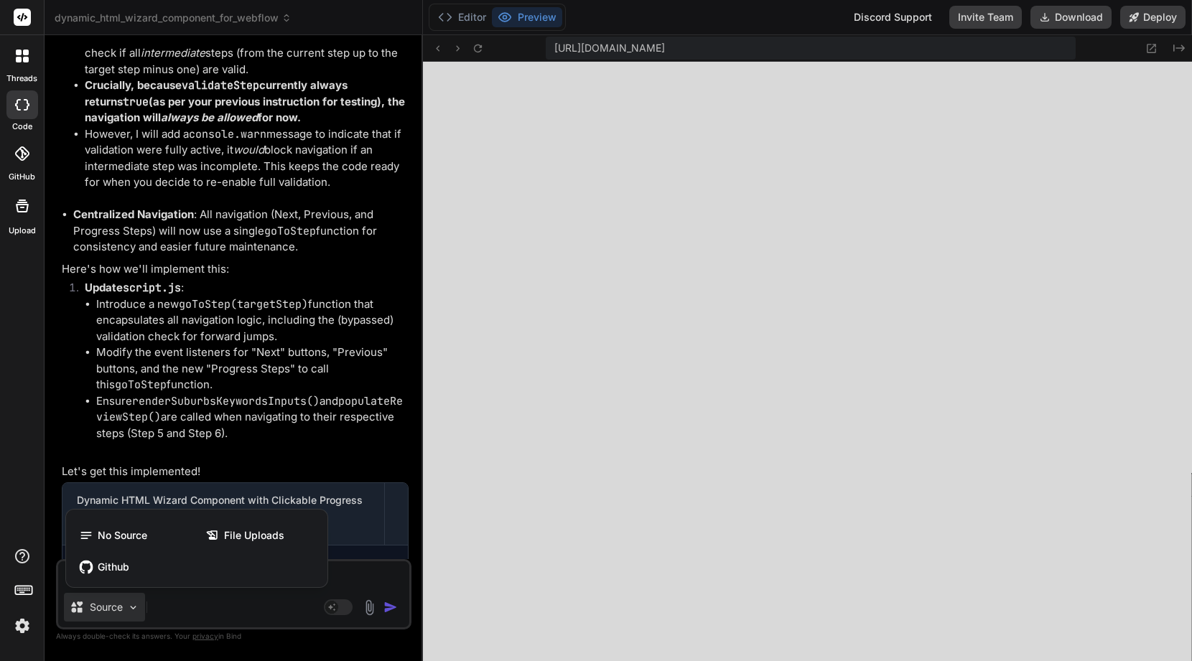
click at [230, 609] on div at bounding box center [596, 330] width 1192 height 661
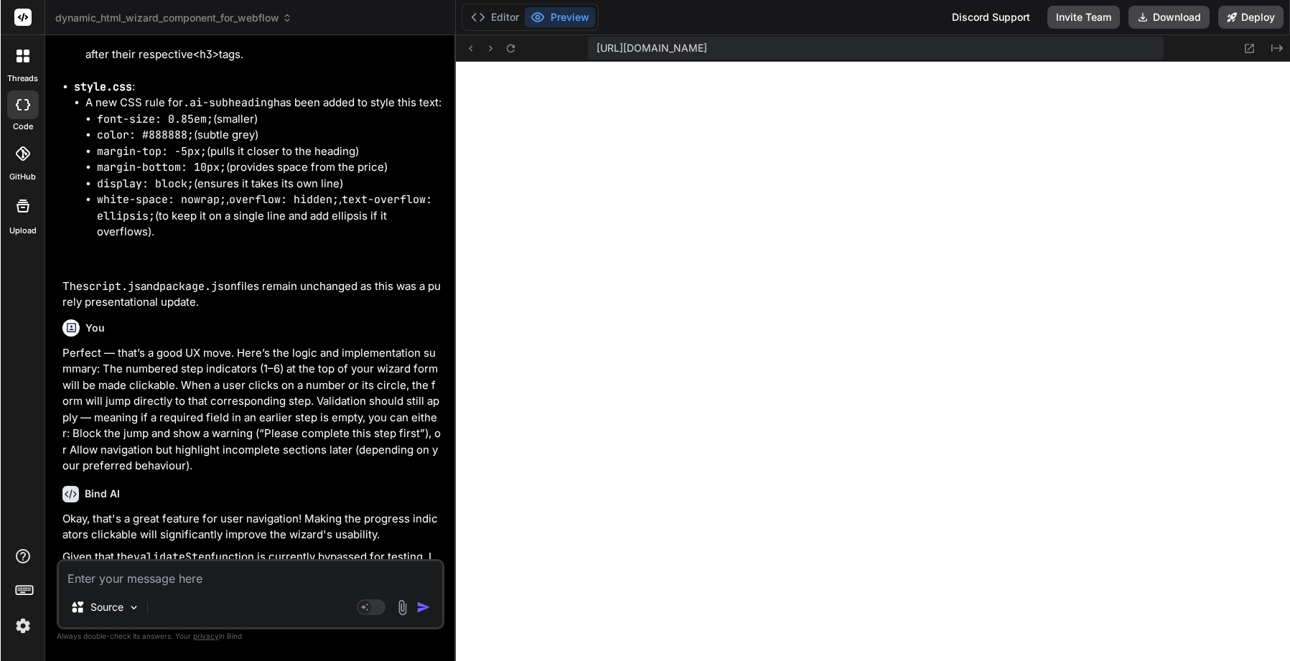
scroll to position [15122, 0]
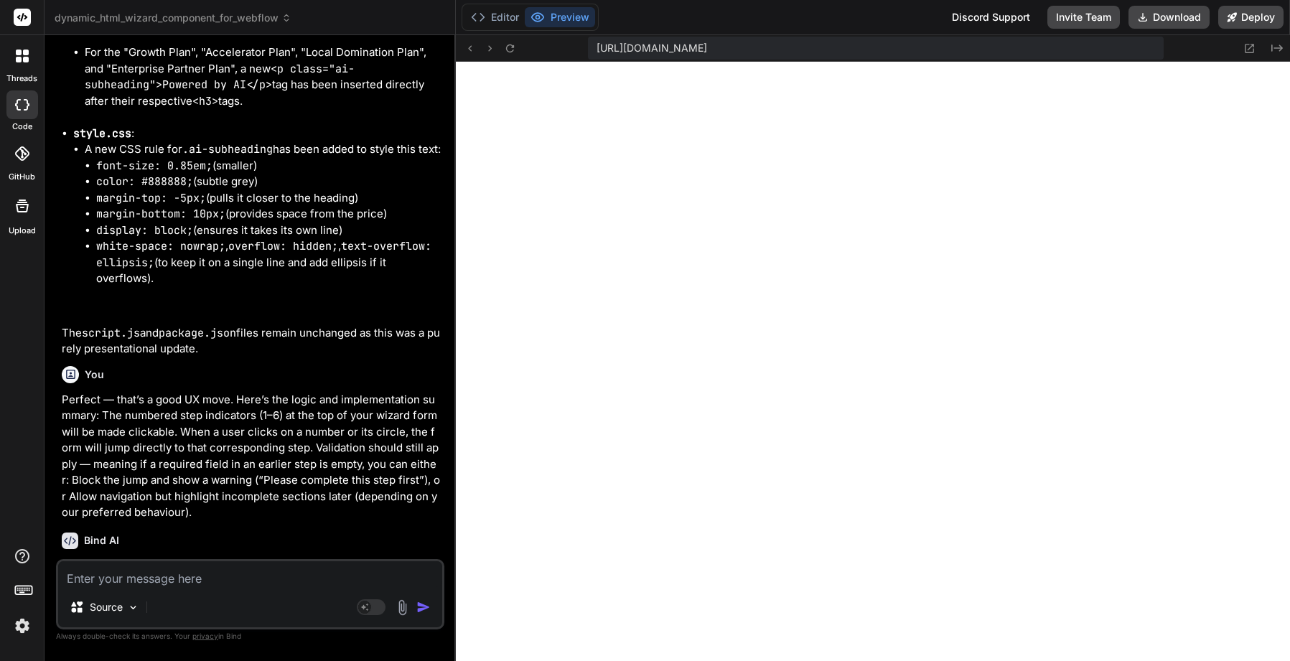
click at [19, 625] on img at bounding box center [22, 626] width 24 height 24
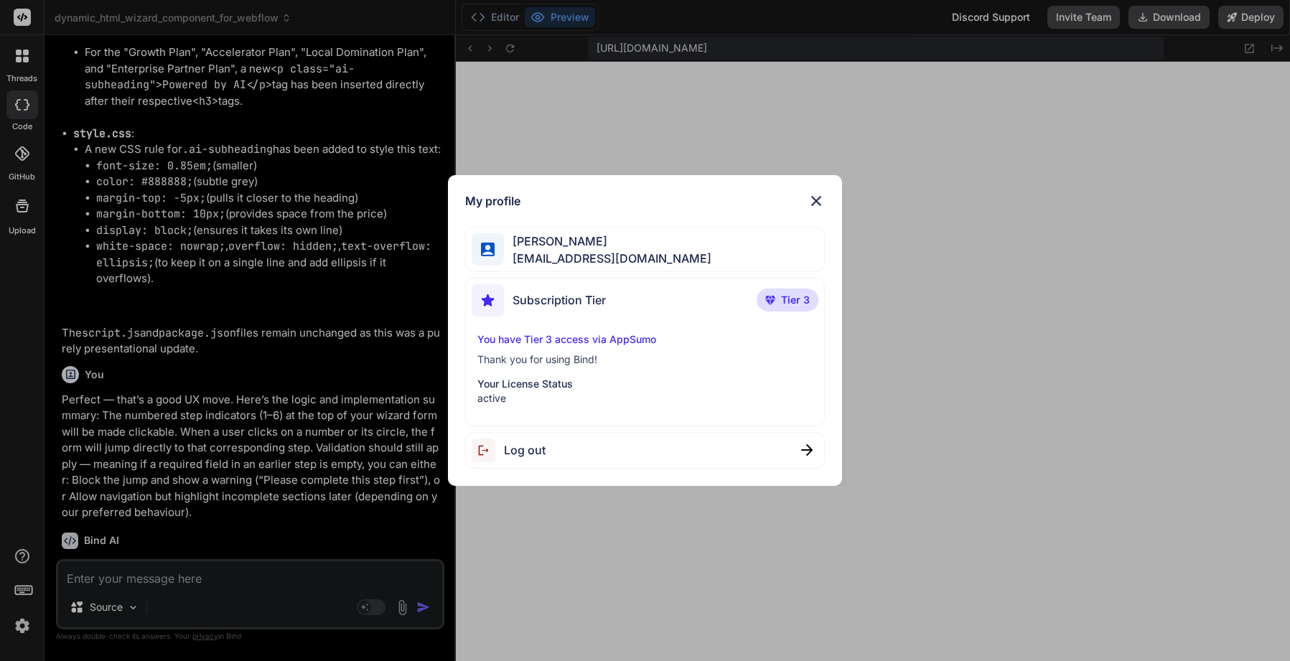
click at [589, 337] on p "You have Tier 3 access via AppSumo" at bounding box center [644, 339] width 335 height 14
click at [819, 197] on img at bounding box center [816, 200] width 17 height 17
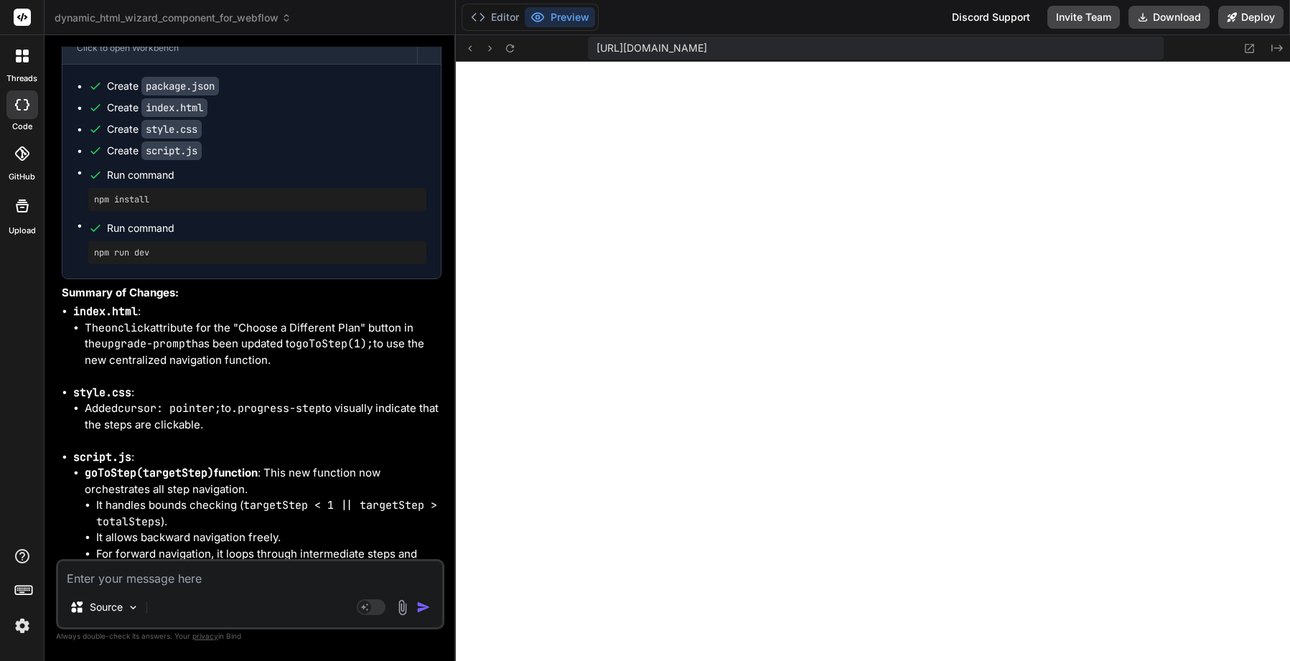
scroll to position [16213, 0]
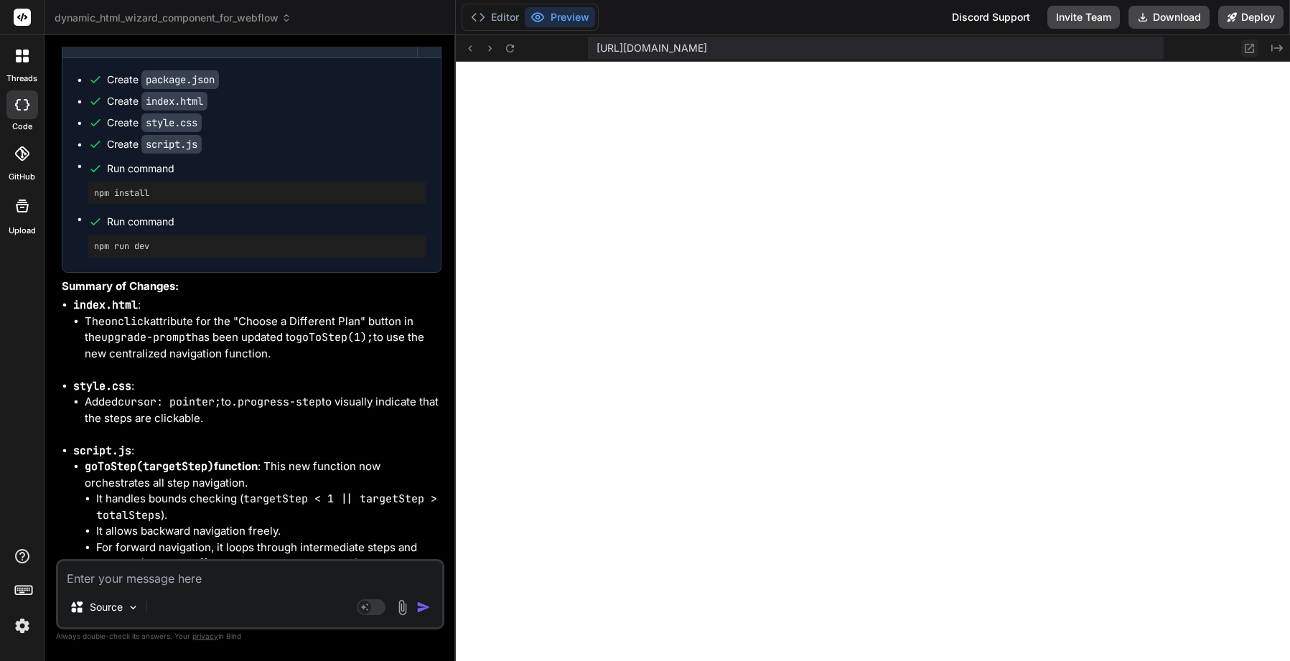
click at [1191, 48] on icon at bounding box center [1249, 48] width 12 height 12
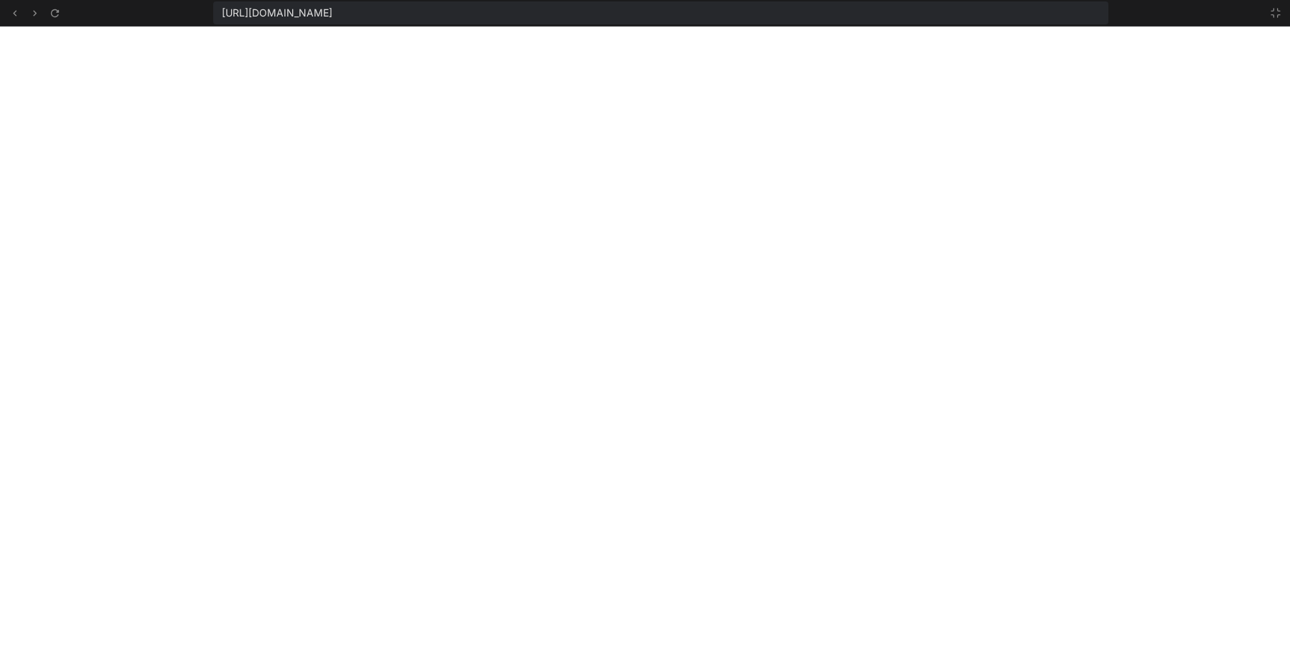
scroll to position [8285, 0]
click at [1191, 11] on icon at bounding box center [1275, 12] width 11 height 11
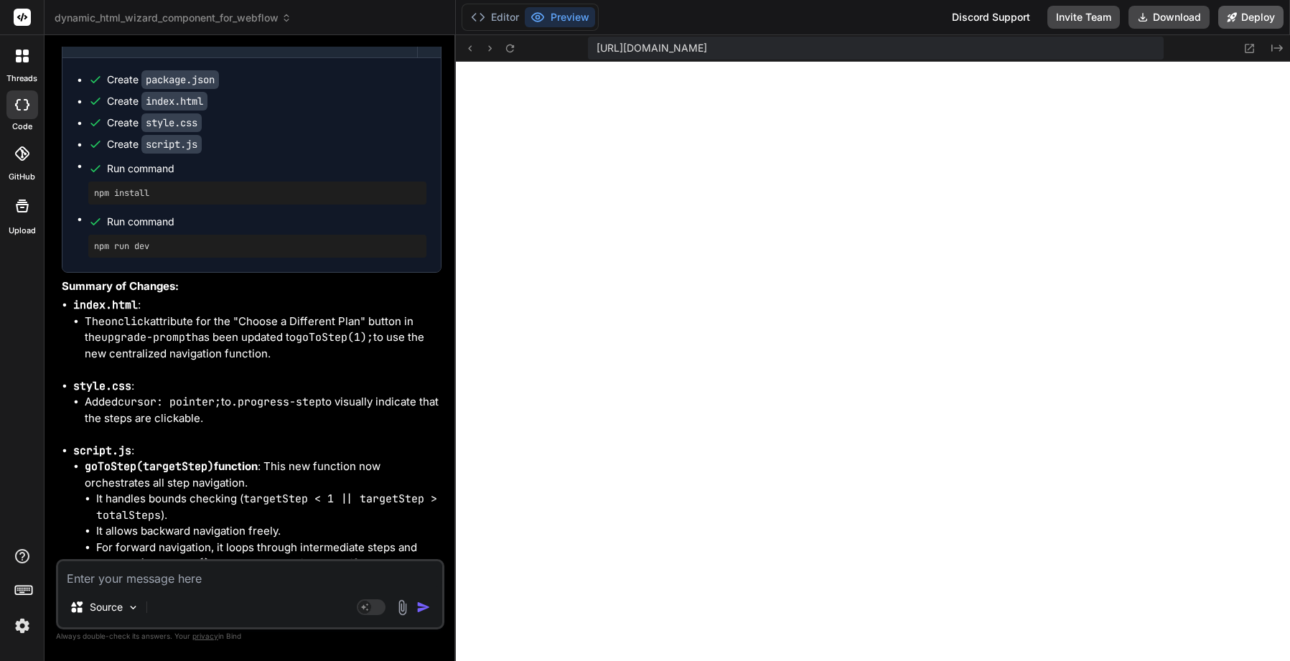
scroll to position [8342, 0]
click at [155, 581] on textarea at bounding box center [250, 574] width 384 height 26
click at [419, 606] on img "button" at bounding box center [423, 607] width 14 height 14
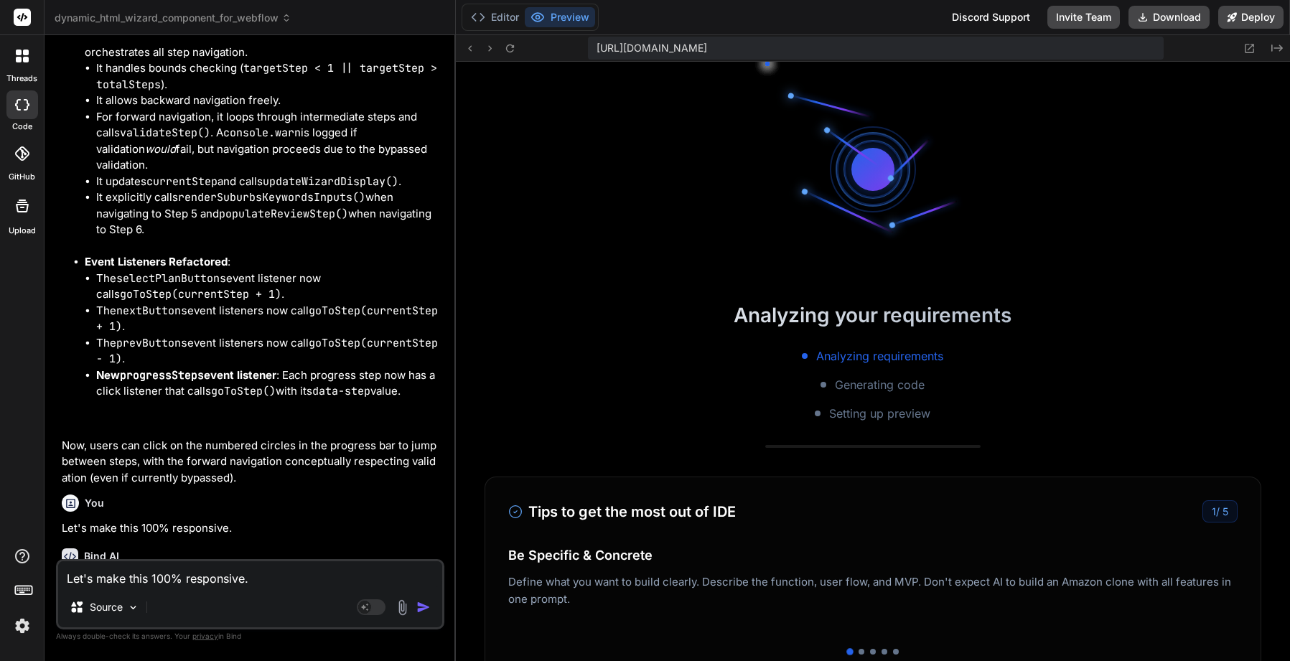
scroll to position [9103, 0]
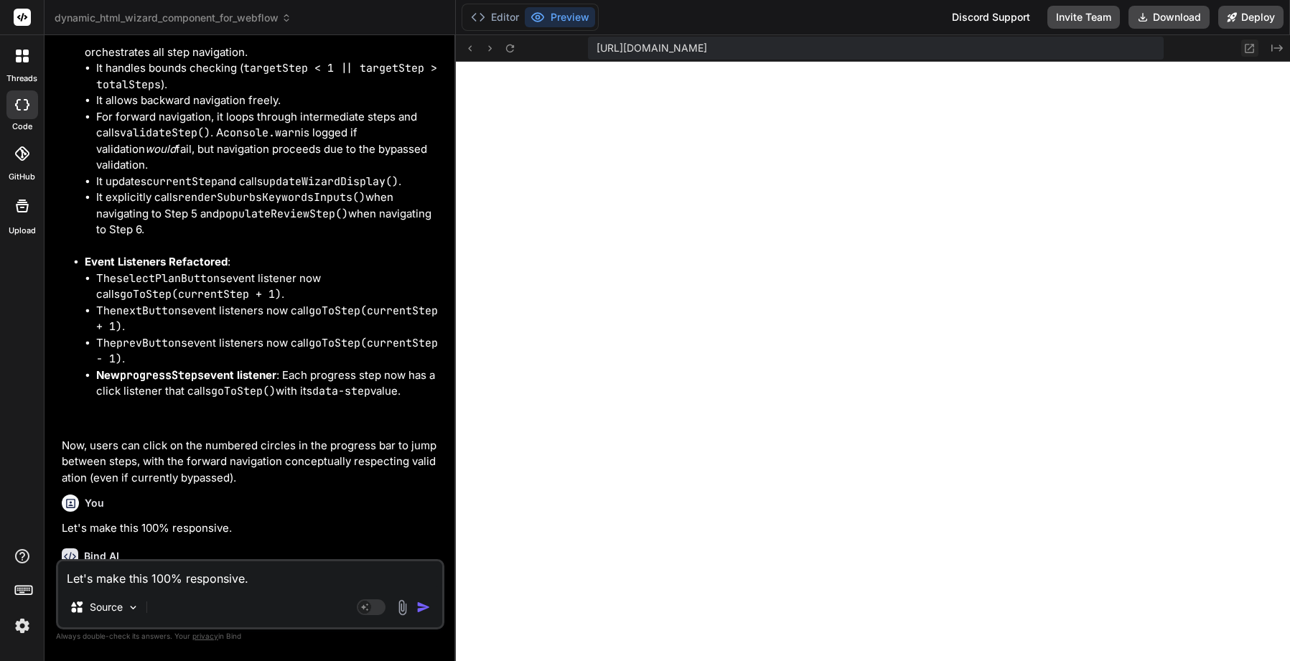
click at [1191, 49] on icon at bounding box center [1249, 48] width 12 height 12
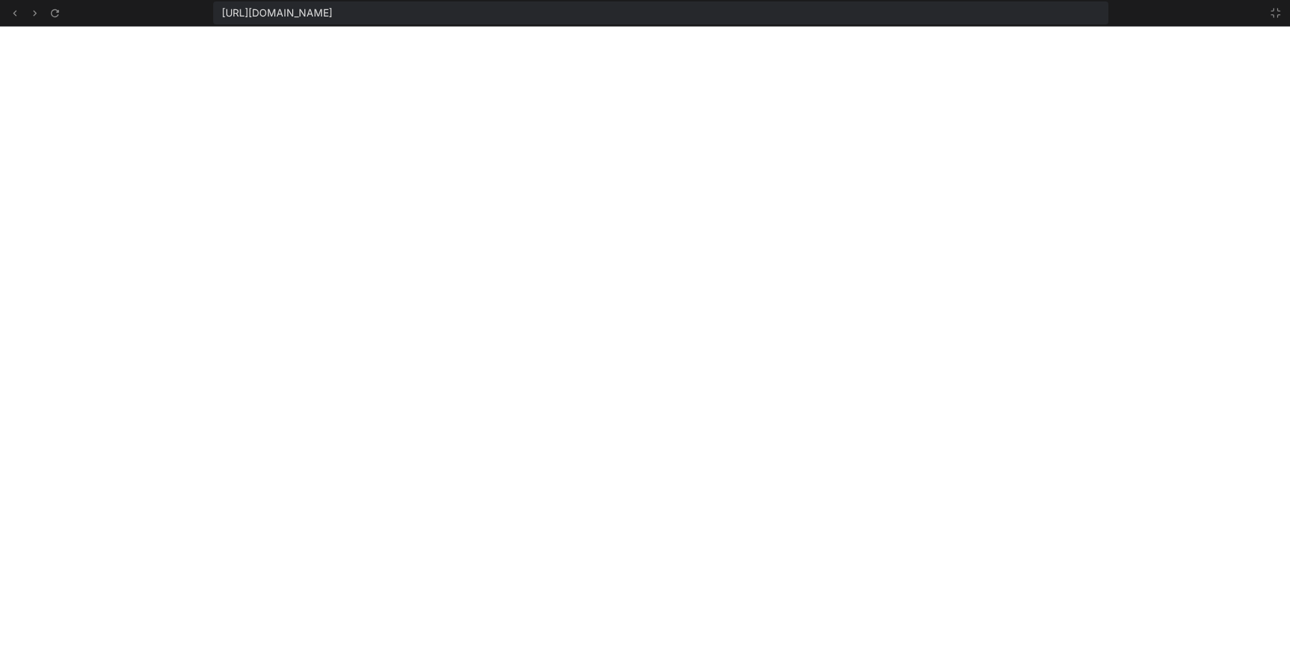
scroll to position [9160, 0]
click at [1191, 11] on icon at bounding box center [1275, 13] width 9 height 9
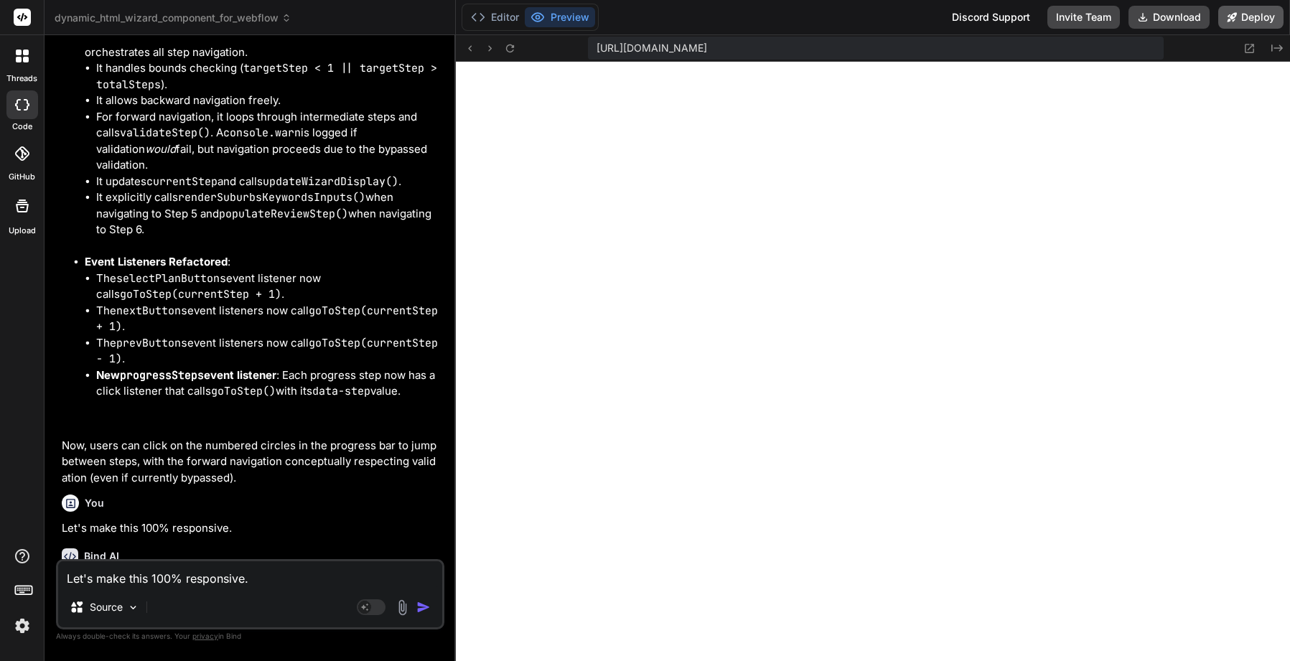
scroll to position [9218, 0]
click at [185, 572] on textarea "Let's make this 100% responsive." at bounding box center [250, 574] width 384 height 26
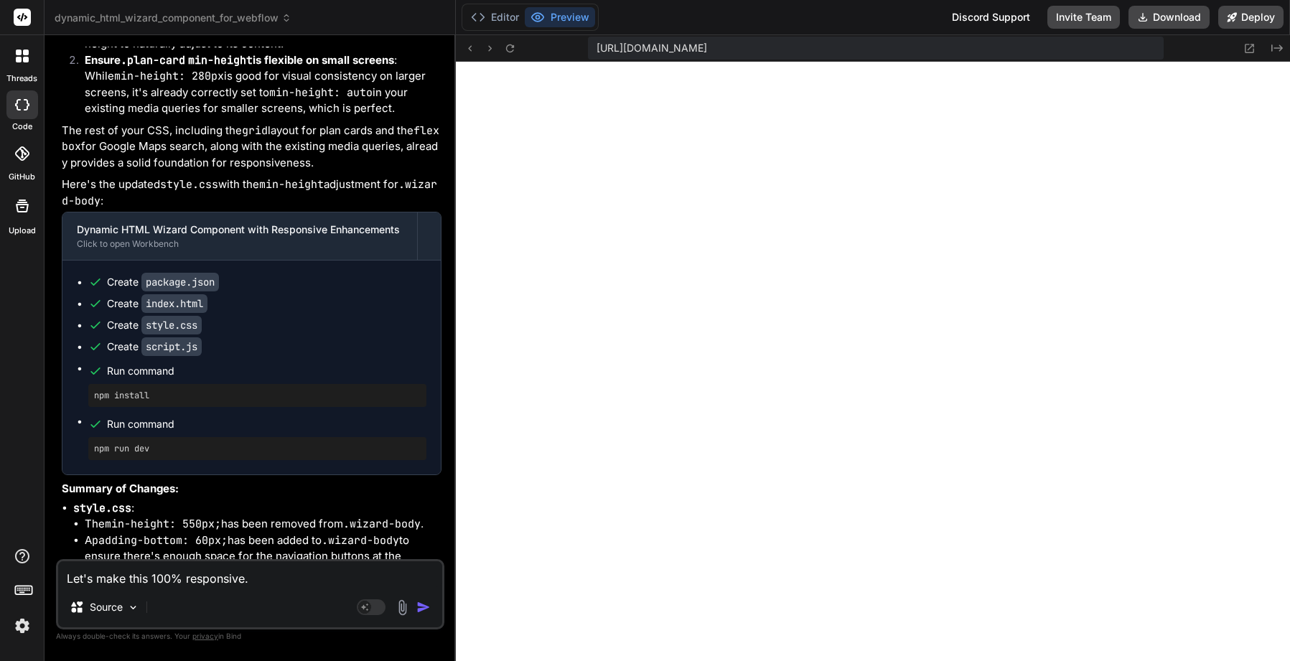
scroll to position [17371, 0]
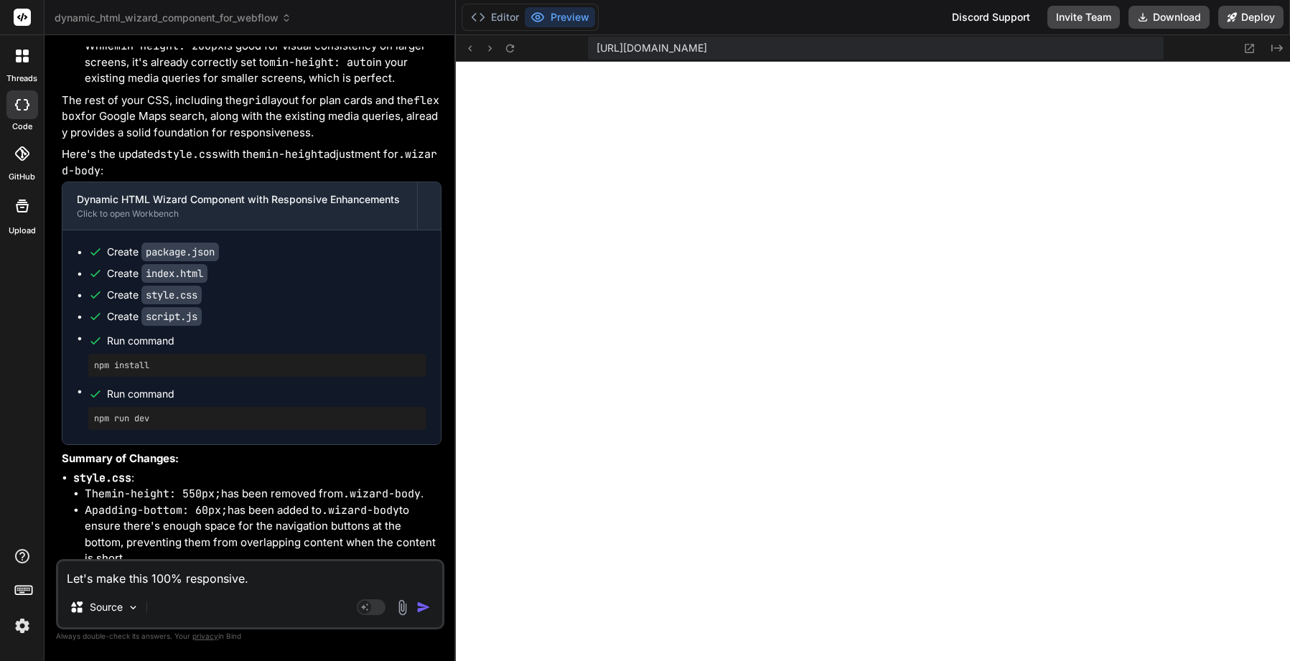
click at [203, 590] on div "Let's make this 100% responsive. Source Agent Mode. When this toggle is activat…" at bounding box center [250, 594] width 388 height 70
click at [180, 582] on textarea "Let's make this 100% responsive." at bounding box center [250, 574] width 384 height 26
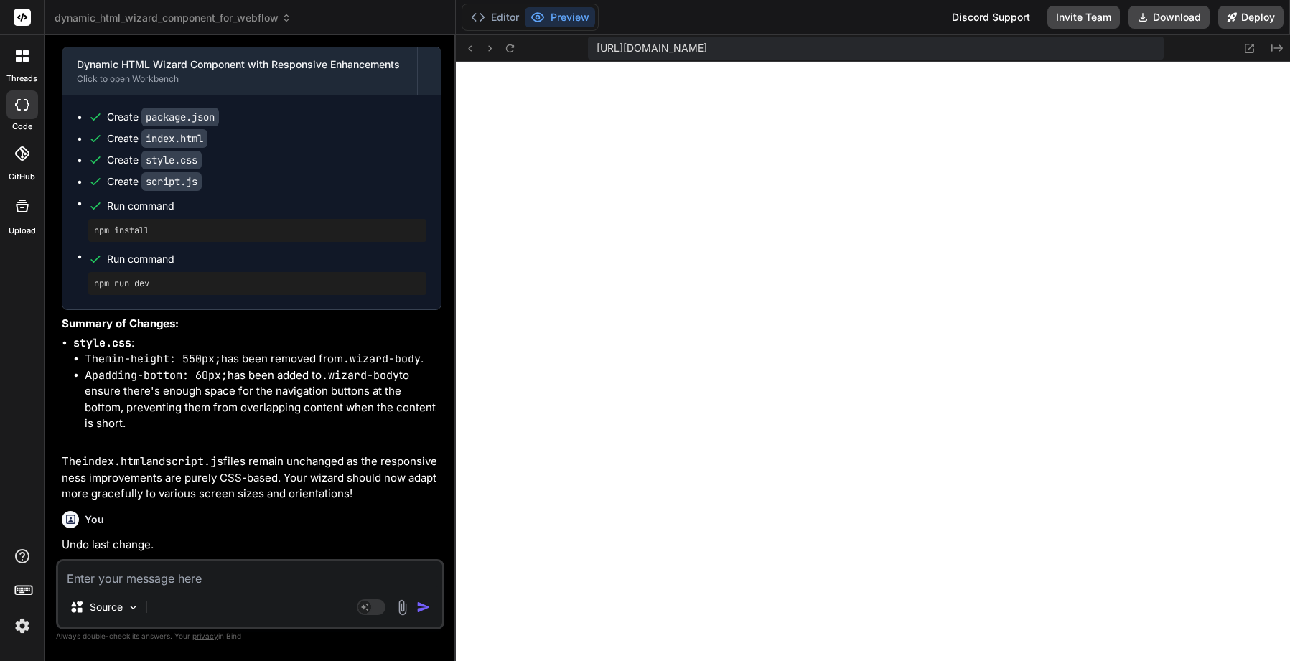
scroll to position [9979, 0]
click at [1191, 45] on icon at bounding box center [1249, 48] width 12 height 12
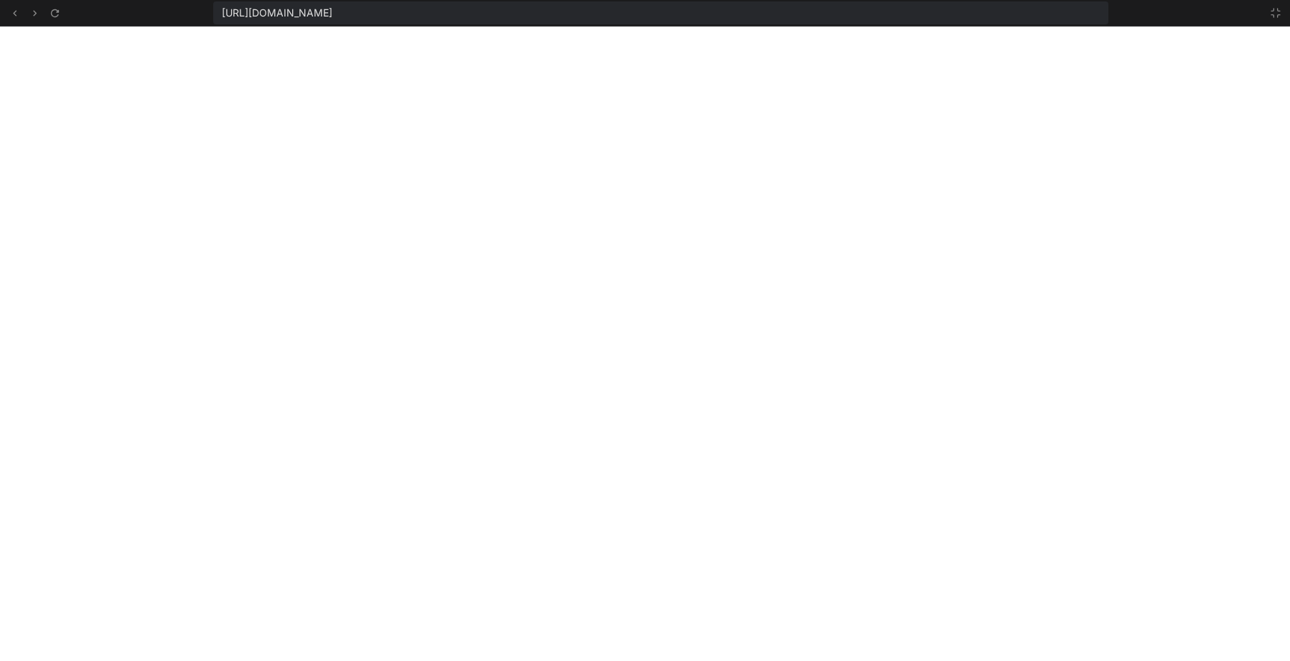
scroll to position [10036, 0]
click at [1191, 11] on icon at bounding box center [1275, 13] width 9 height 9
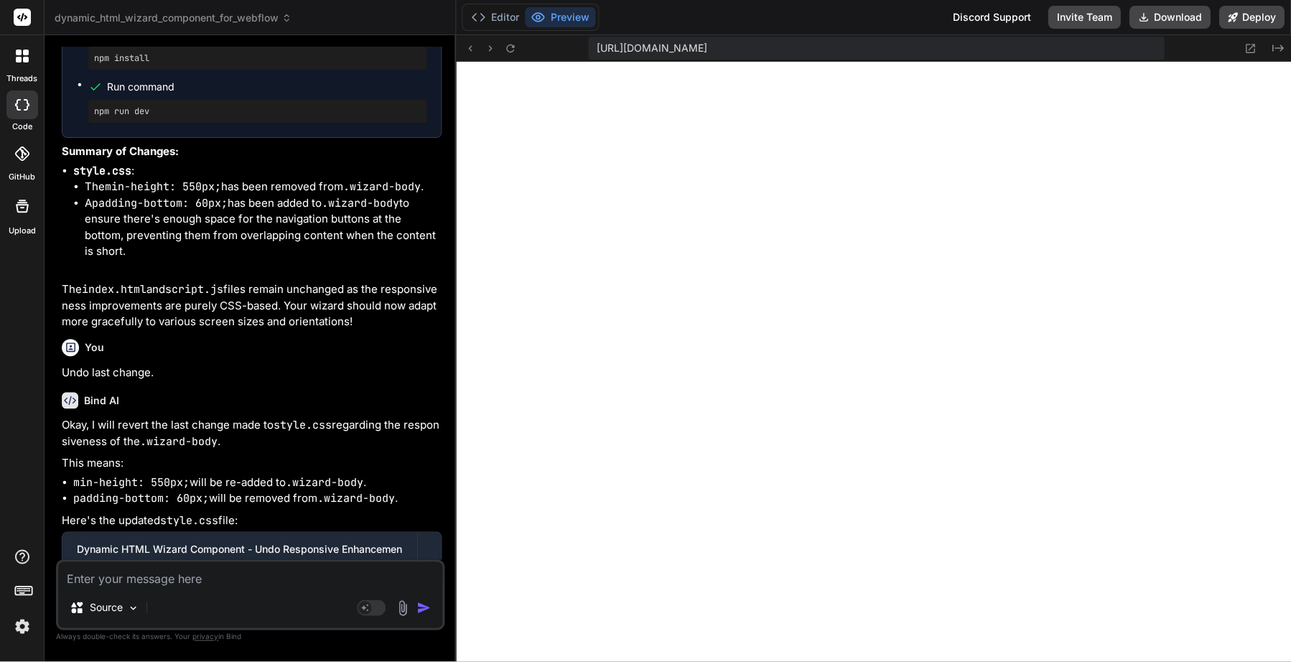
scroll to position [17978, 0]
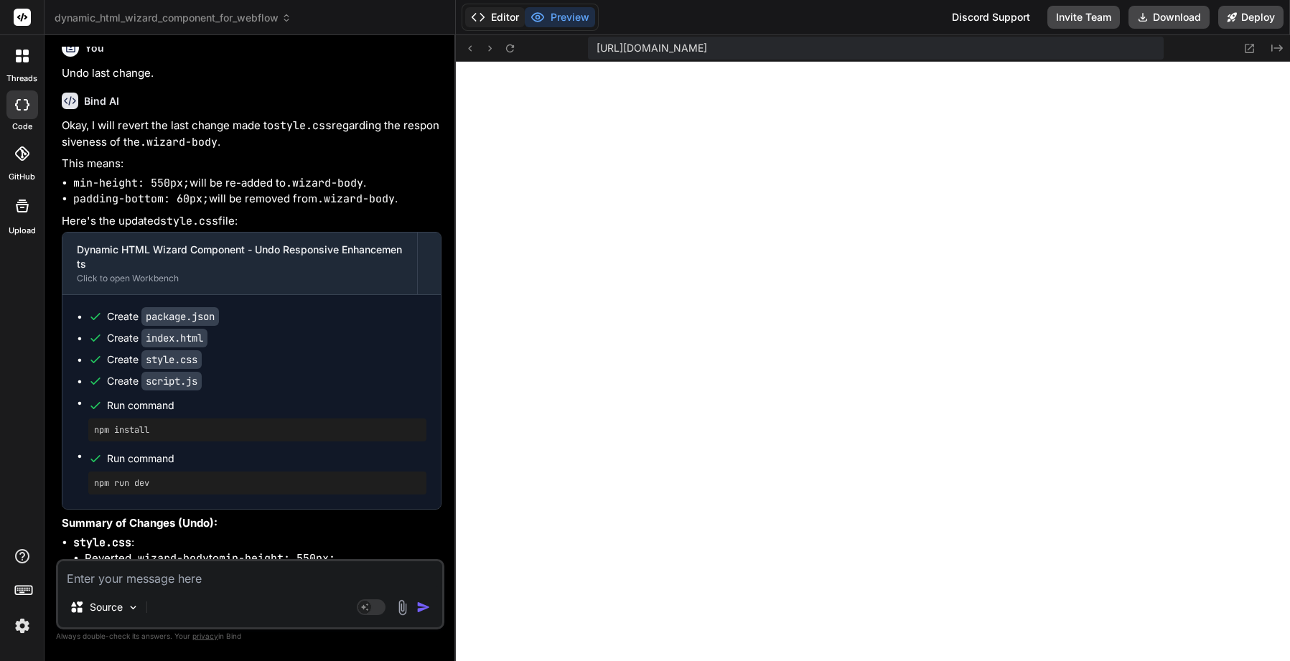
click at [496, 14] on button "Editor" at bounding box center [495, 17] width 60 height 20
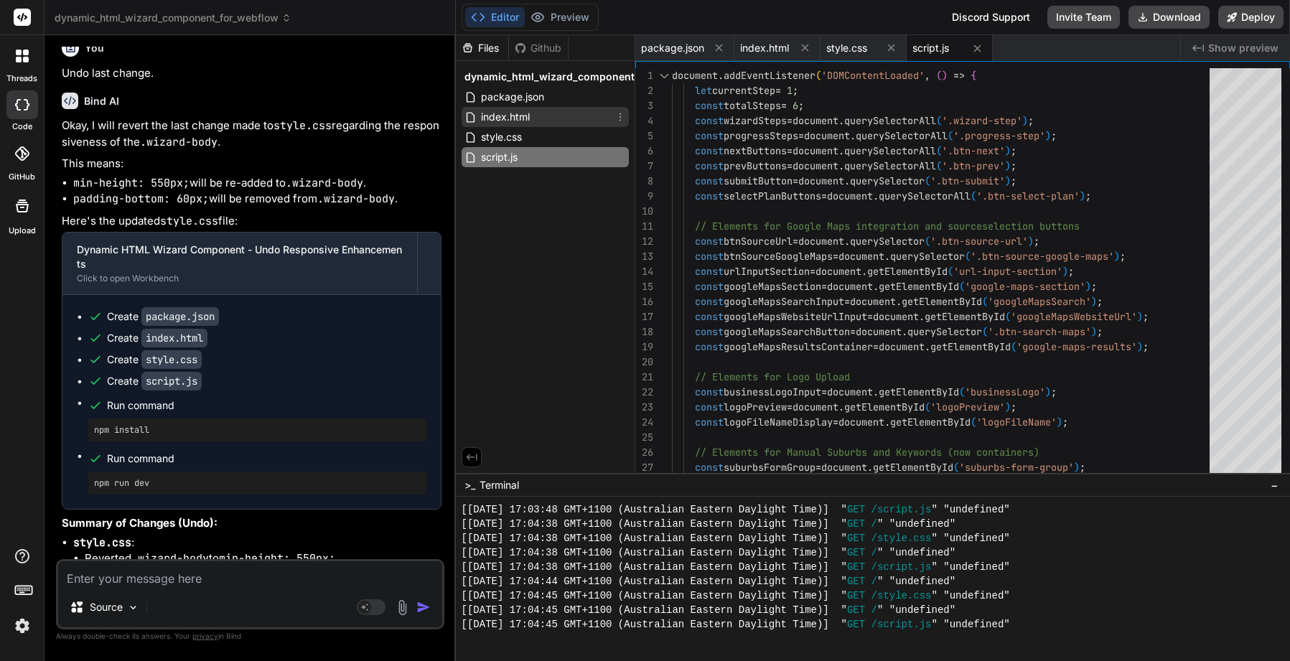
click at [495, 112] on span "index.html" at bounding box center [506, 116] width 52 height 17
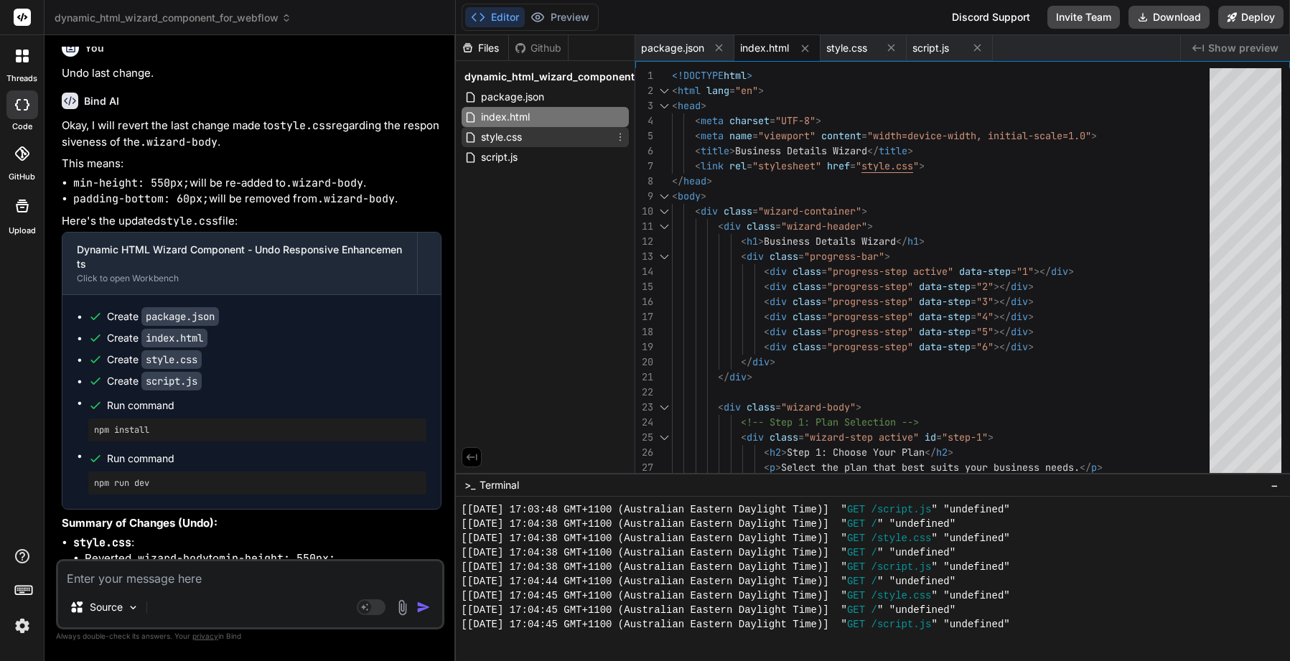
click at [492, 134] on span "style.css" at bounding box center [502, 137] width 44 height 17
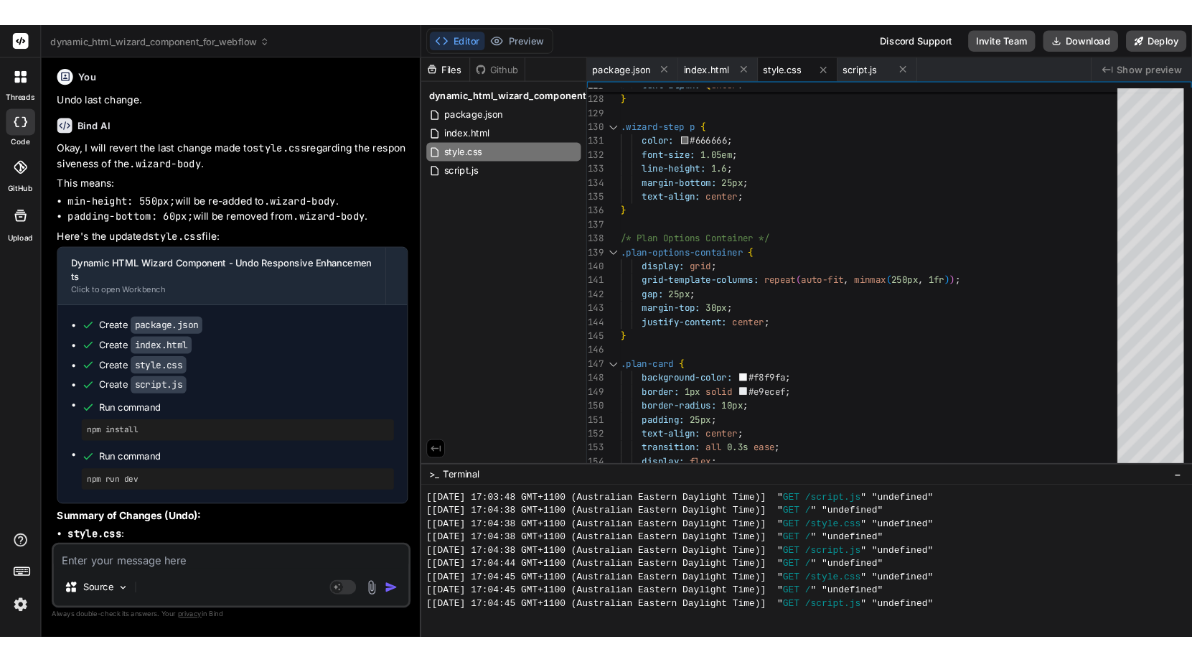
scroll to position [60, 0]
